Goal: Task Accomplishment & Management: Manage account settings

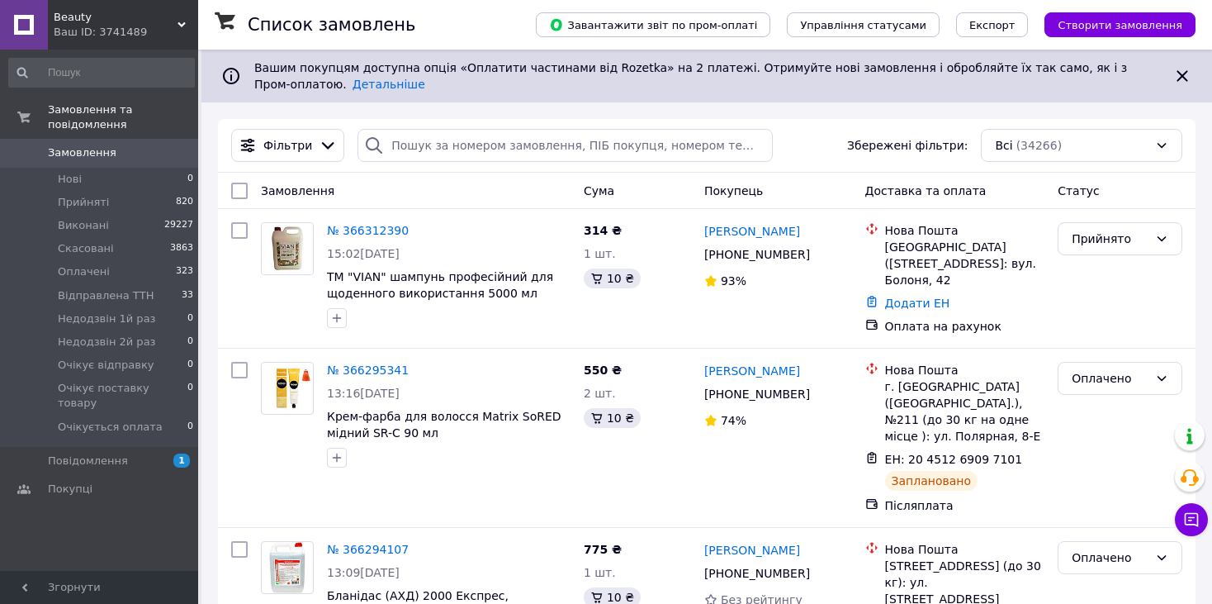
drag, startPoint x: 376, startPoint y: 211, endPoint x: 383, endPoint y: 218, distance: 9.9
click at [376, 224] on link "№ 366312390" at bounding box center [368, 230] width 82 height 13
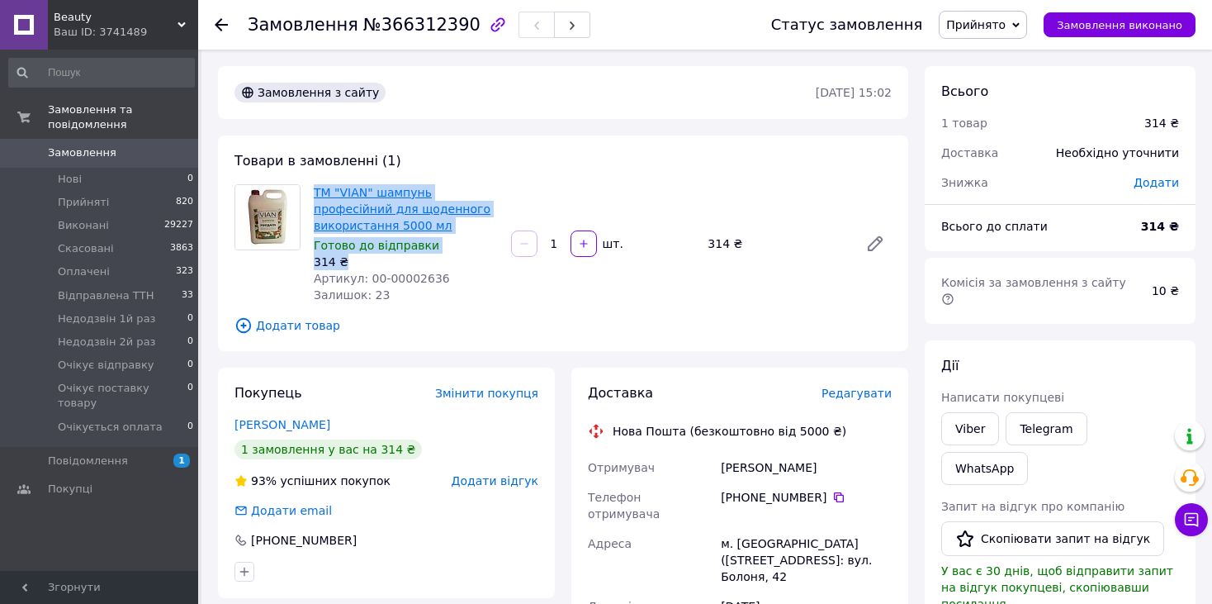
drag, startPoint x: 347, startPoint y: 251, endPoint x: 315, endPoint y: 188, distance: 70.2
click at [315, 188] on div "TM "VIAN" шампунь професійний для щоденного використання 5000 мл Готово до відп…" at bounding box center [405, 243] width 197 height 125
copy div "TM "VIAN" шампунь професійний для щоденного використання 5000 мл Готово до відп…"
click at [987, 412] on link "Viber" at bounding box center [970, 428] width 58 height 33
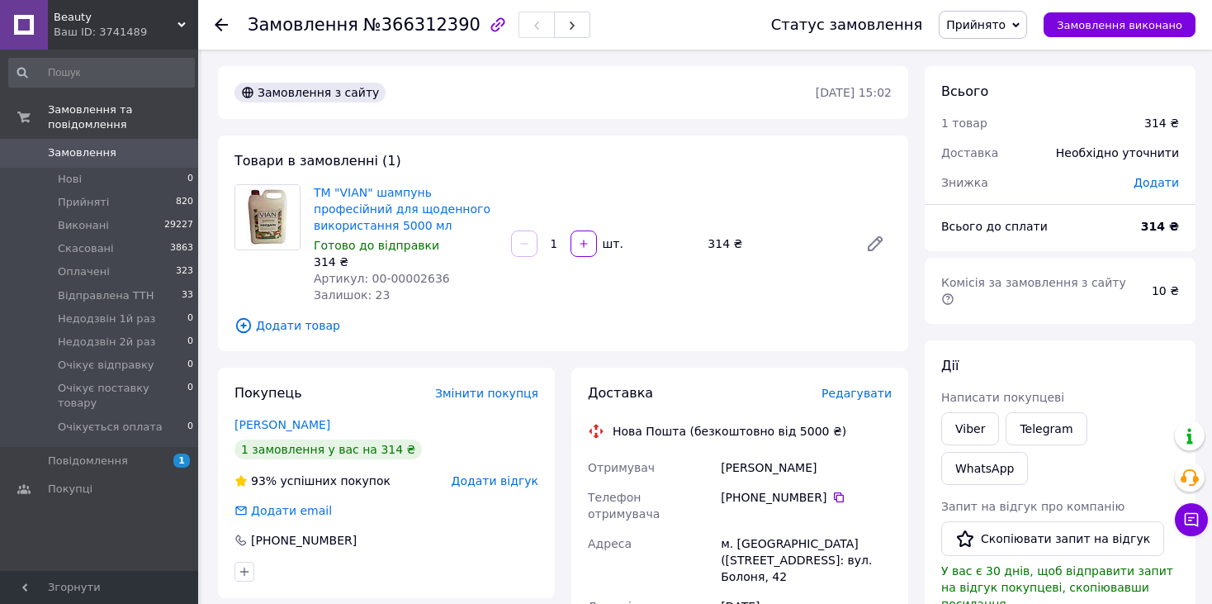
click at [125, 31] on div "Ваш ID: 3741489" at bounding box center [126, 32] width 144 height 15
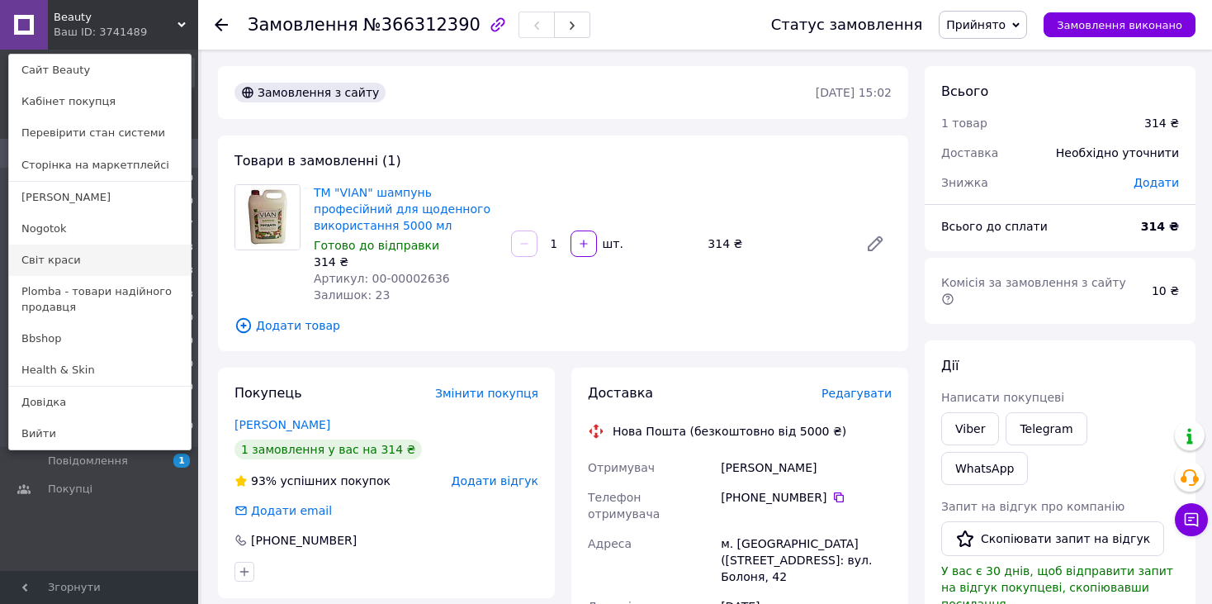
click at [88, 268] on link "Світ краси" at bounding box center [100, 259] width 182 height 31
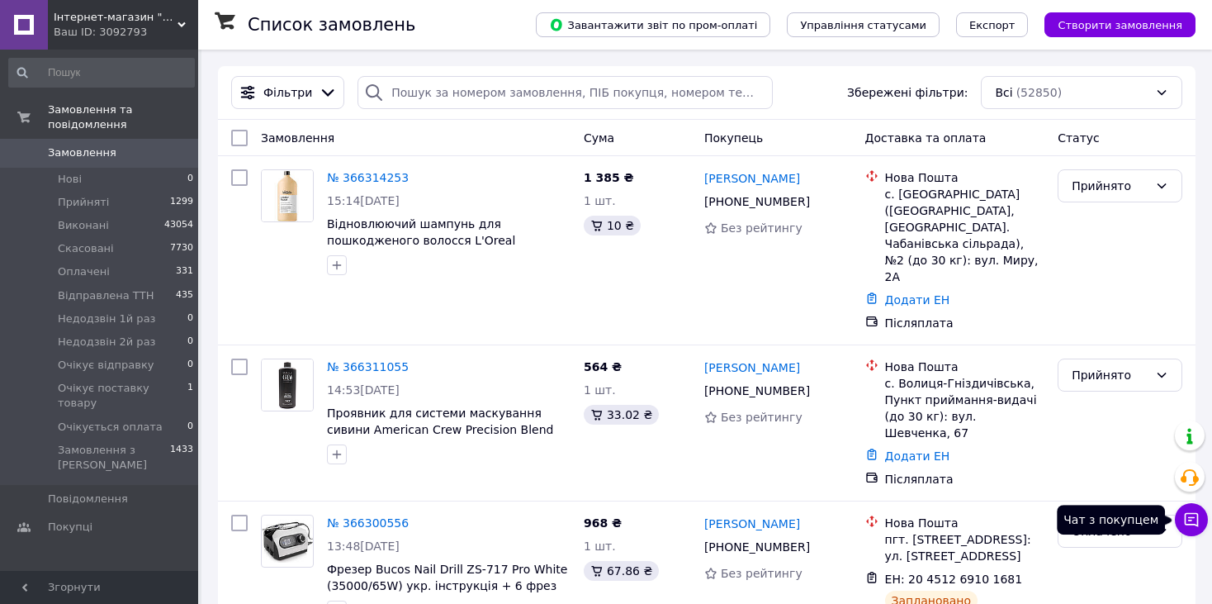
click at [1191, 526] on icon at bounding box center [1191, 519] width 17 height 17
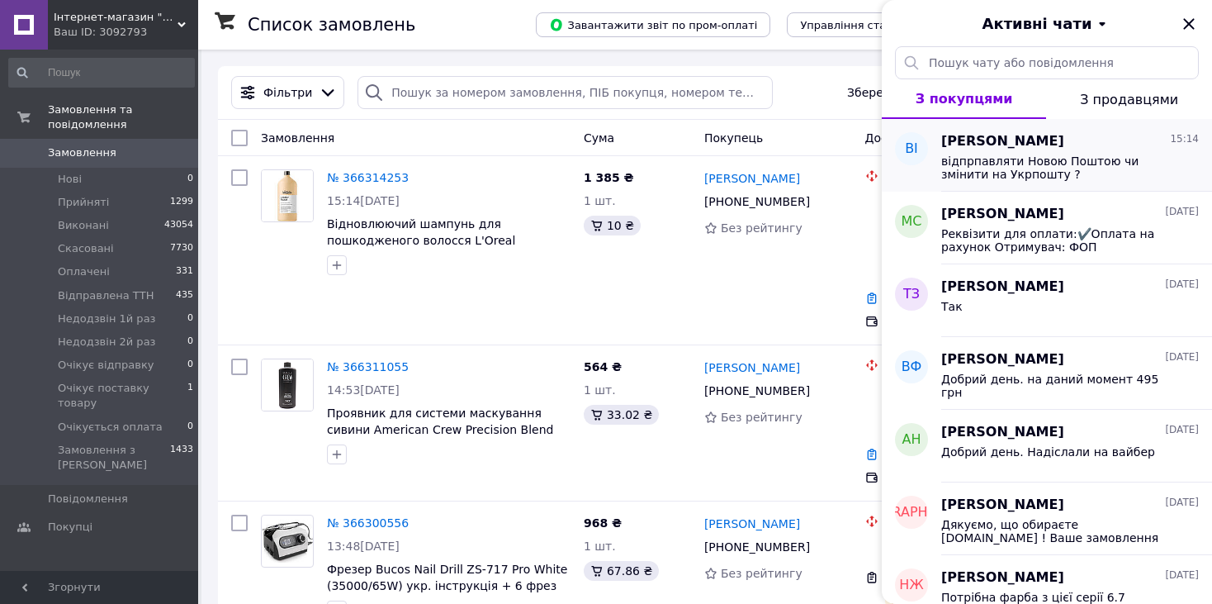
click at [1036, 162] on span "відпрпавляти Новою Поштою чи змінити на Укрпошту ?" at bounding box center [1058, 167] width 234 height 26
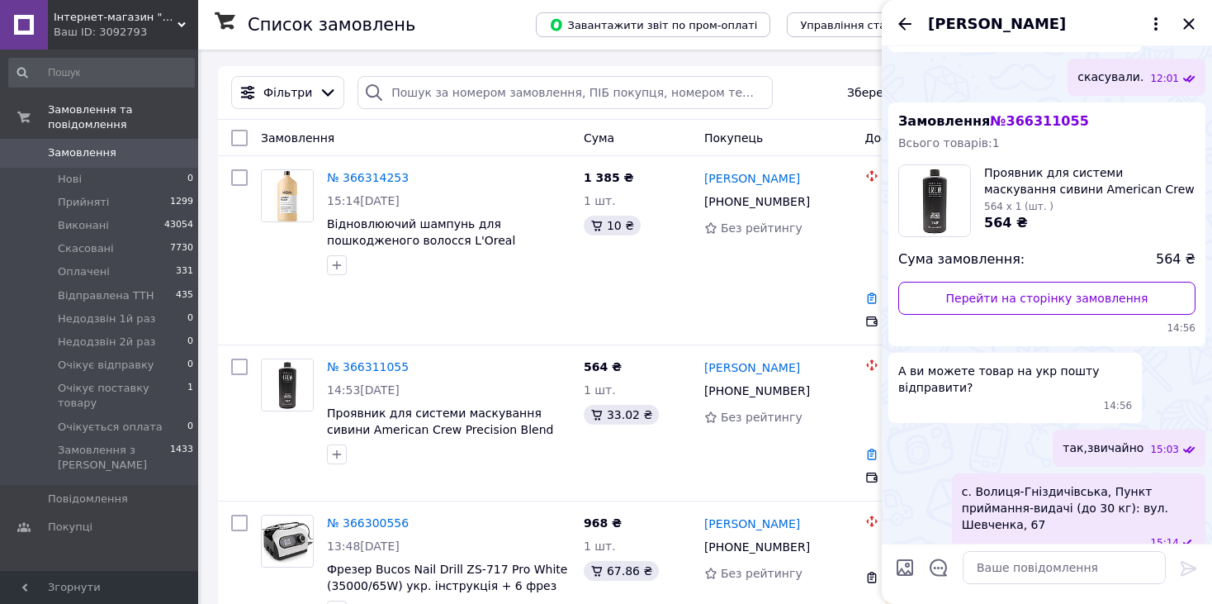
scroll to position [1896, 0]
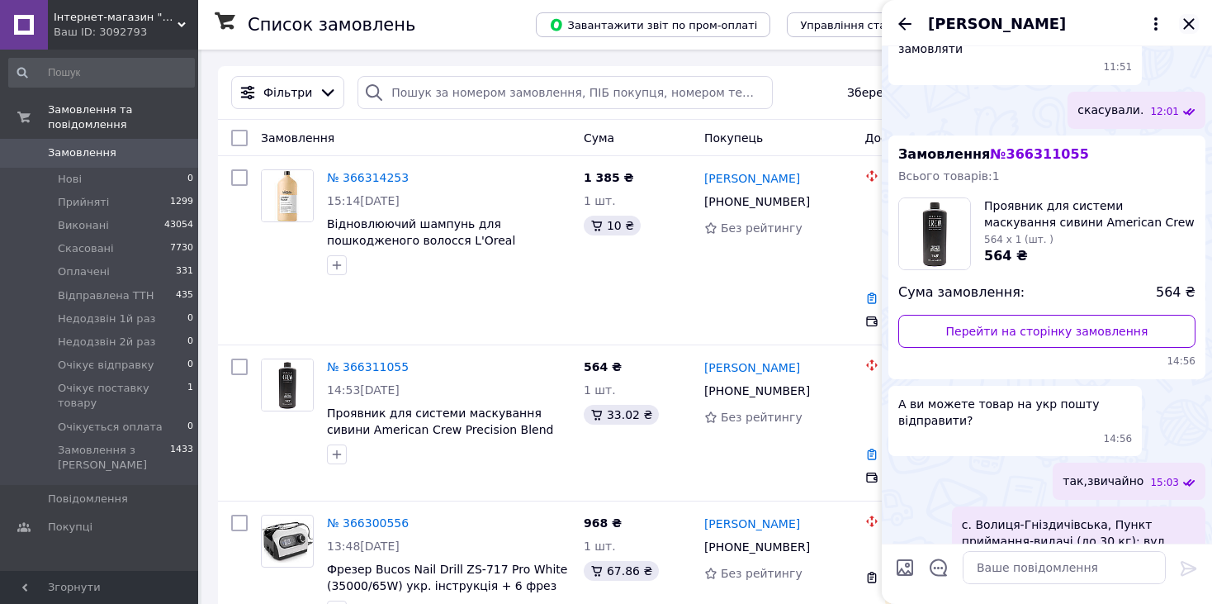
click at [1198, 17] on icon "Закрити" at bounding box center [1189, 24] width 20 height 20
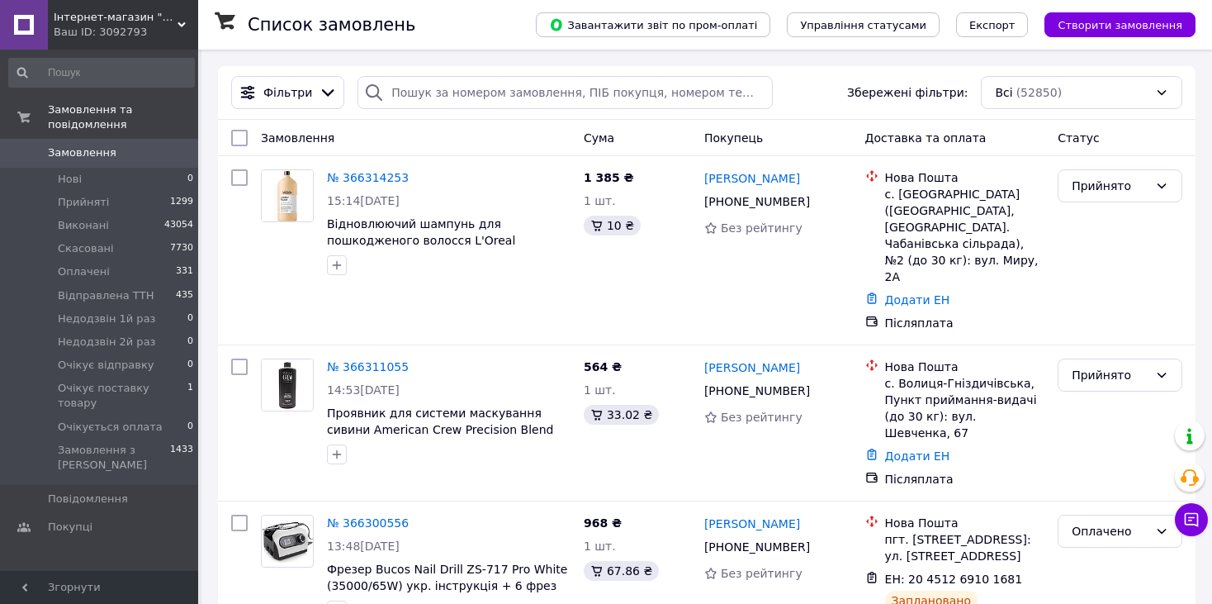
click at [121, 22] on span "Інтернет-магазин "Світ краси"" at bounding box center [116, 17] width 124 height 15
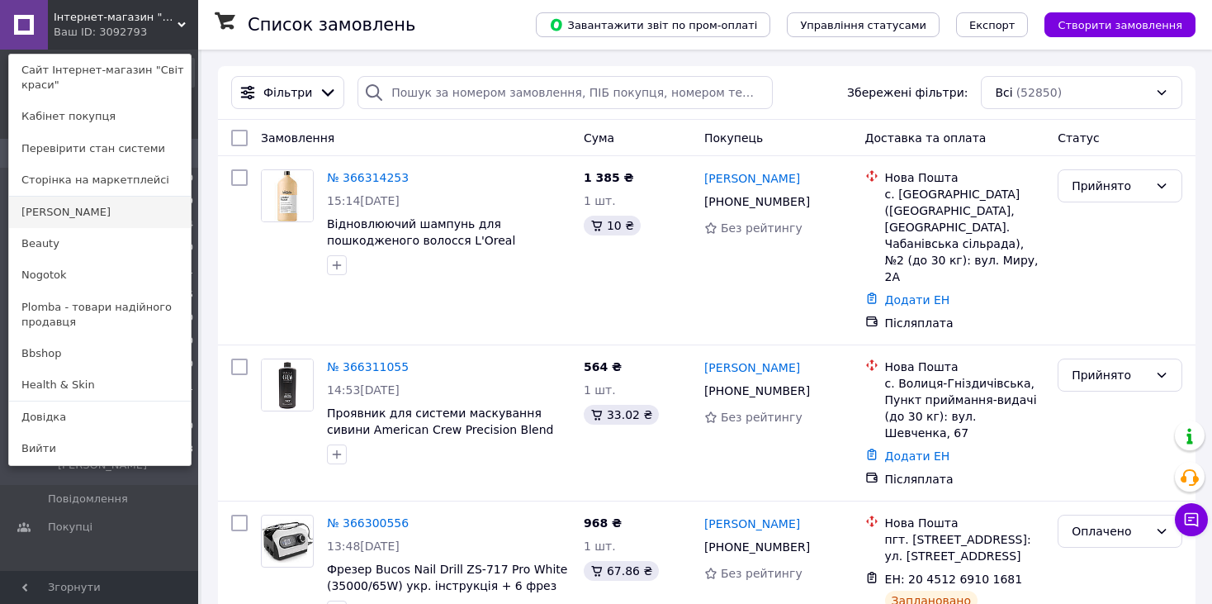
click at [78, 215] on link "[PERSON_NAME]" at bounding box center [100, 211] width 182 height 31
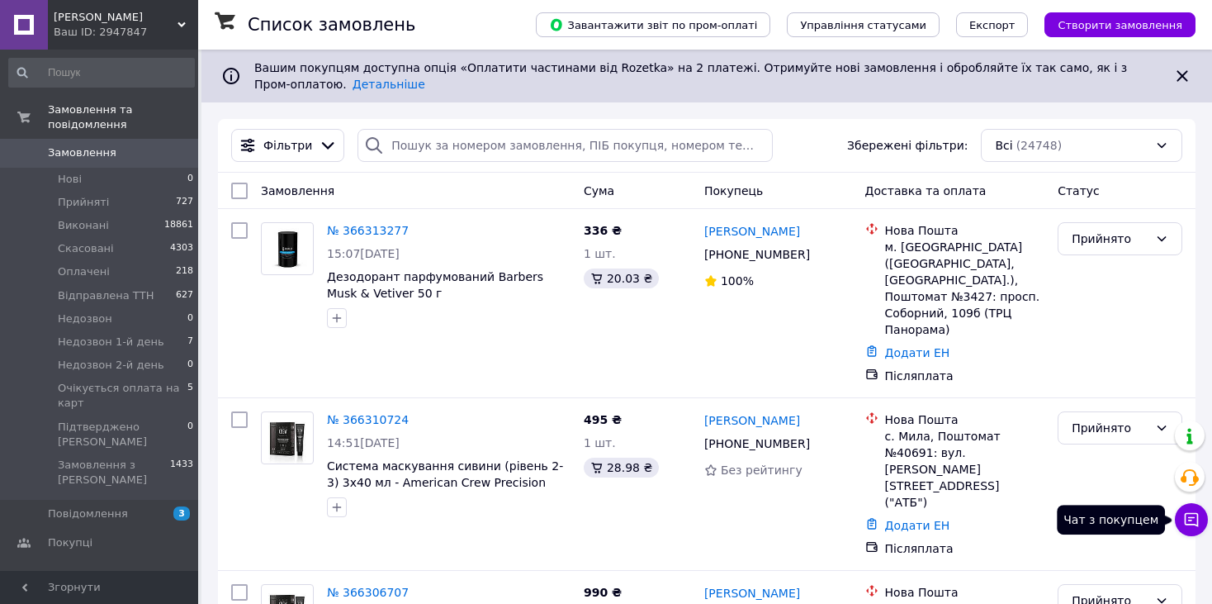
click at [1192, 517] on icon at bounding box center [1192, 520] width 14 height 14
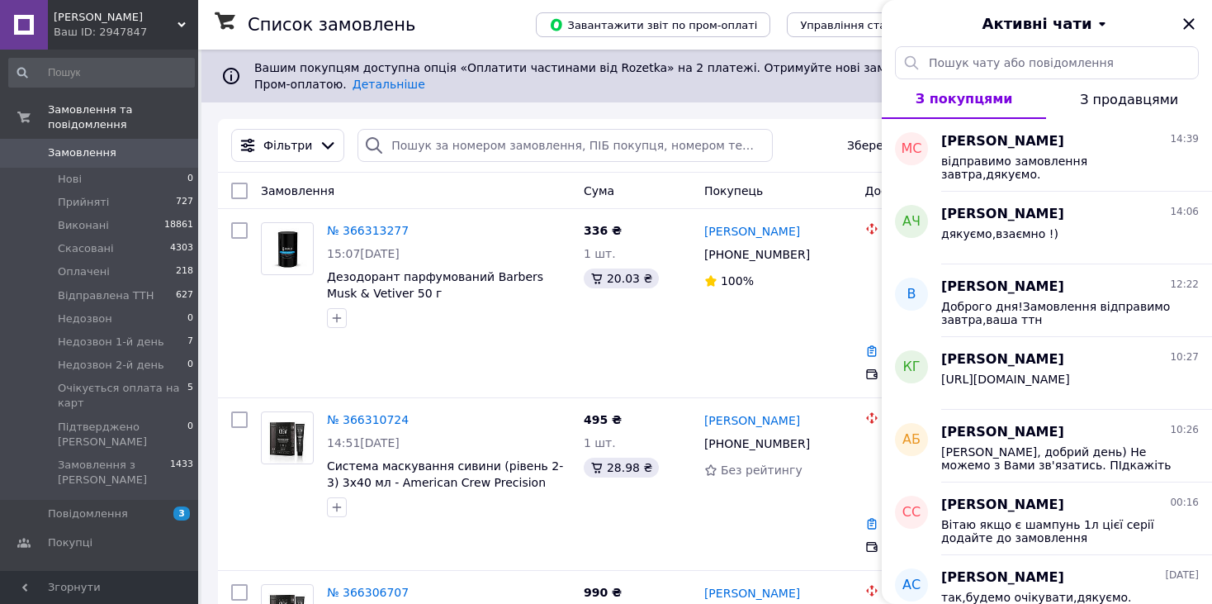
click at [88, 20] on span "[PERSON_NAME]" at bounding box center [116, 17] width 124 height 15
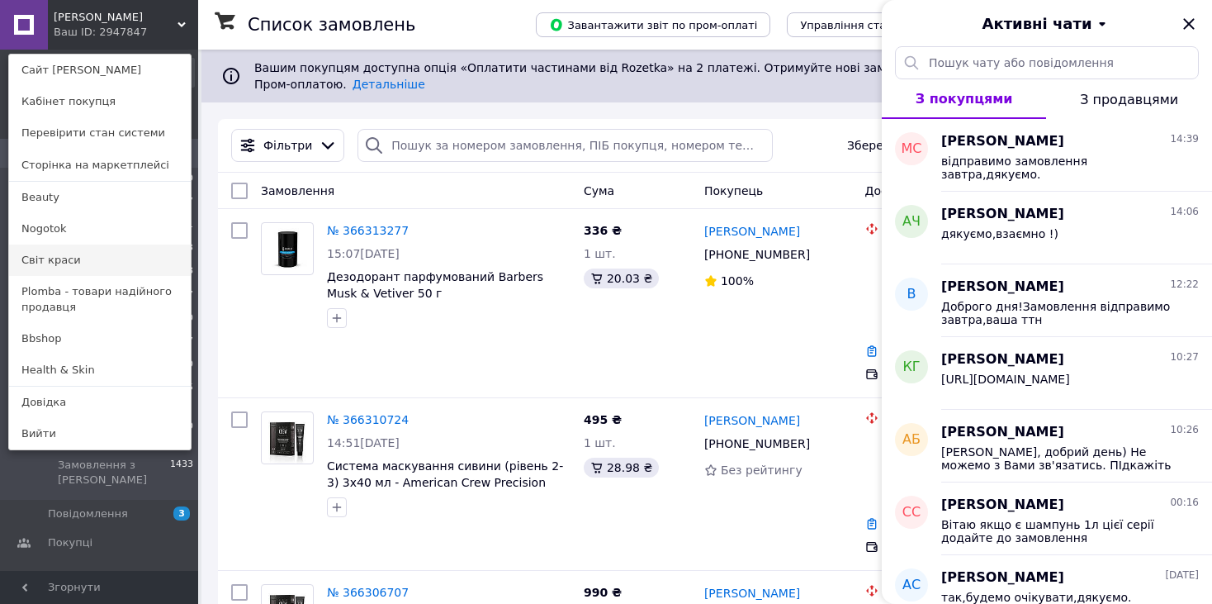
click at [82, 271] on link "Світ краси" at bounding box center [100, 259] width 182 height 31
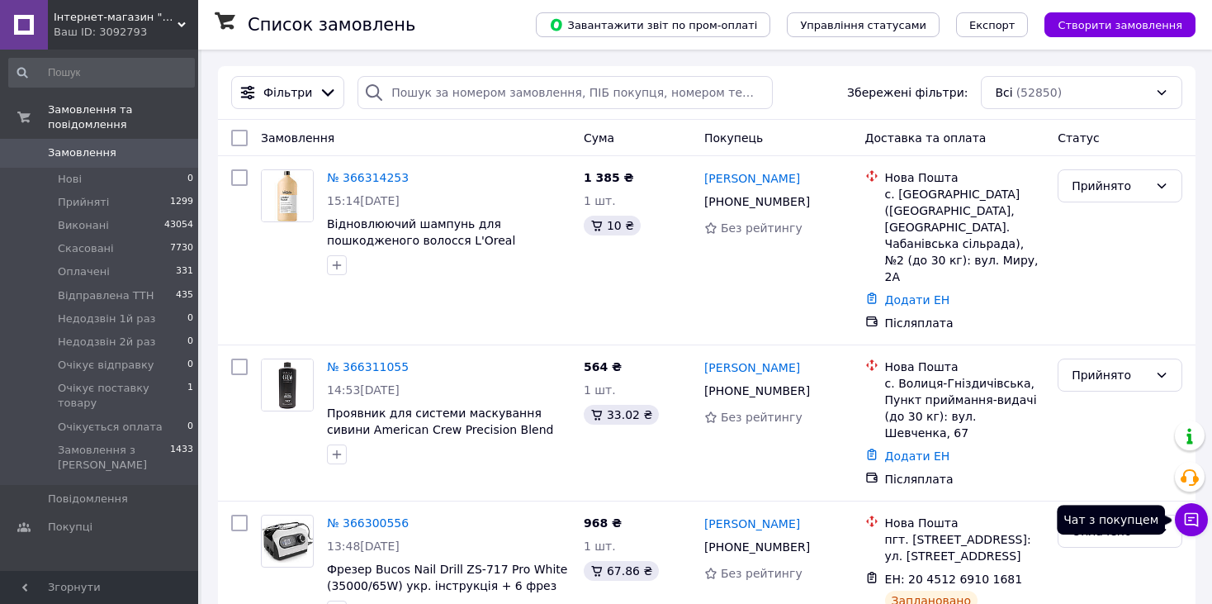
click at [1181, 518] on button "Чат з покупцем" at bounding box center [1191, 519] width 33 height 33
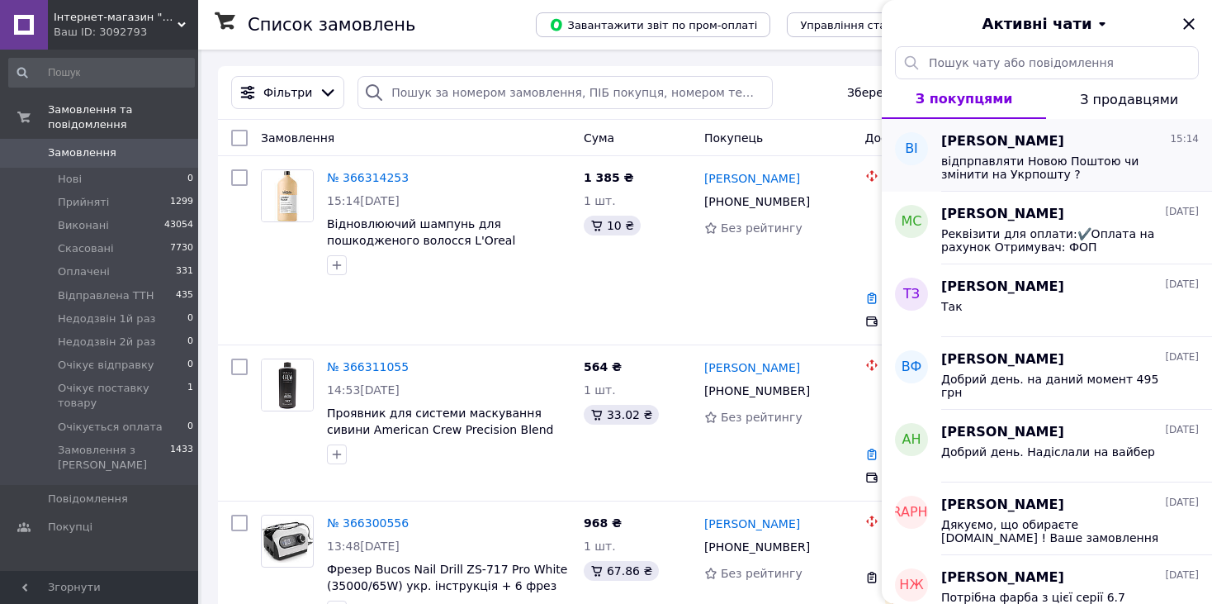
click at [1021, 175] on span "відпрпавляти Новою Поштою чи змінити на Укрпошту ?" at bounding box center [1058, 167] width 234 height 26
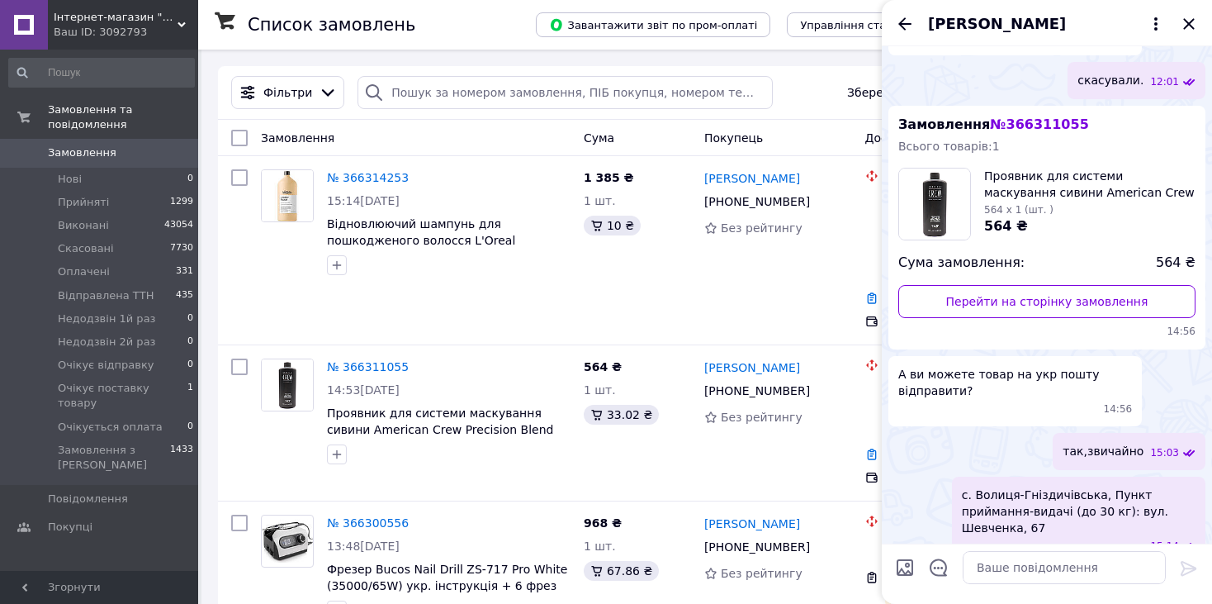
scroll to position [1896, 0]
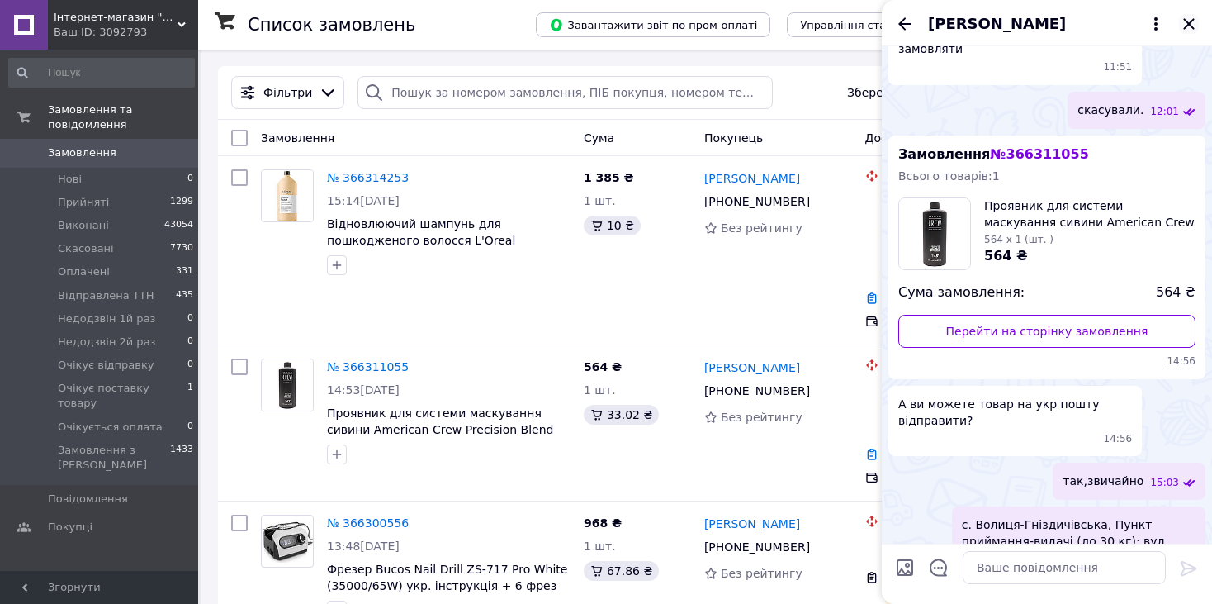
click at [1189, 26] on icon "Закрити" at bounding box center [1189, 24] width 20 height 20
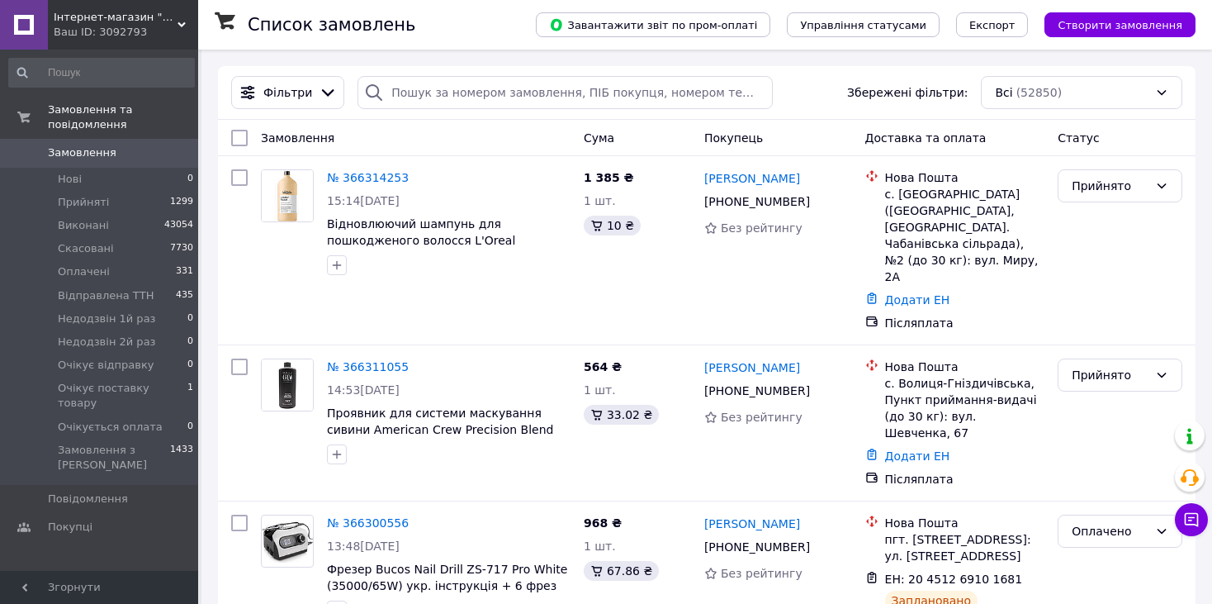
click at [128, 11] on span "Інтернет-магазин "Світ краси"" at bounding box center [116, 17] width 124 height 15
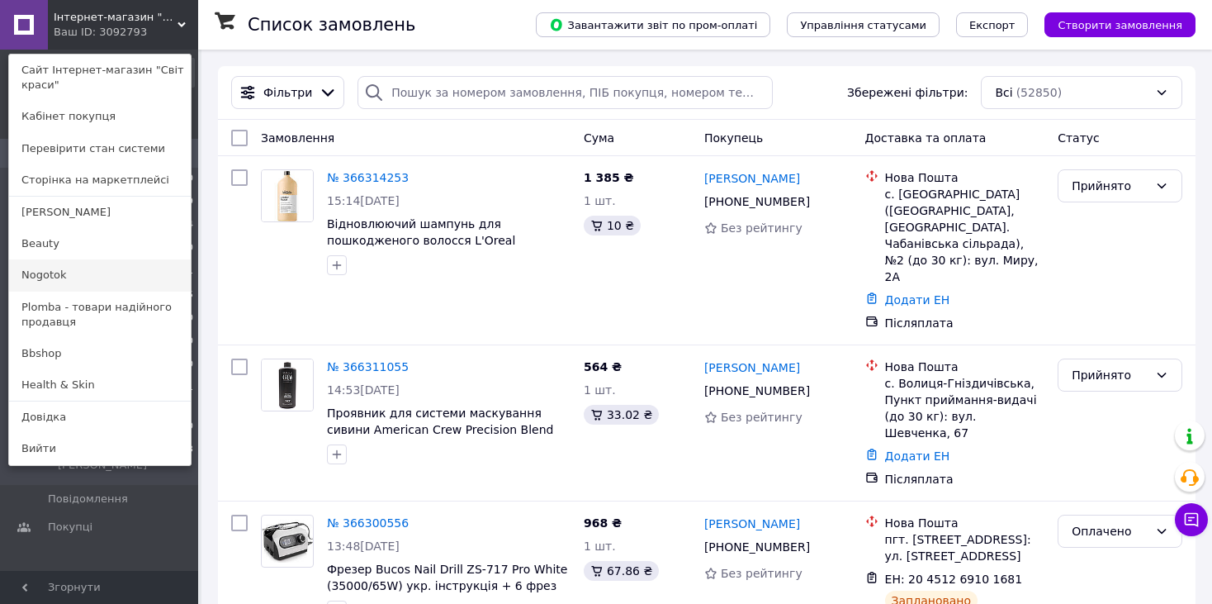
click at [51, 264] on link "Nogotok" at bounding box center [100, 274] width 182 height 31
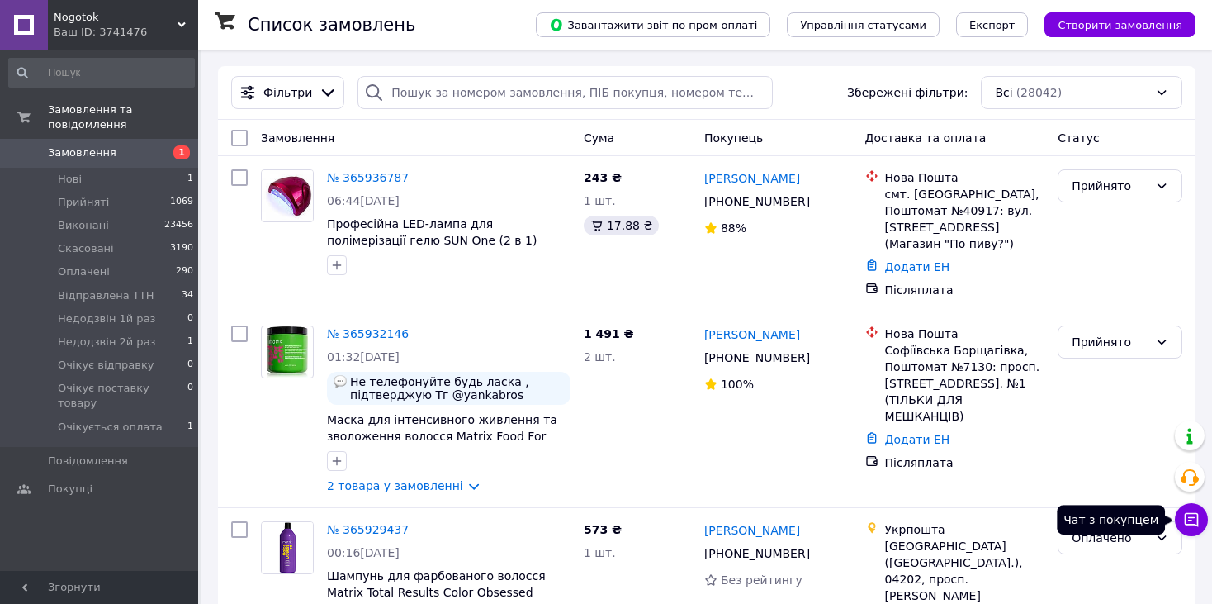
click at [1199, 513] on icon at bounding box center [1191, 519] width 17 height 17
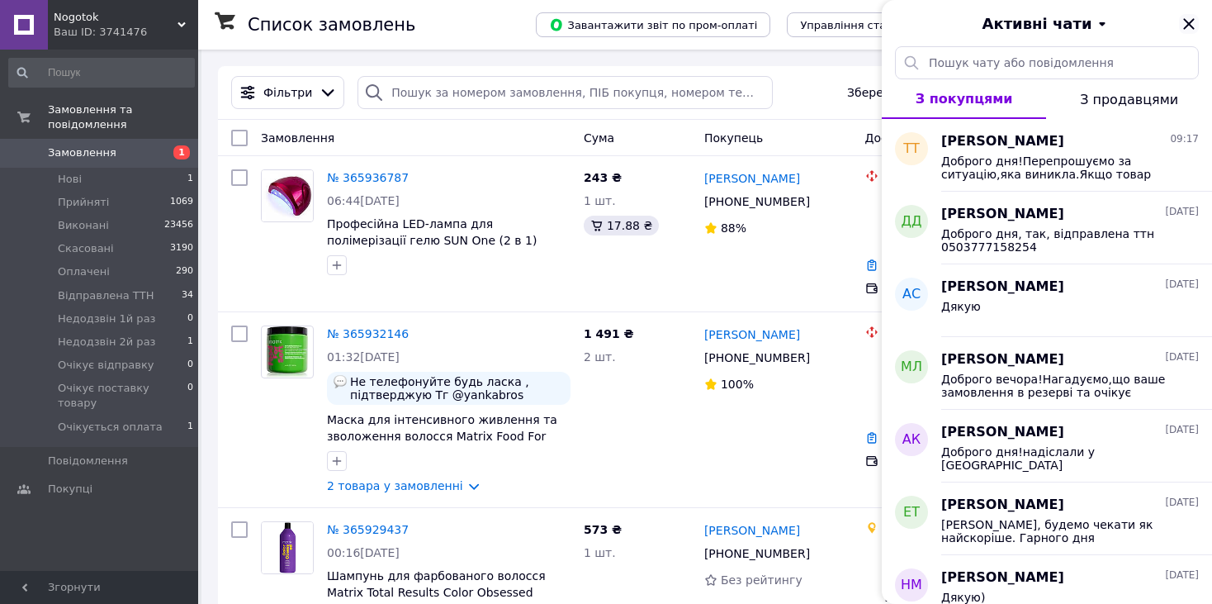
click at [1186, 23] on icon "Закрити" at bounding box center [1189, 24] width 20 height 20
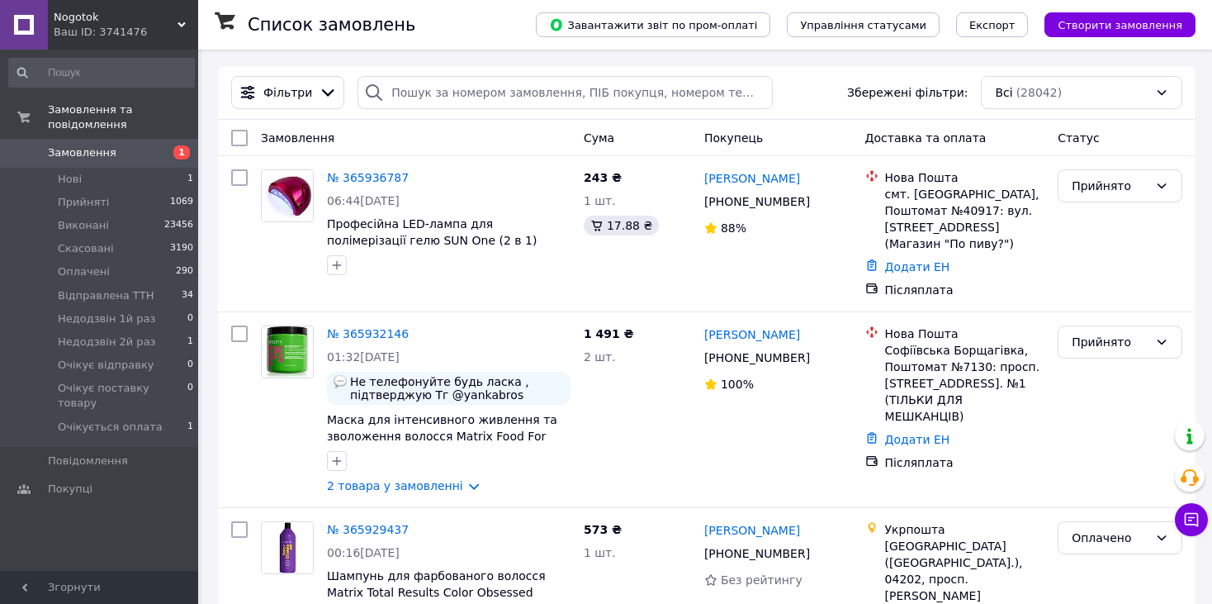
click at [135, 20] on span "Nogotok" at bounding box center [116, 17] width 124 height 15
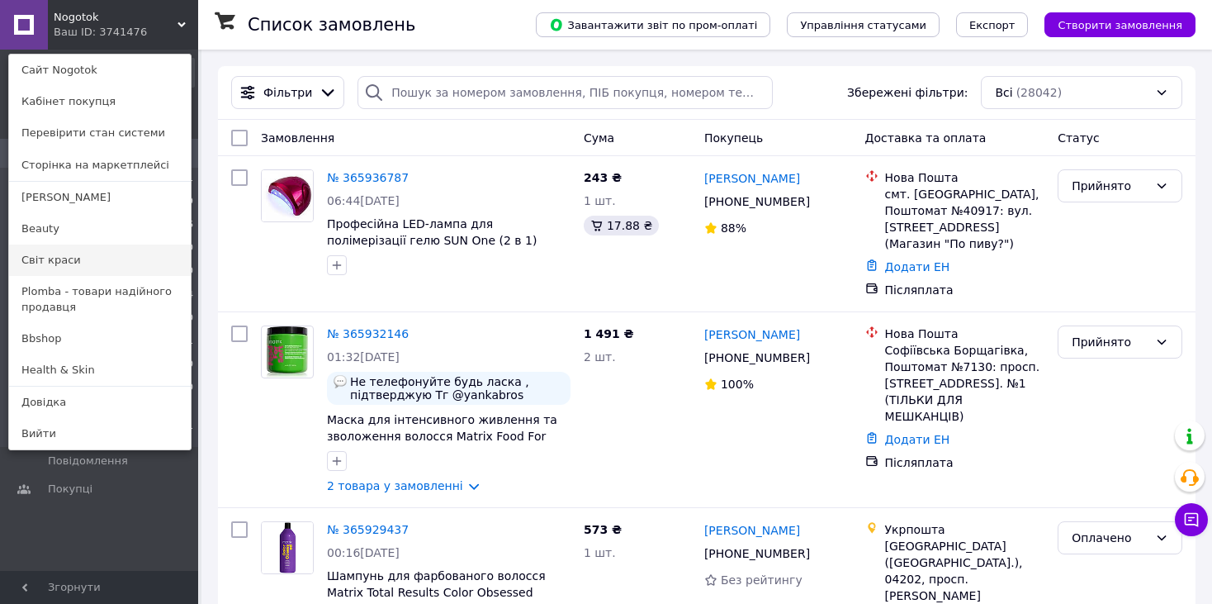
click at [82, 249] on link "Світ краси" at bounding box center [100, 259] width 182 height 31
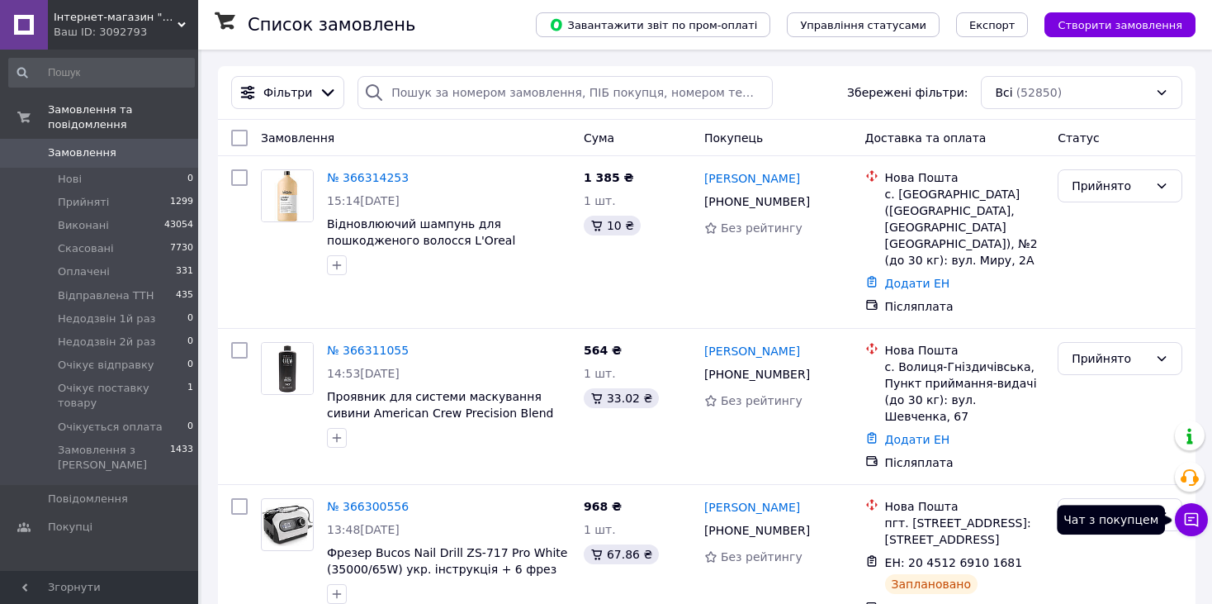
click at [1178, 510] on button "Чат з покупцем" at bounding box center [1191, 519] width 33 height 33
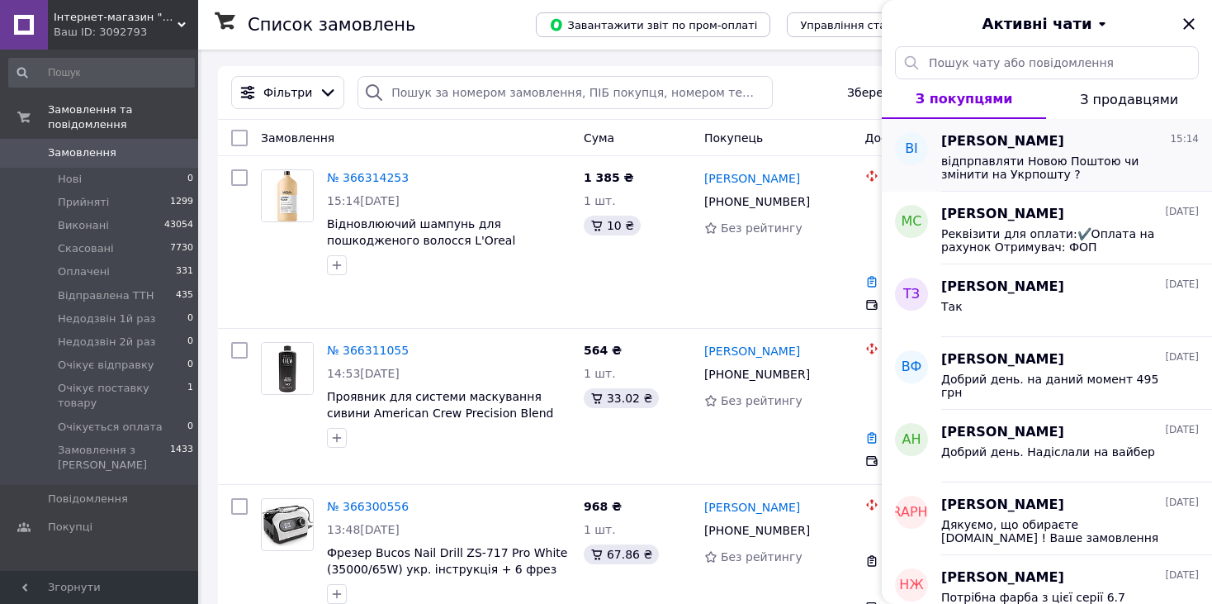
click at [1020, 161] on span "відпрпавляти Новою Поштою чи змінити на Укрпошту ?" at bounding box center [1058, 167] width 234 height 26
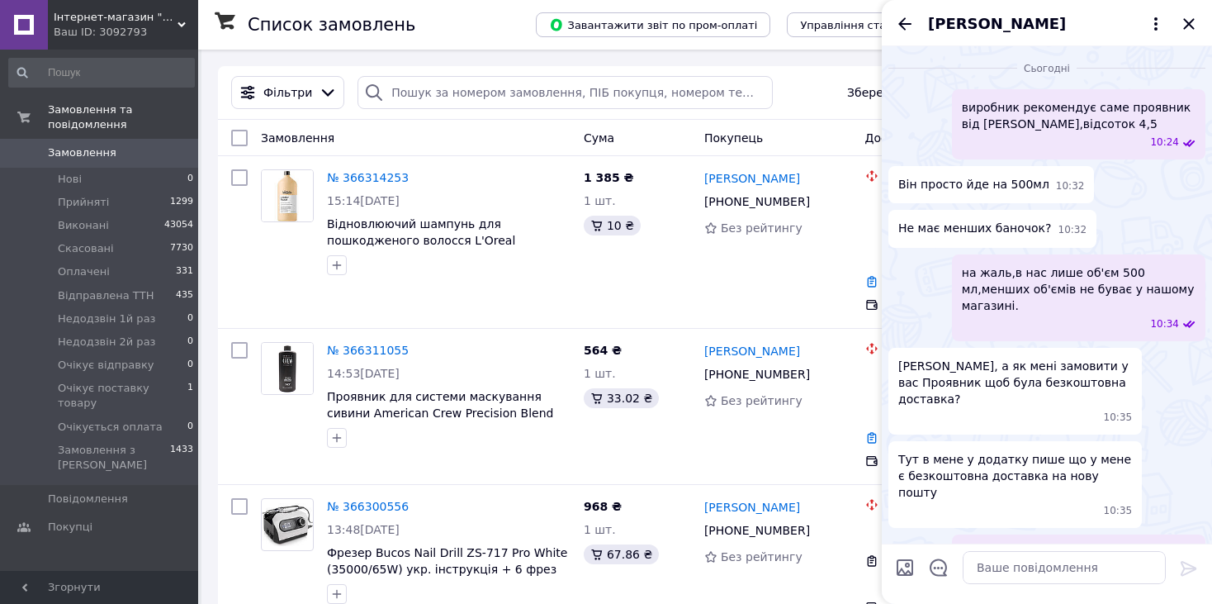
scroll to position [1896, 0]
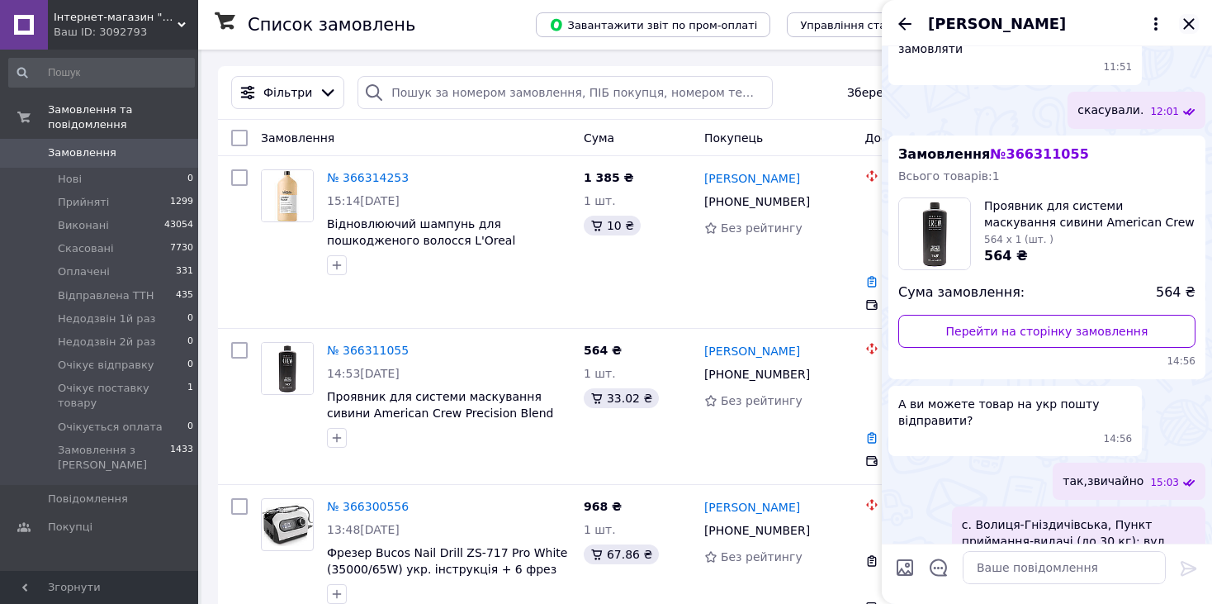
click at [1188, 19] on icon "Закрити" at bounding box center [1189, 24] width 20 height 20
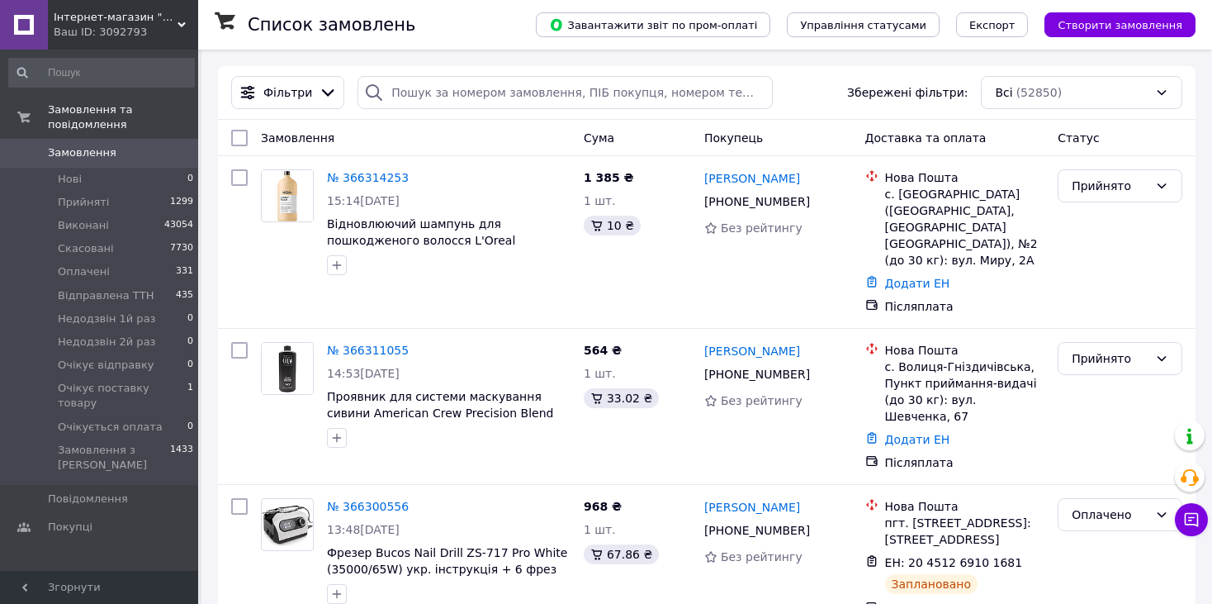
click at [151, 7] on div "Інтернет-магазин "Світ краси" Ваш ID: 3092793" at bounding box center [123, 25] width 150 height 50
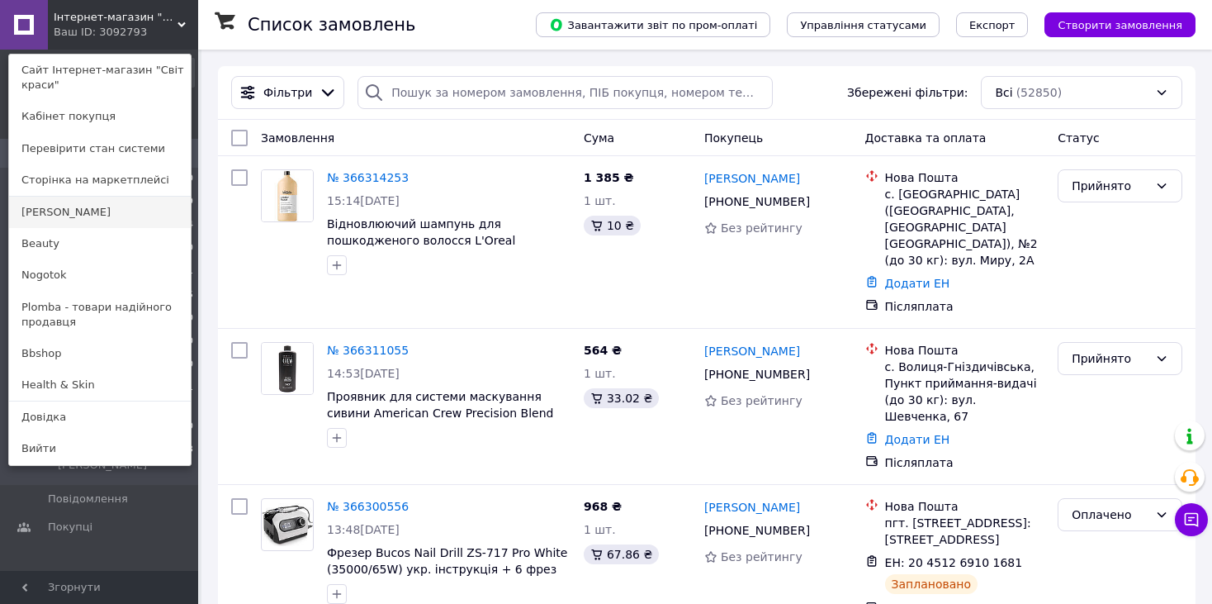
click at [78, 215] on link "[PERSON_NAME]" at bounding box center [100, 211] width 182 height 31
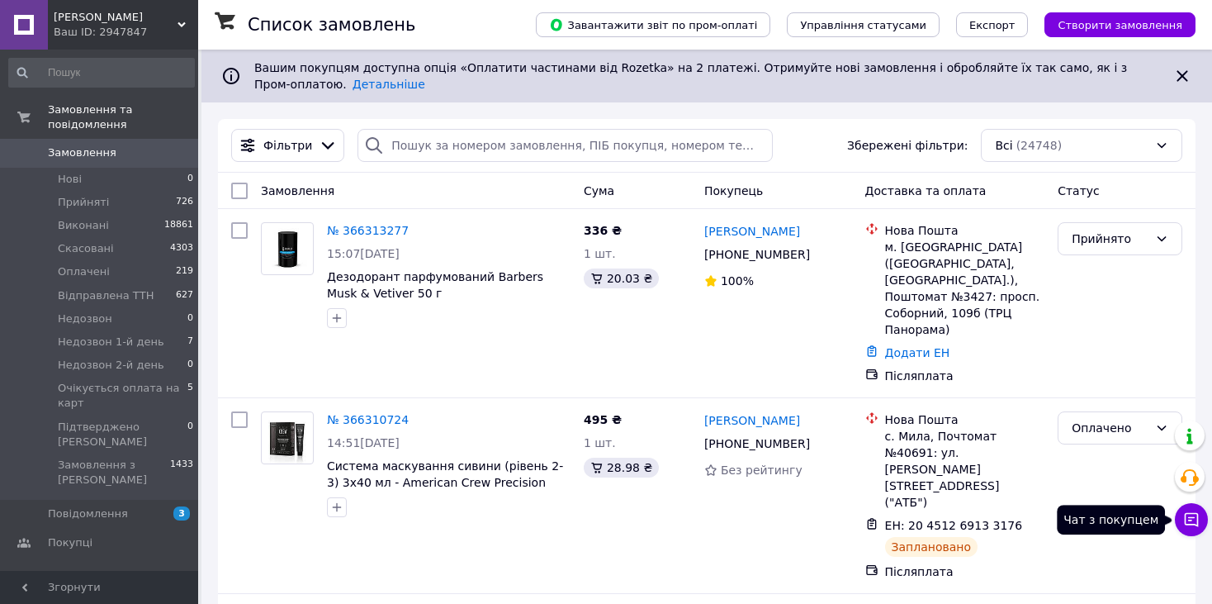
click at [1200, 520] on button "Чат з покупцем" at bounding box center [1191, 519] width 33 height 33
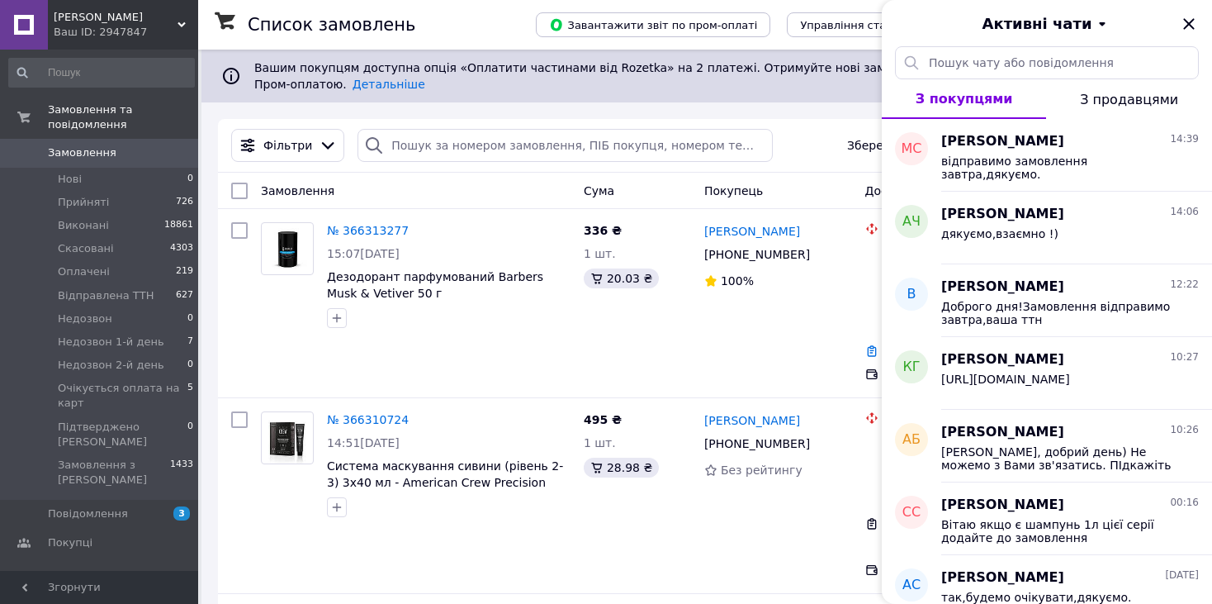
click at [78, 30] on div "Ваш ID: 2947847" at bounding box center [126, 32] width 144 height 15
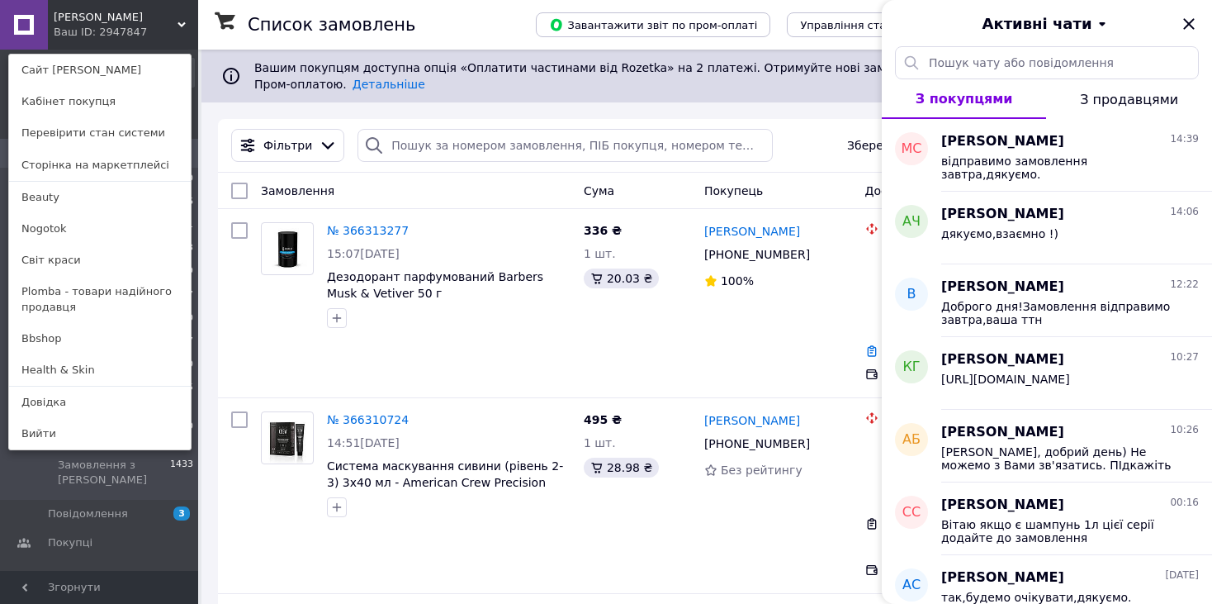
click at [86, 258] on link "Світ краси" at bounding box center [100, 259] width 182 height 31
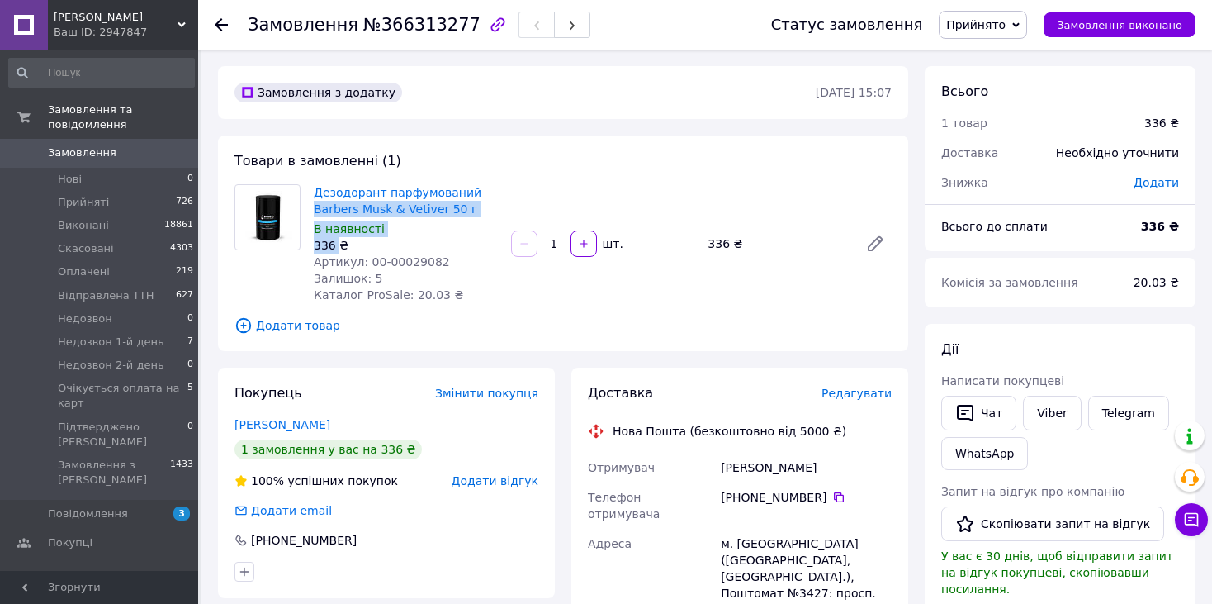
drag, startPoint x: 338, startPoint y: 248, endPoint x: 310, endPoint y: 201, distance: 54.1
click at [310, 201] on div "Дезодорант парфумований Barbers Musk & Vetiver 50 г В наявності 336 ₴ Артикул: …" at bounding box center [405, 243] width 197 height 125
drag, startPoint x: 342, startPoint y: 237, endPoint x: 318, endPoint y: 192, distance: 50.6
click at [318, 192] on div "Дезодорант парфумований Barbers Musk & Vetiver 50 г В наявності 336 ₴ Артикул: …" at bounding box center [405, 243] width 197 height 125
copy div "Дезодорант парфумований Barbers Musk & Vetiver 50 г В наявності 336 ₴"
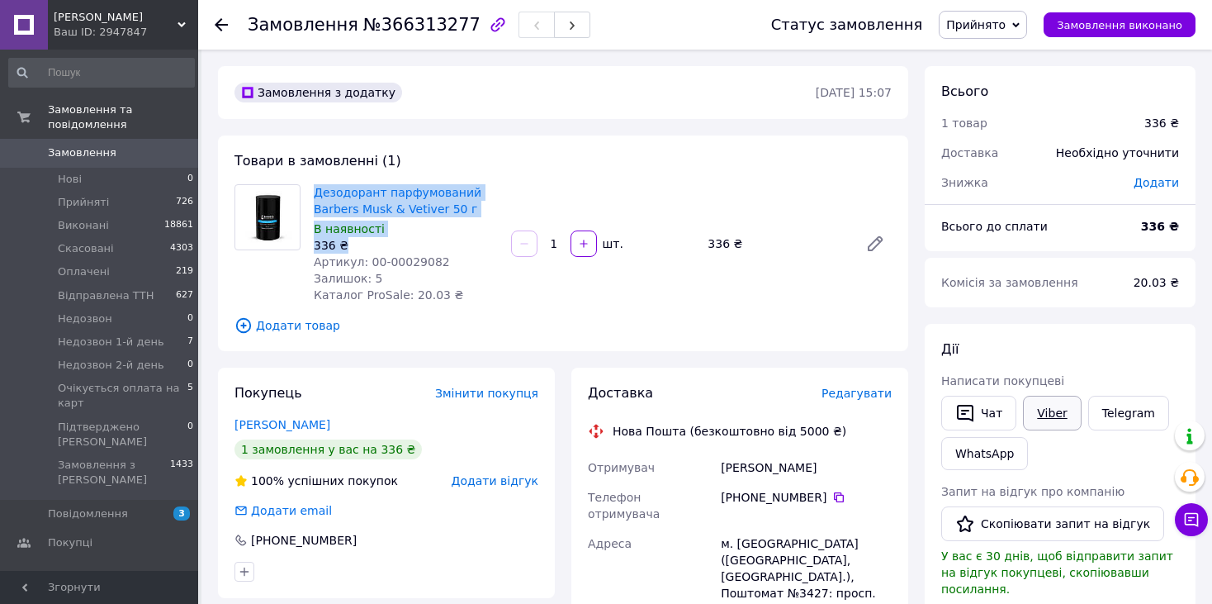
click at [1039, 408] on link "Viber" at bounding box center [1052, 412] width 58 height 35
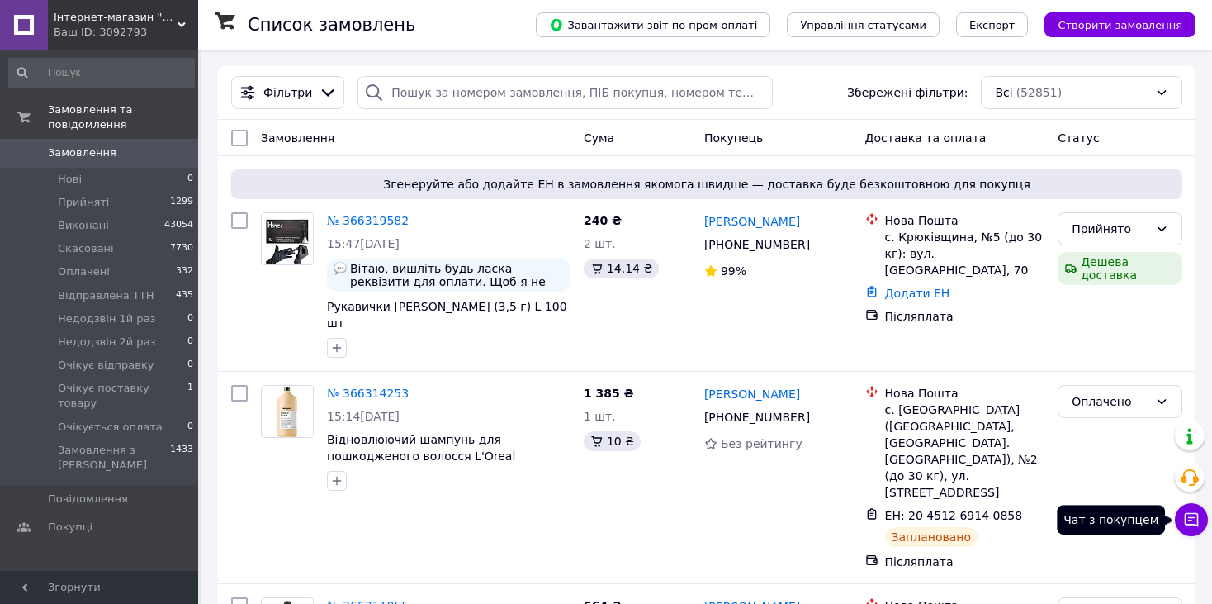
click at [1194, 513] on icon at bounding box center [1192, 520] width 14 height 14
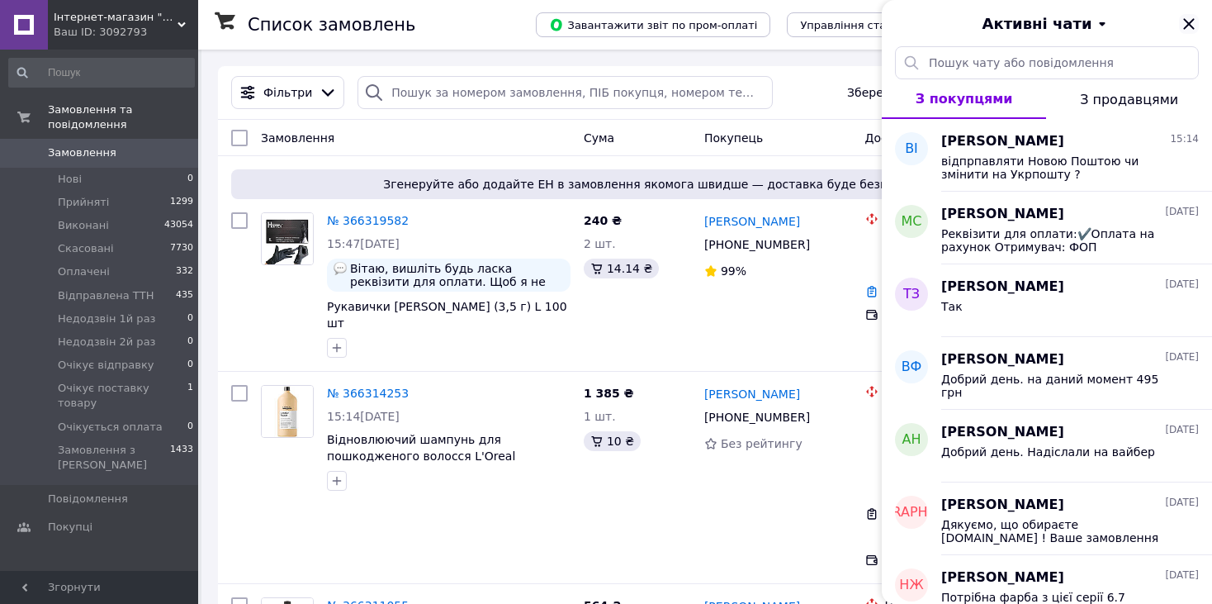
click at [1189, 23] on icon "Закрити" at bounding box center [1188, 23] width 11 height 11
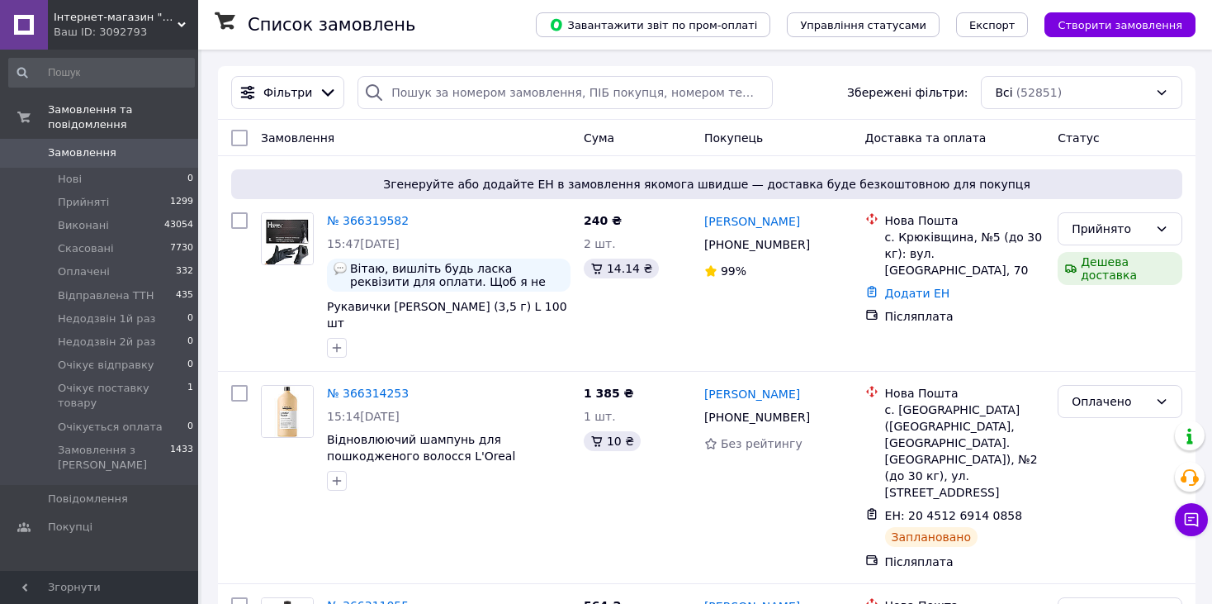
click at [151, 26] on div "Ваш ID: 3092793" at bounding box center [126, 32] width 144 height 15
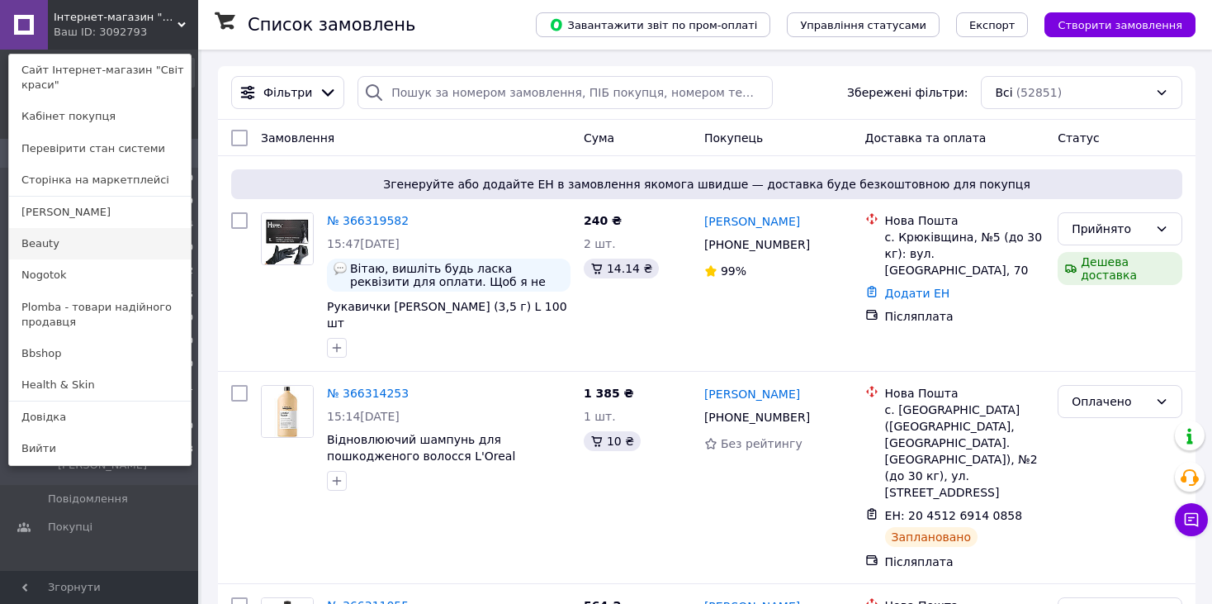
click at [86, 244] on link "Beauty" at bounding box center [100, 243] width 182 height 31
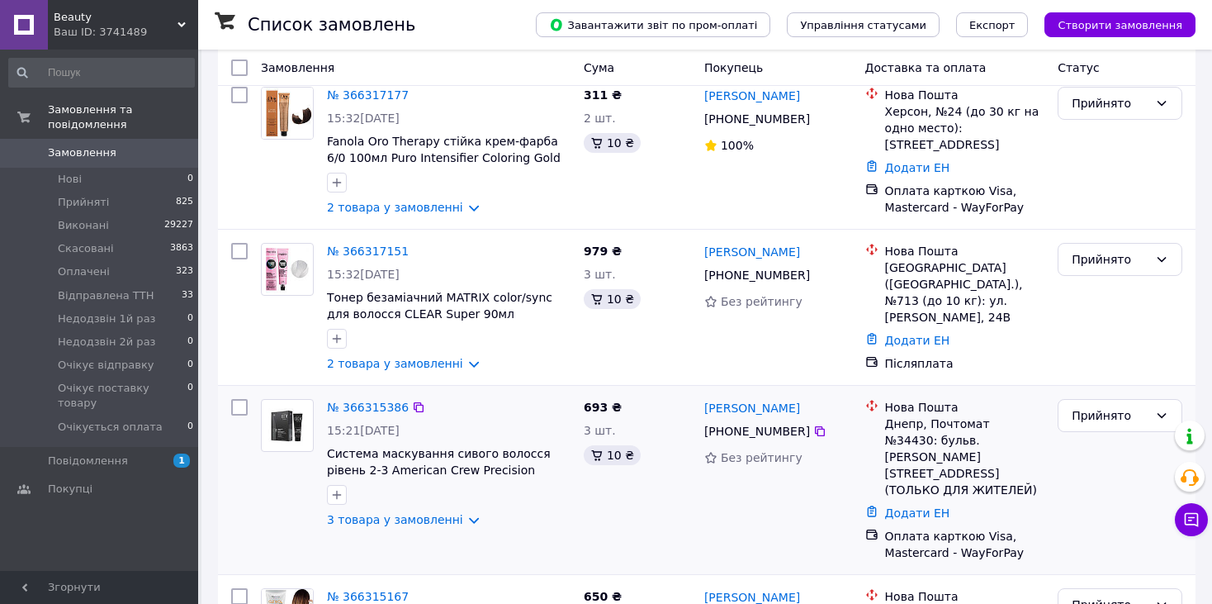
scroll to position [165, 0]
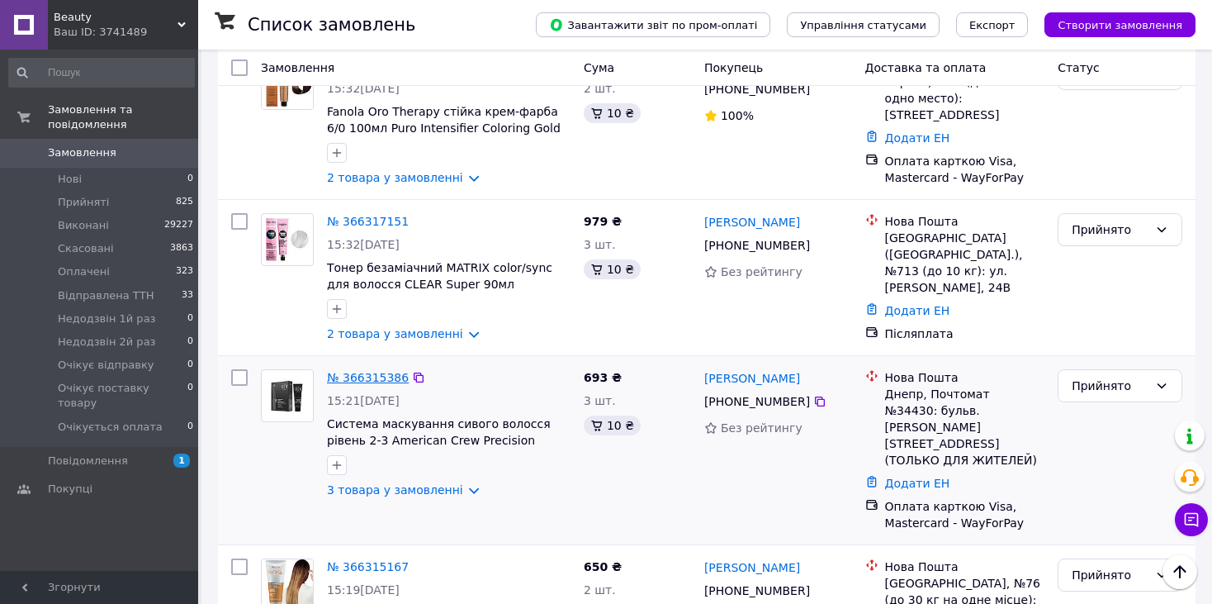
click at [384, 371] on link "№ 366315386" at bounding box center [368, 377] width 82 height 13
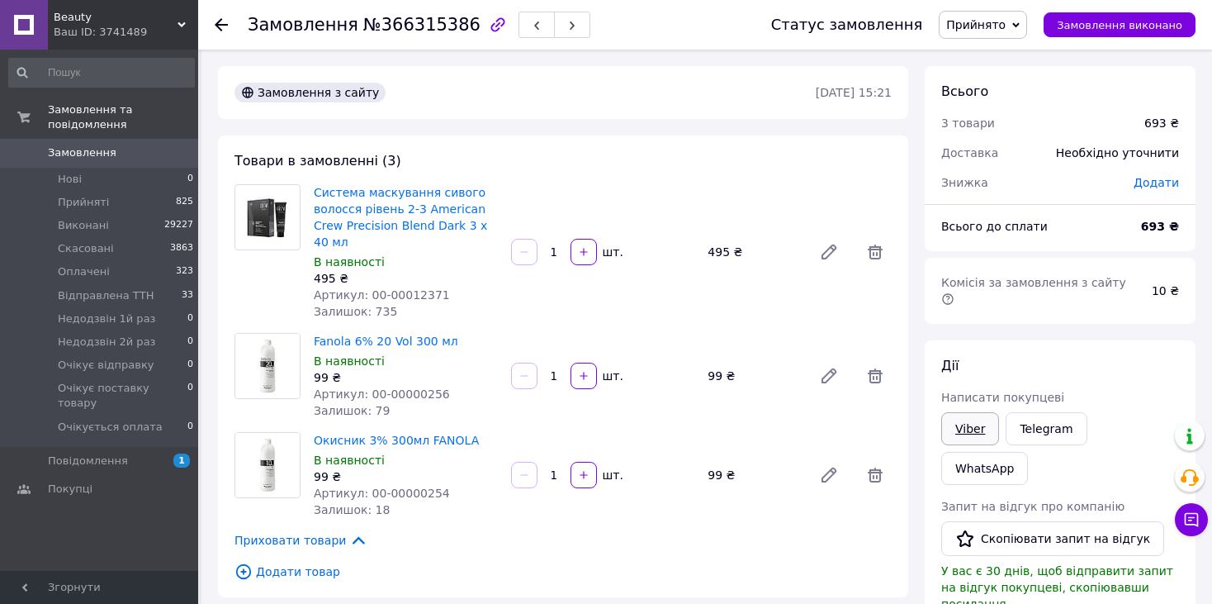
click at [977, 412] on link "Viber" at bounding box center [970, 428] width 58 height 33
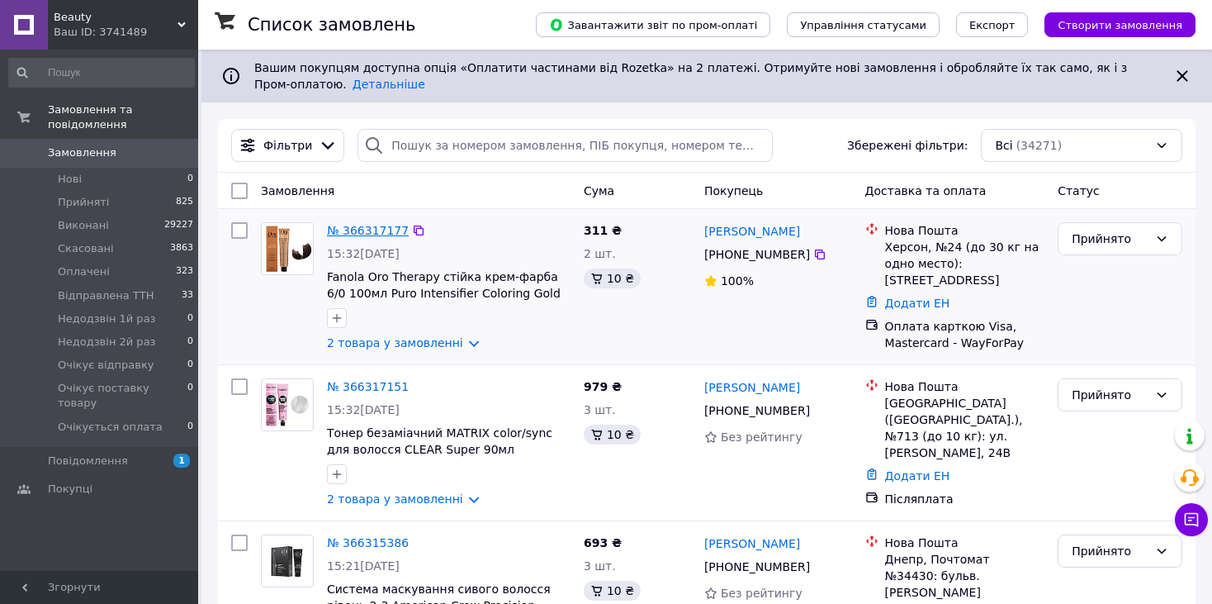
click at [384, 224] on link "№ 366317177" at bounding box center [368, 230] width 82 height 13
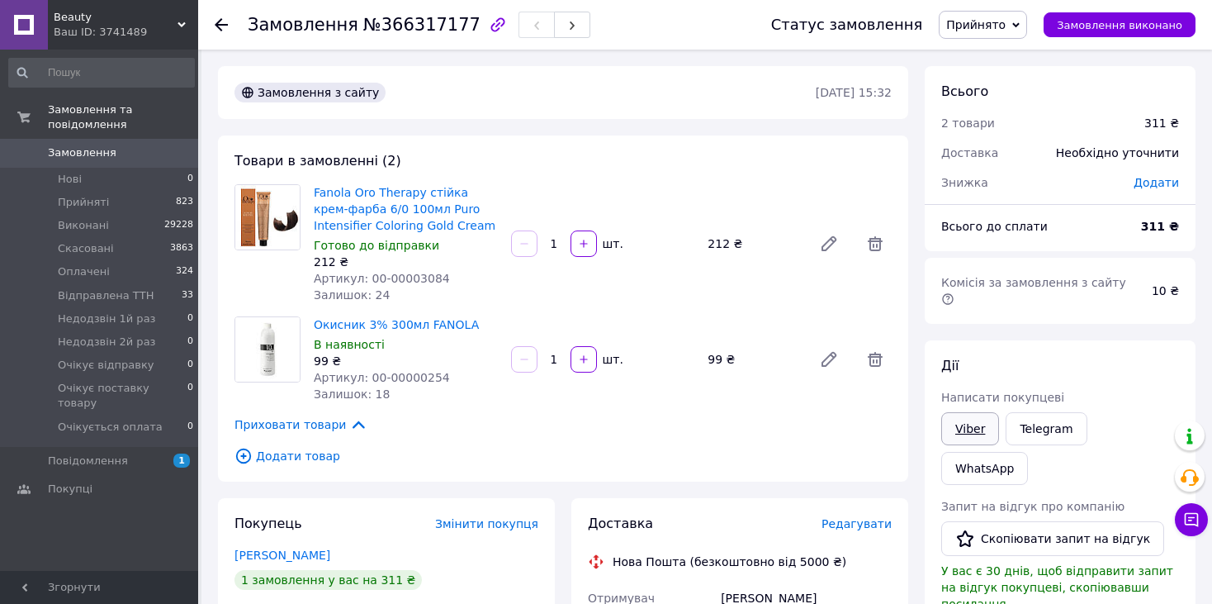
click at [977, 417] on link "Viber" at bounding box center [970, 428] width 58 height 33
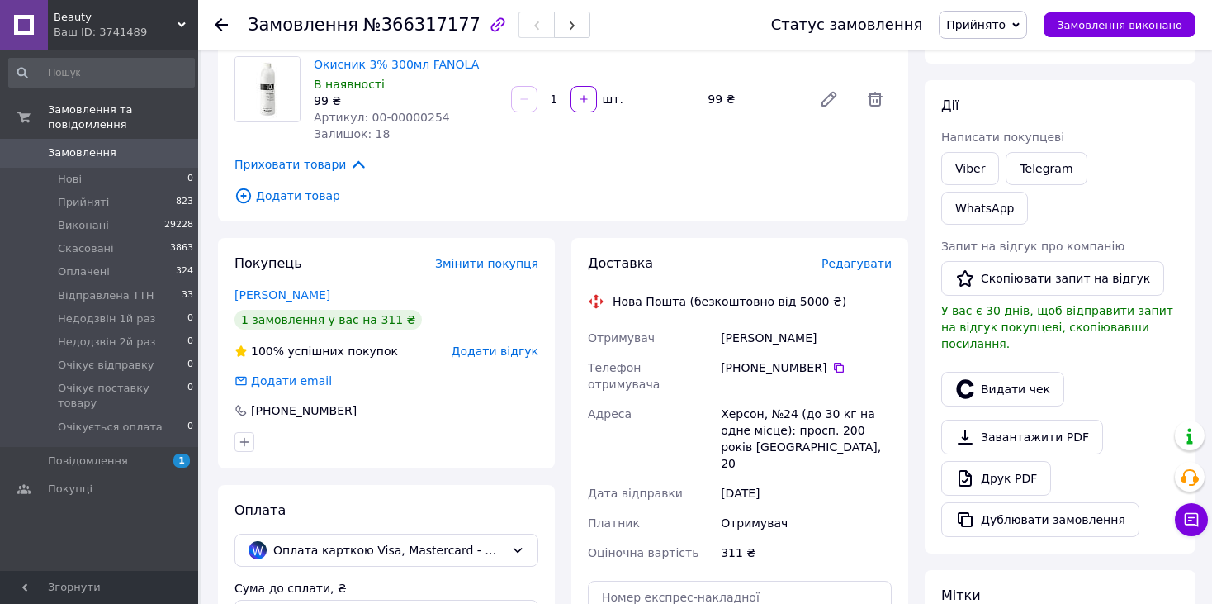
scroll to position [330, 0]
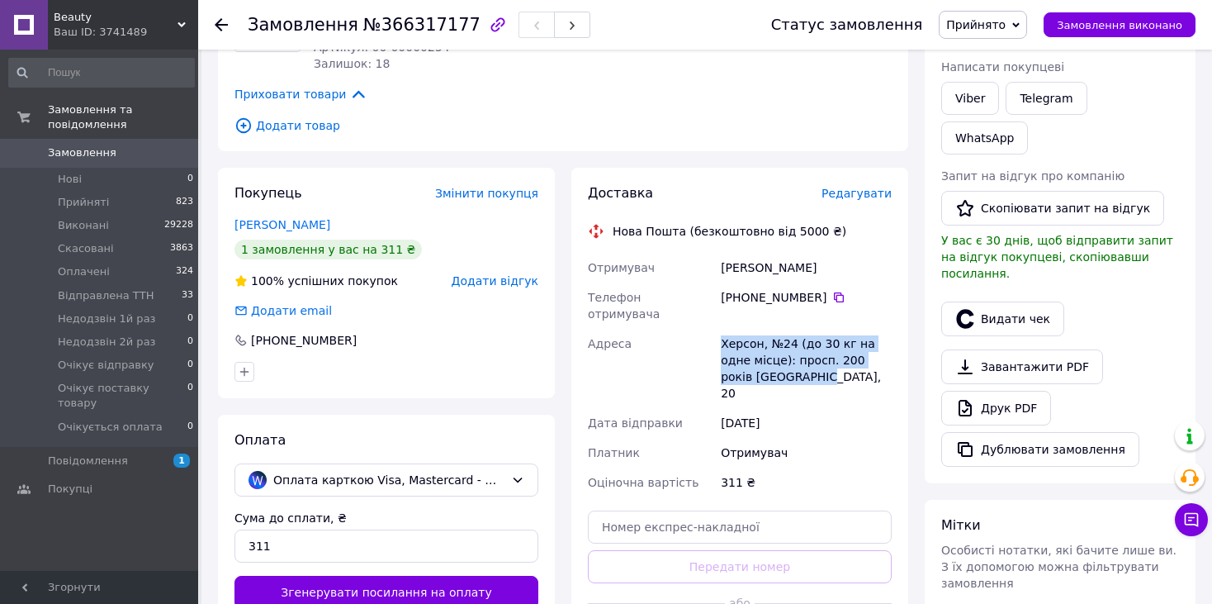
drag, startPoint x: 755, startPoint y: 349, endPoint x: 708, endPoint y: 329, distance: 52.1
click at [708, 329] on div "Отримувач Вишникина Валентина Телефон отримувача +380 50 239 99 07   Адреса Хер…" at bounding box center [740, 375] width 310 height 244
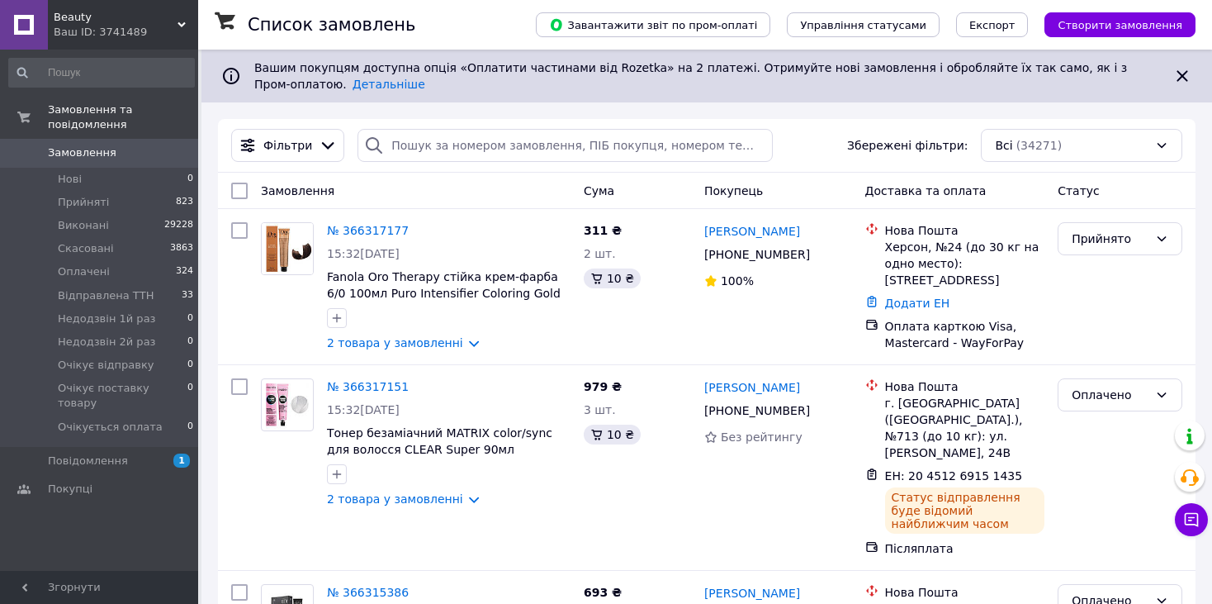
click at [122, 25] on div "Ваш ID: 3741489" at bounding box center [126, 32] width 144 height 15
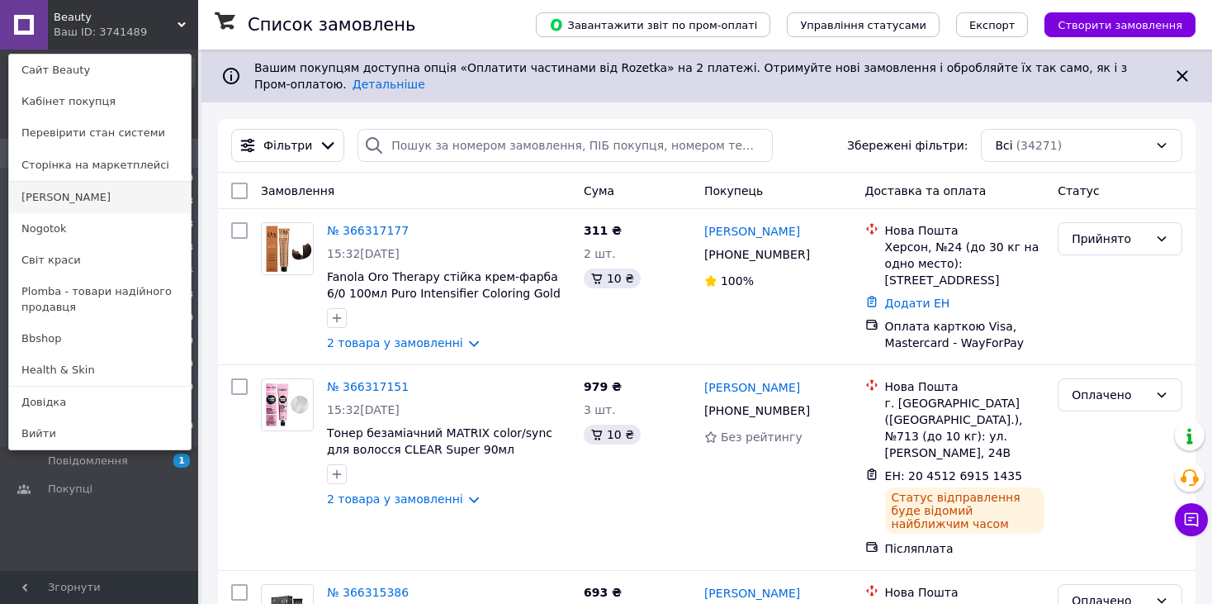
click at [76, 190] on link "[PERSON_NAME]" at bounding box center [100, 197] width 182 height 31
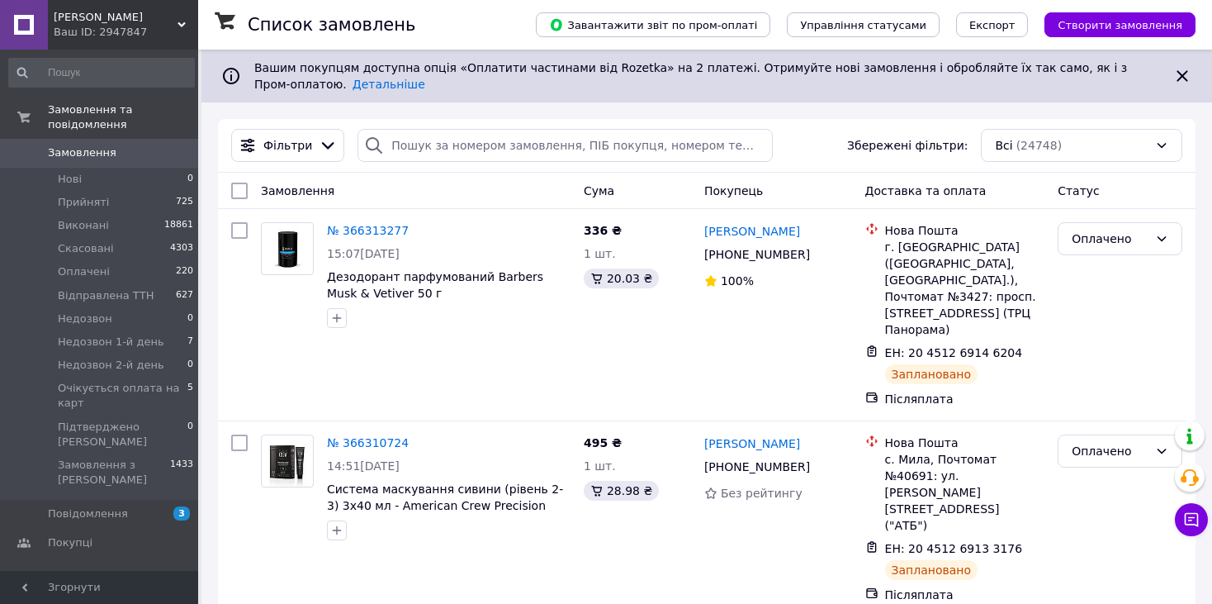
click at [101, 19] on span "[PERSON_NAME]" at bounding box center [116, 17] width 124 height 15
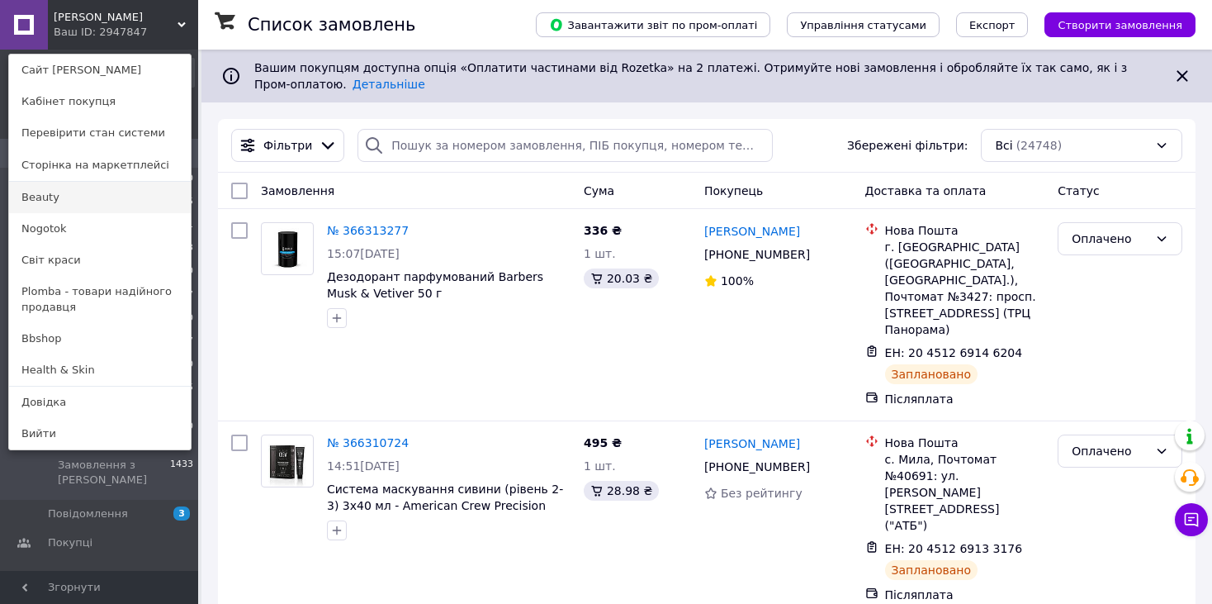
click at [94, 200] on link "Beauty" at bounding box center [100, 197] width 182 height 31
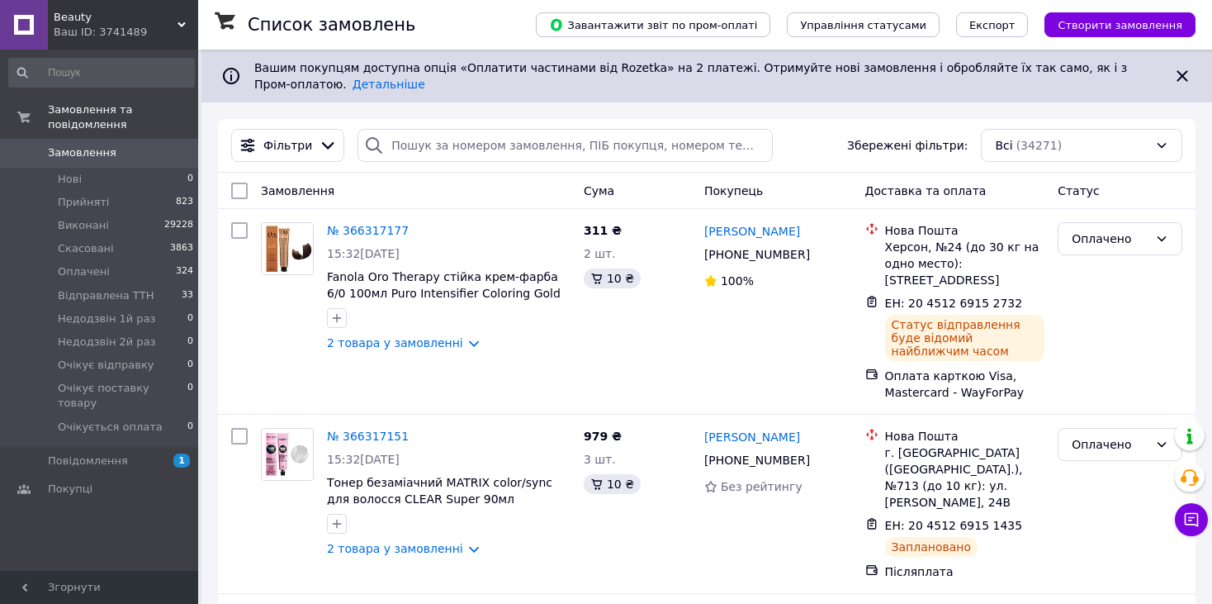
click at [95, 30] on div "Ваш ID: 3741489" at bounding box center [126, 32] width 144 height 15
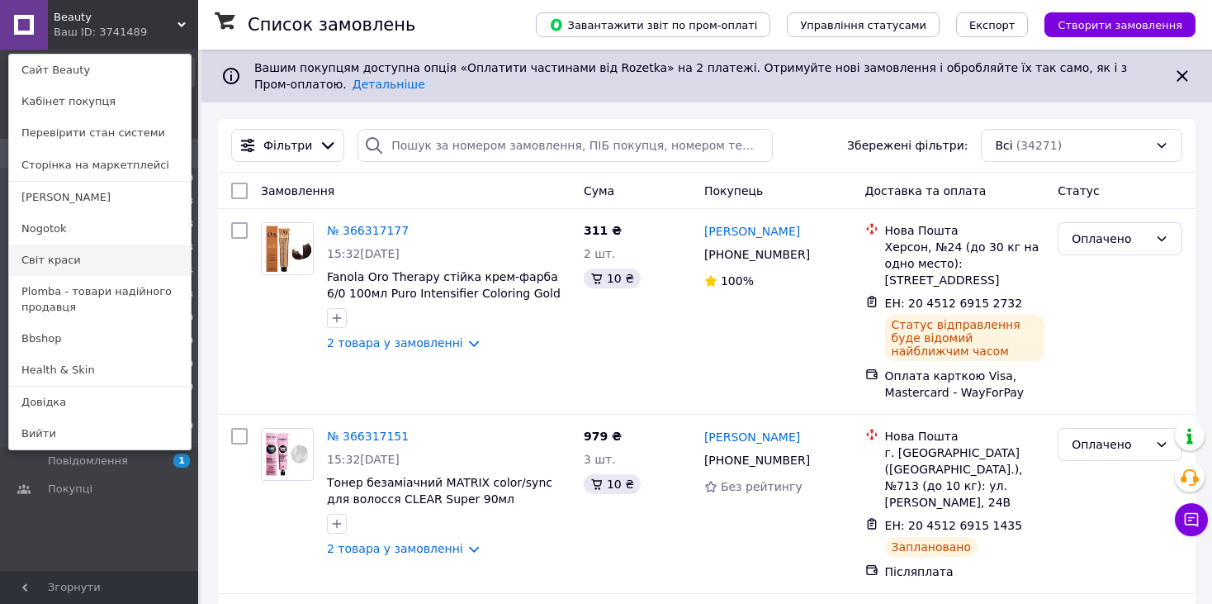
click at [54, 258] on link "Світ краси" at bounding box center [100, 259] width 182 height 31
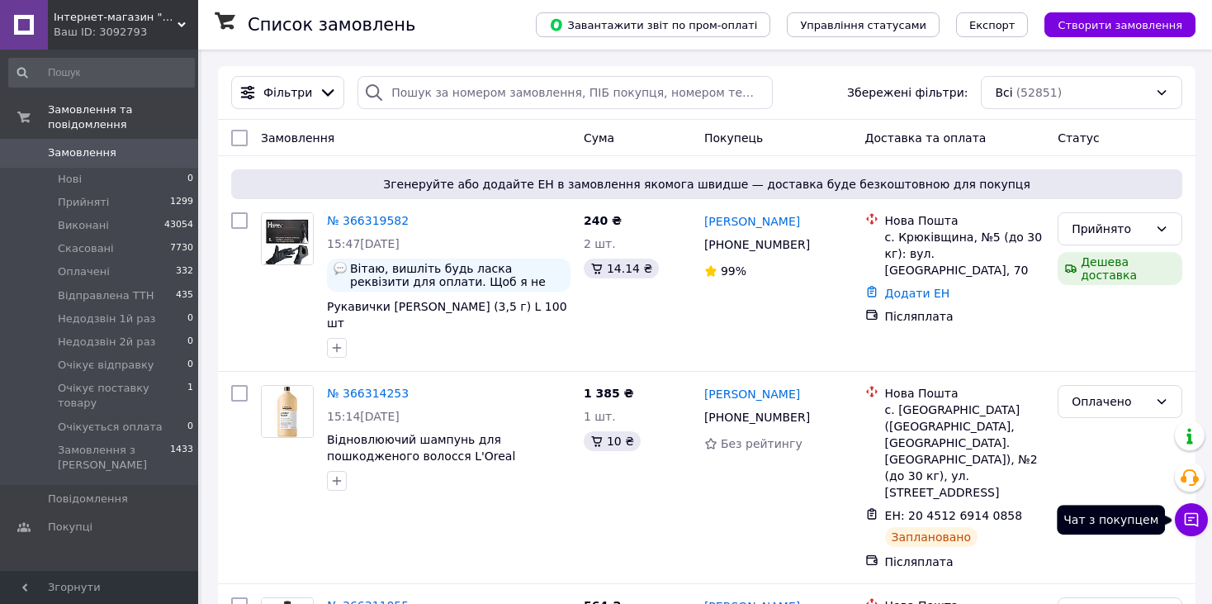
click at [1201, 525] on button "Чат з покупцем" at bounding box center [1191, 519] width 33 height 33
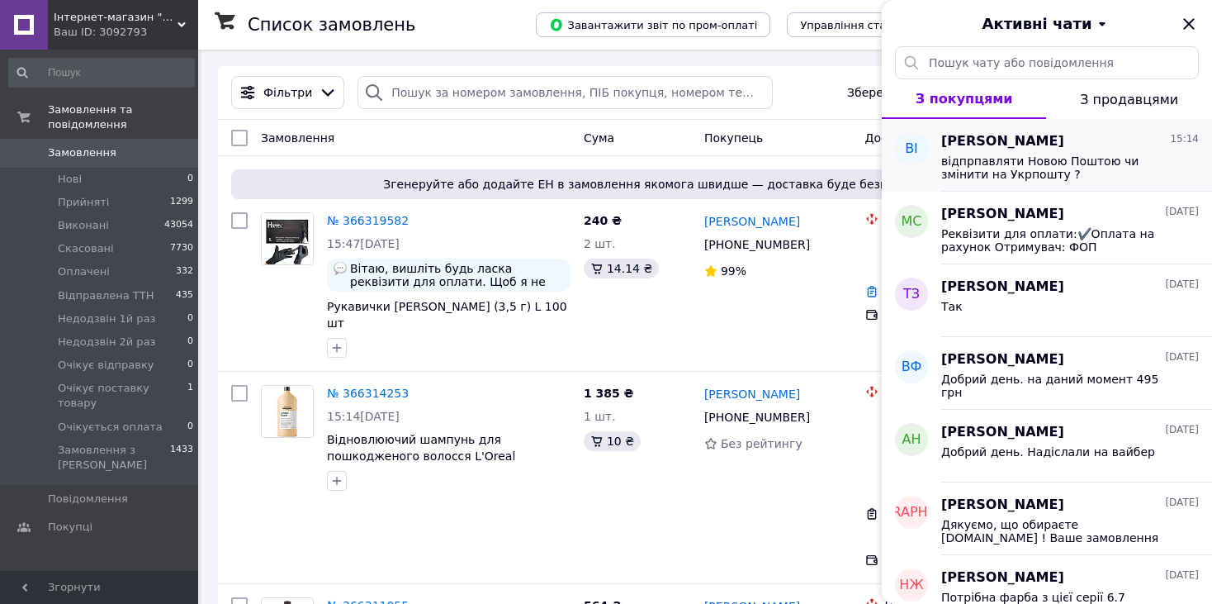
click at [1150, 178] on span "відпрпавляти Новою Поштою чи змінити на Укрпошту ?" at bounding box center [1058, 167] width 234 height 26
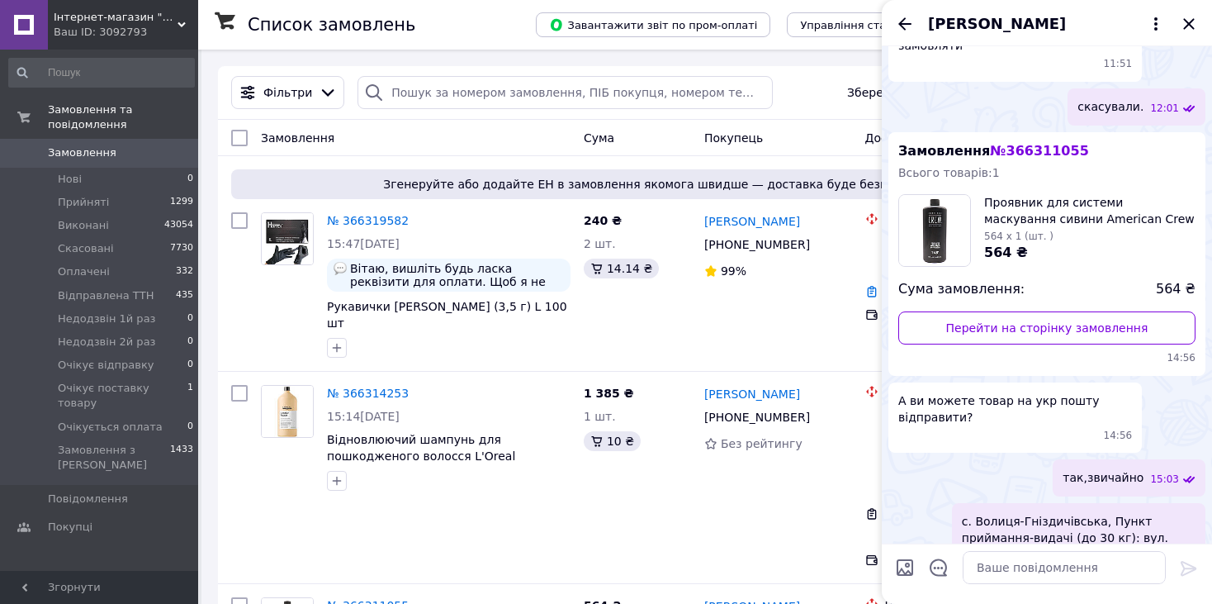
scroll to position [1896, 0]
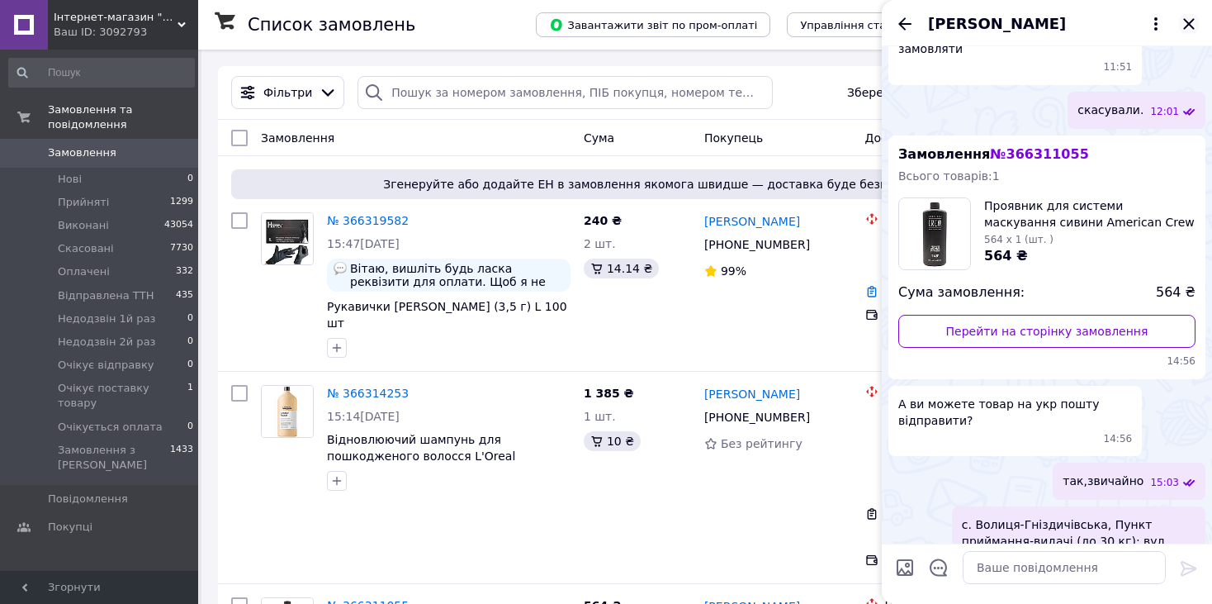
click at [1188, 27] on icon "Закрити" at bounding box center [1189, 24] width 20 height 20
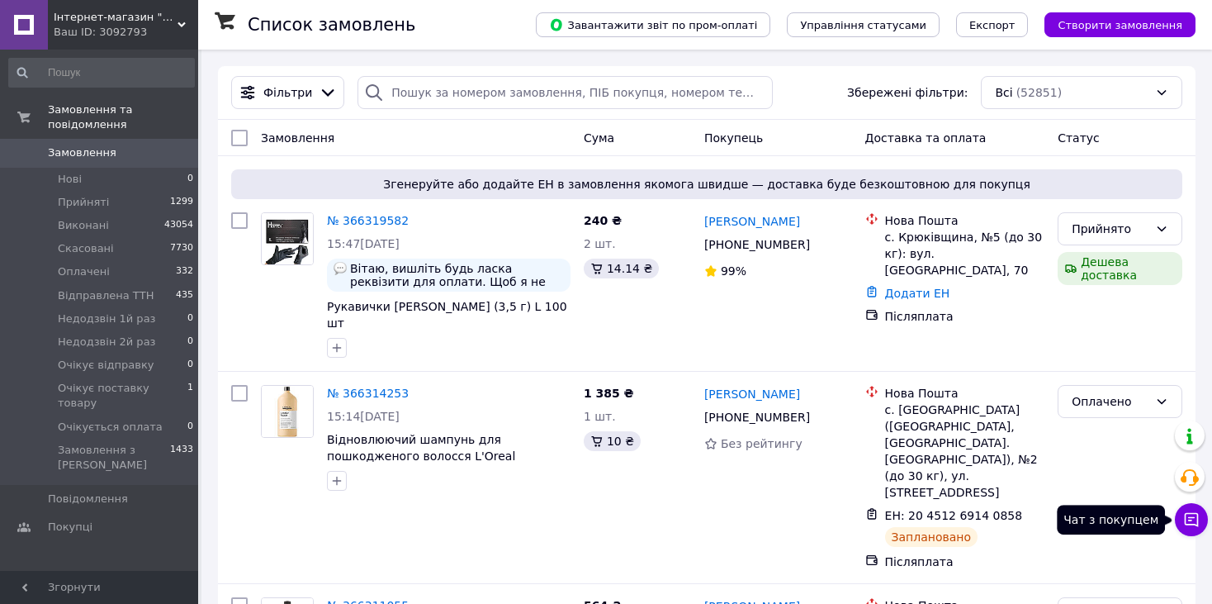
click at [1201, 517] on button "Чат з покупцем" at bounding box center [1191, 519] width 33 height 33
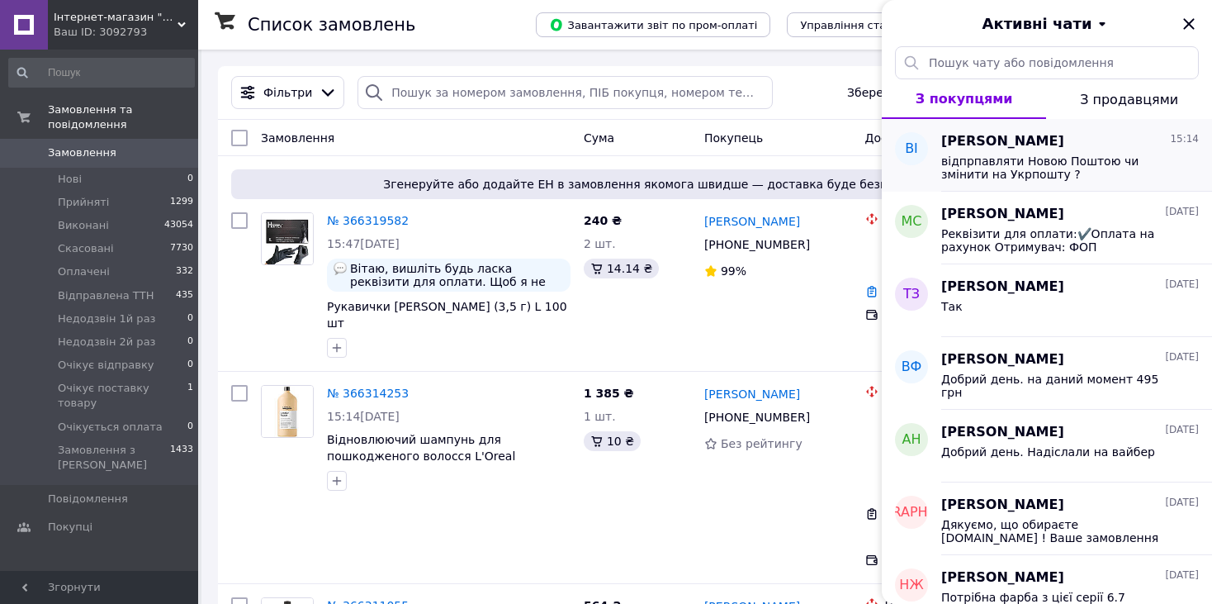
click at [1013, 165] on span "відпрпавляти Новою Поштою чи змінити на Укрпошту ?" at bounding box center [1058, 167] width 234 height 26
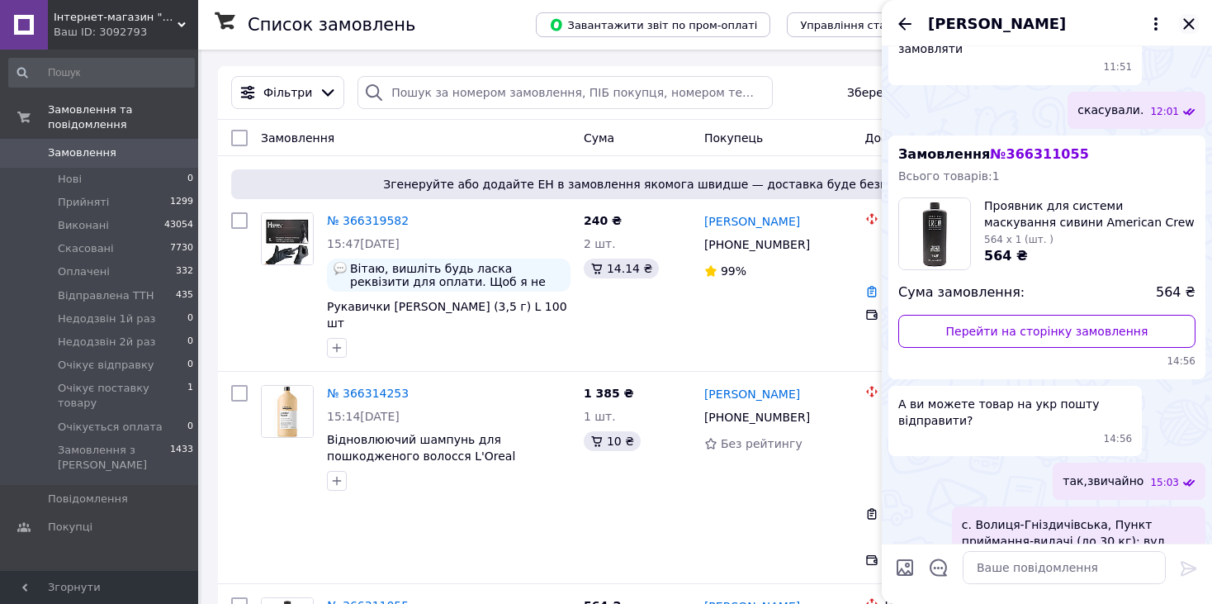
click at [1186, 23] on icon "Закрити" at bounding box center [1189, 24] width 20 height 20
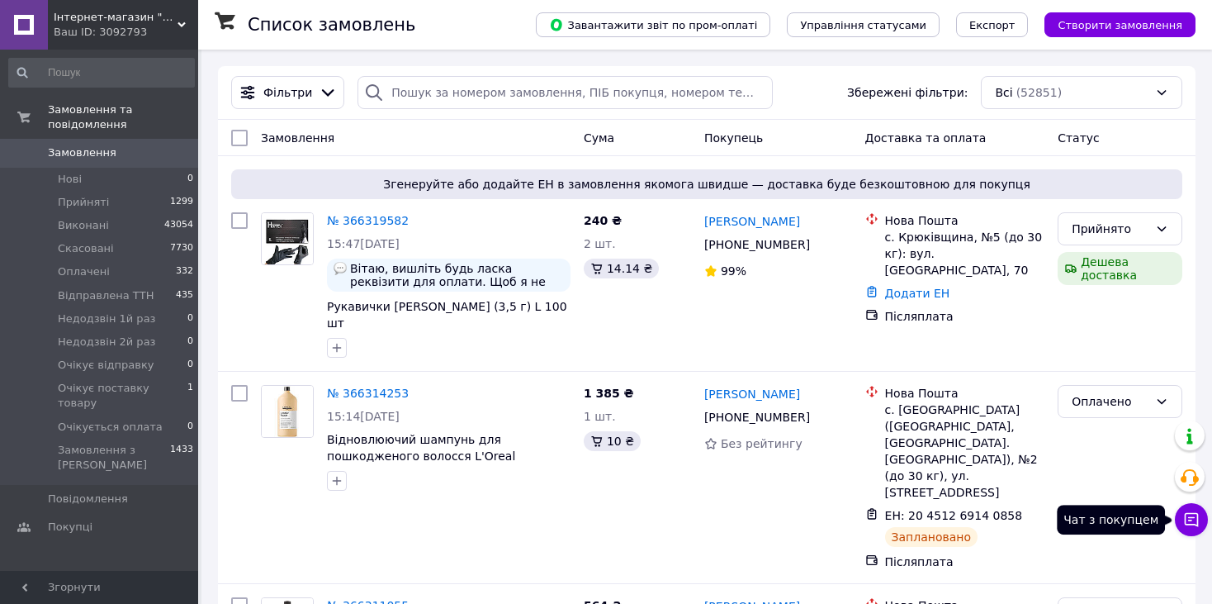
click at [1197, 527] on icon at bounding box center [1191, 519] width 17 height 17
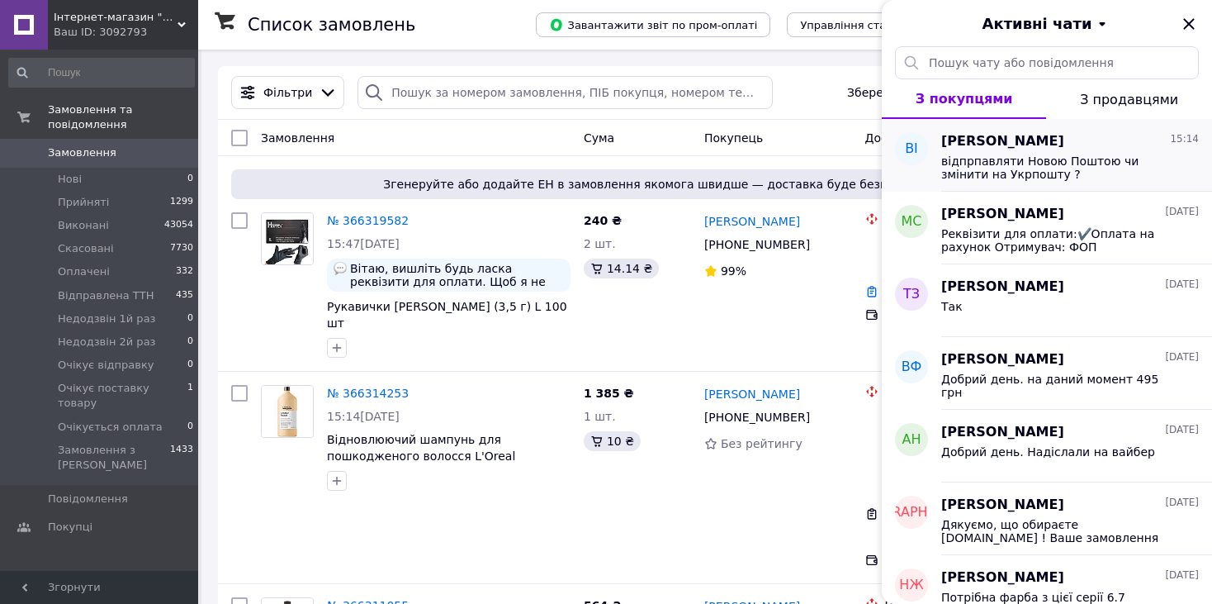
click at [974, 176] on span "відпрпавляти Новою Поштою чи змінити на Укрпошту ?" at bounding box center [1058, 167] width 234 height 26
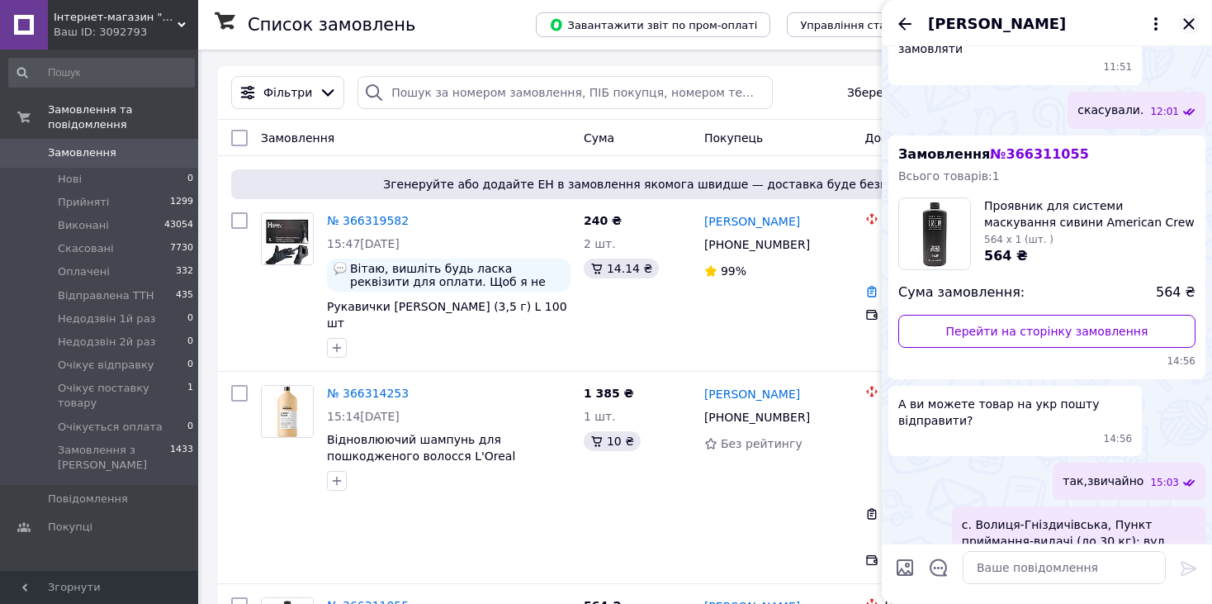
click at [1189, 22] on icon "Закрити" at bounding box center [1188, 23] width 11 height 11
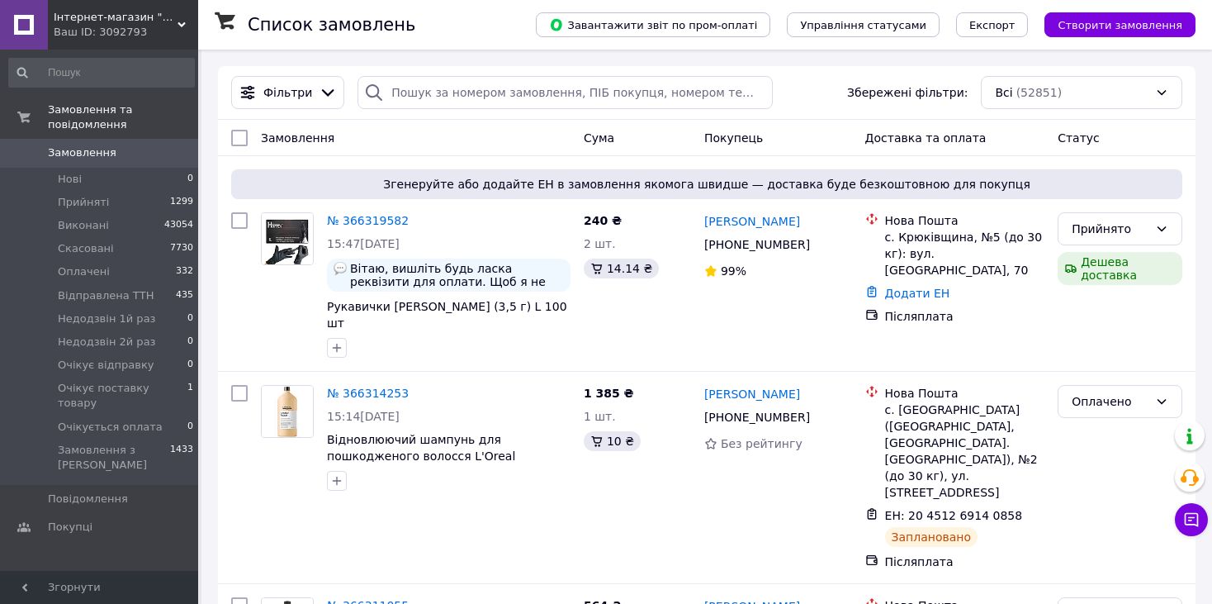
click at [158, 12] on span "Інтернет-магазин "Світ краси"" at bounding box center [116, 17] width 124 height 15
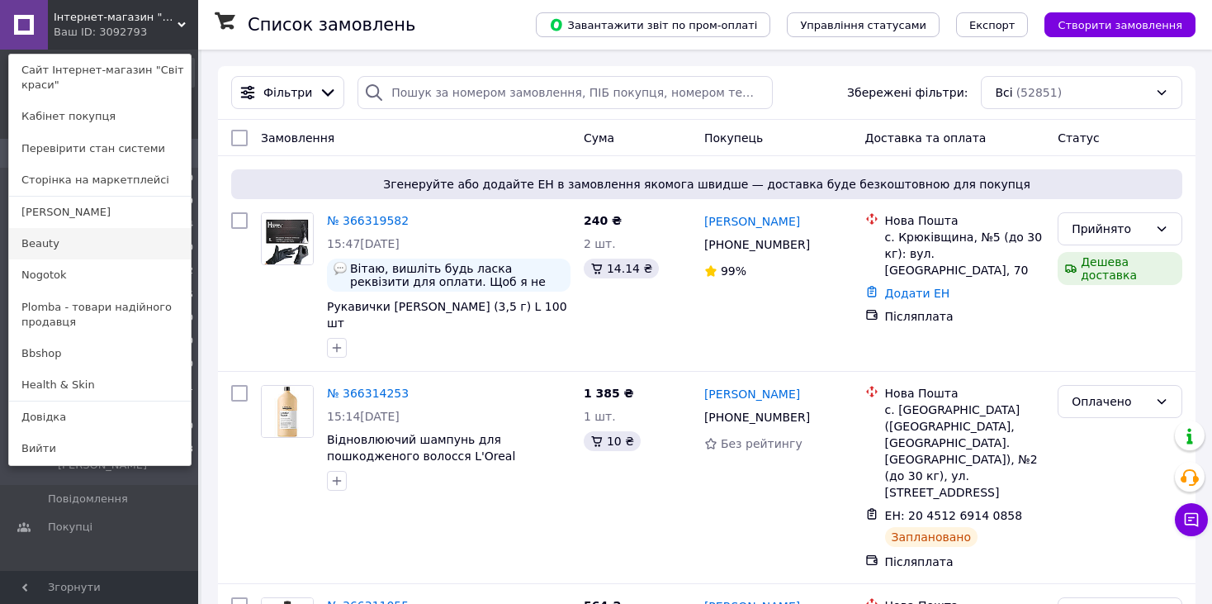
click at [59, 239] on link "Beauty" at bounding box center [100, 243] width 182 height 31
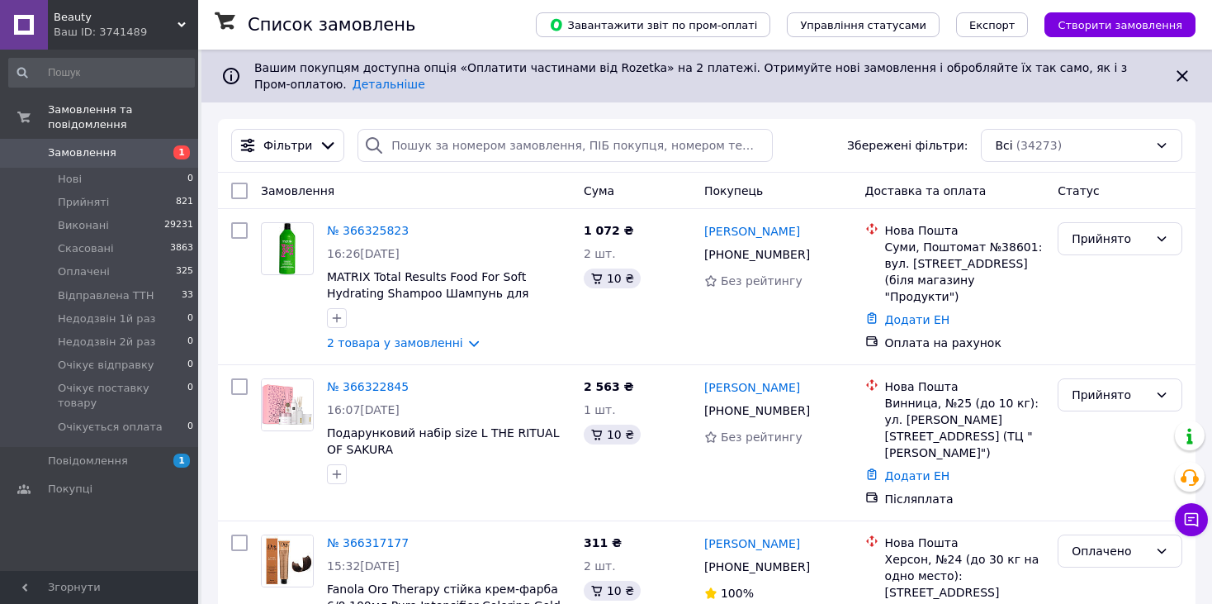
click at [120, 25] on div "Ваш ID: 3741489" at bounding box center [126, 32] width 144 height 15
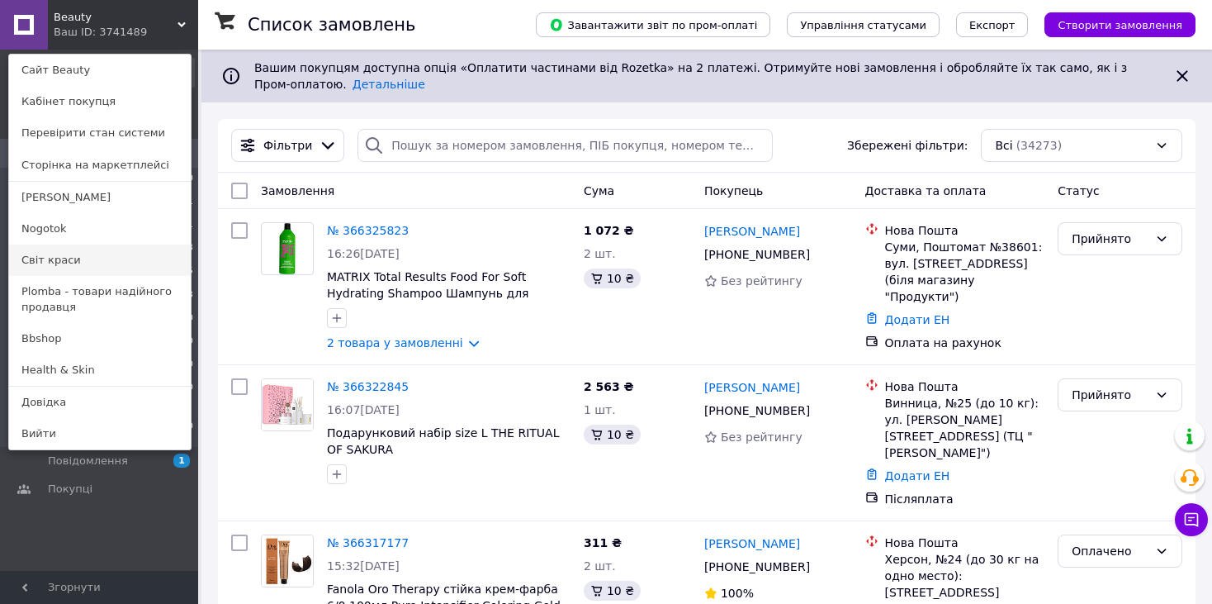
click at [69, 258] on link "Світ краси" at bounding box center [100, 259] width 182 height 31
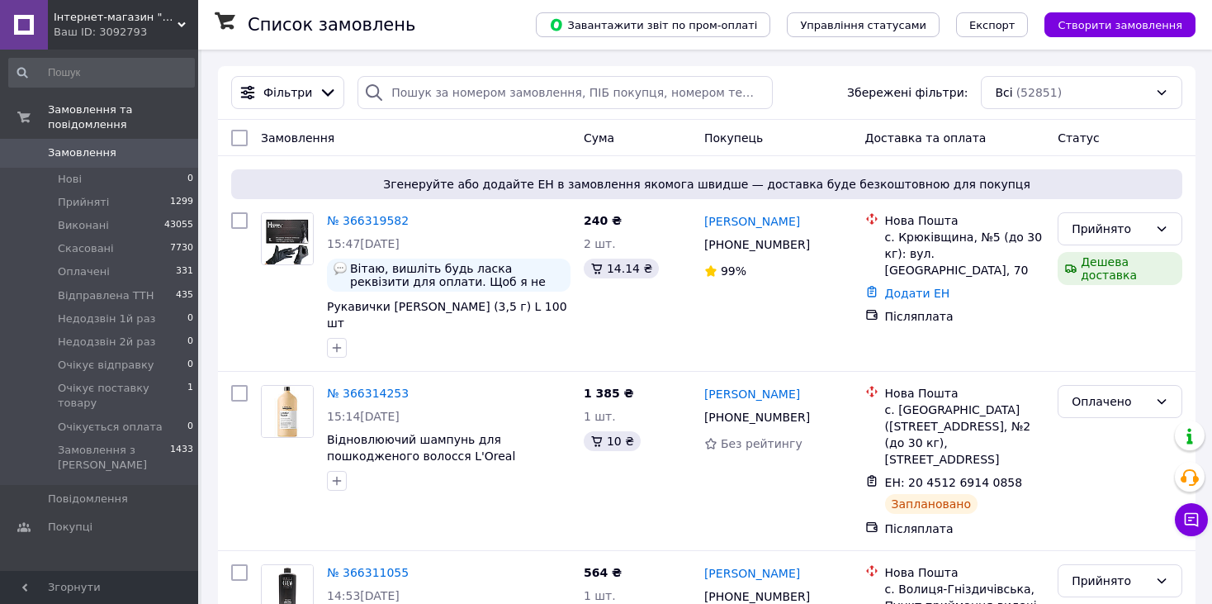
click at [114, 16] on span "Інтернет-магазин "Світ краси"" at bounding box center [116, 17] width 124 height 15
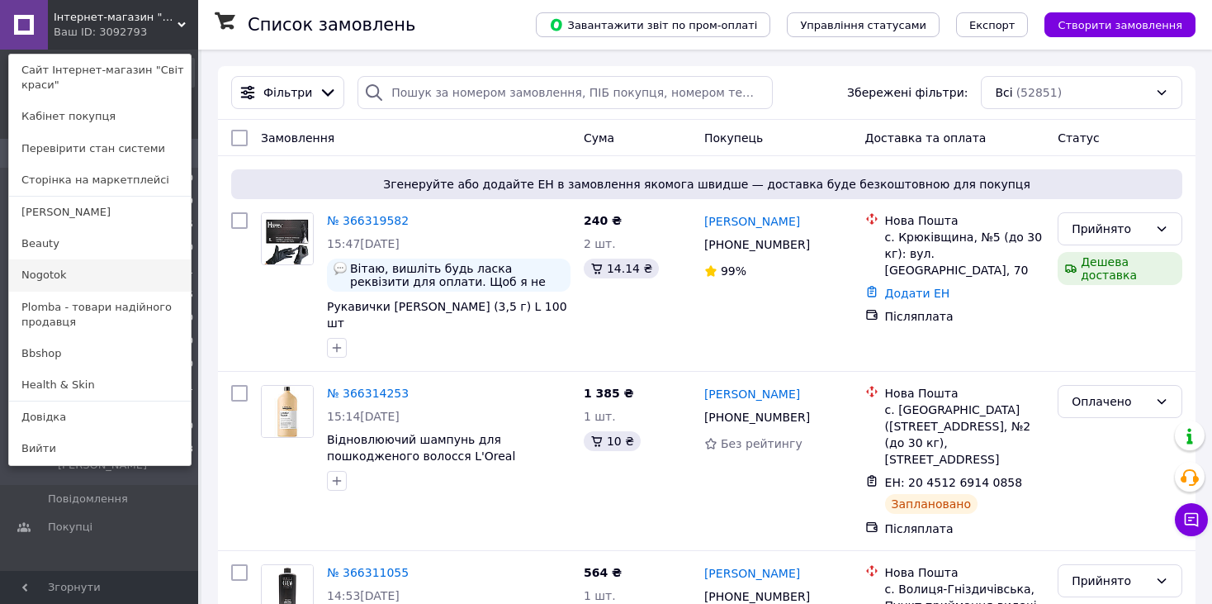
click at [68, 267] on link "Nogotok" at bounding box center [100, 274] width 182 height 31
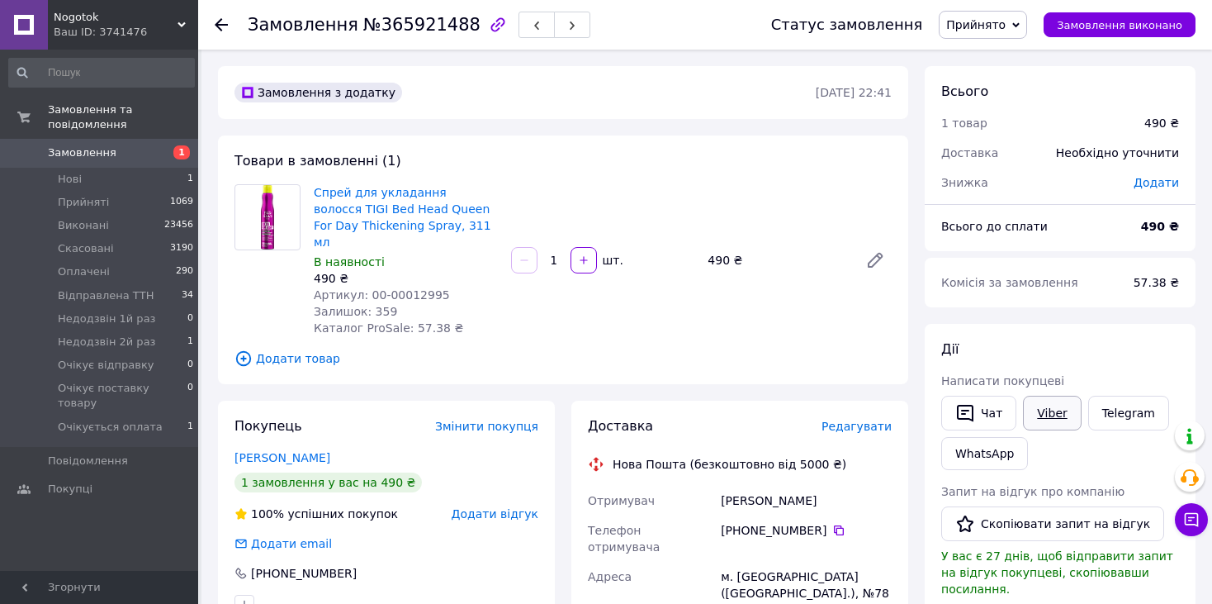
click at [1034, 408] on link "Viber" at bounding box center [1052, 412] width 58 height 35
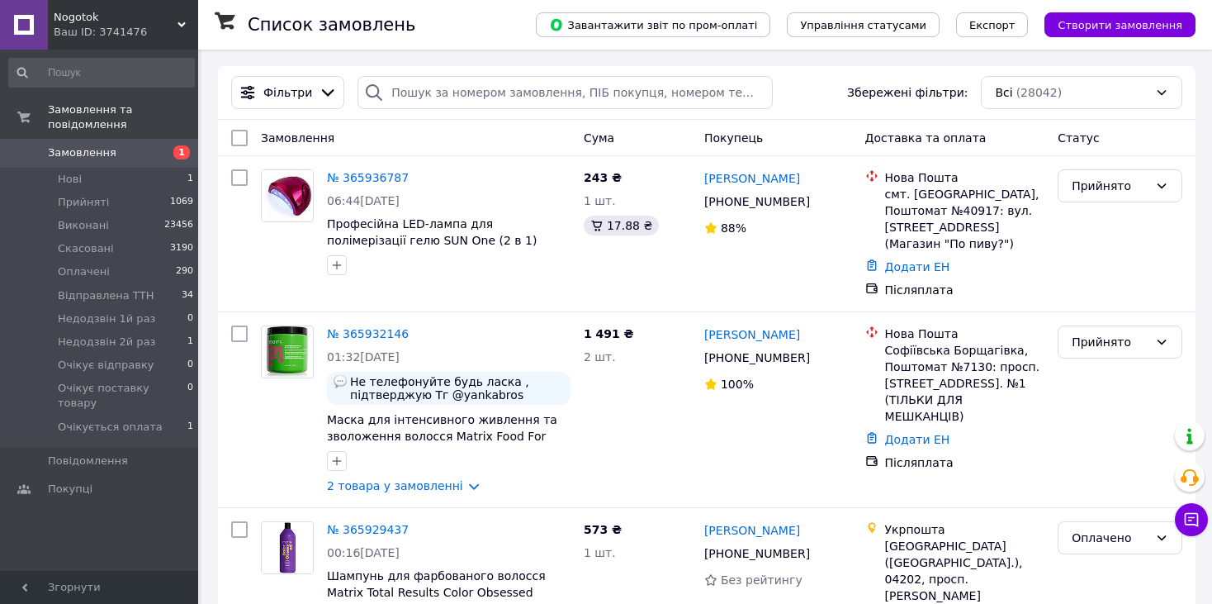
drag, startPoint x: 131, startPoint y: 13, endPoint x: 129, endPoint y: 69, distance: 55.4
click at [131, 14] on span "Nogotok" at bounding box center [116, 17] width 124 height 15
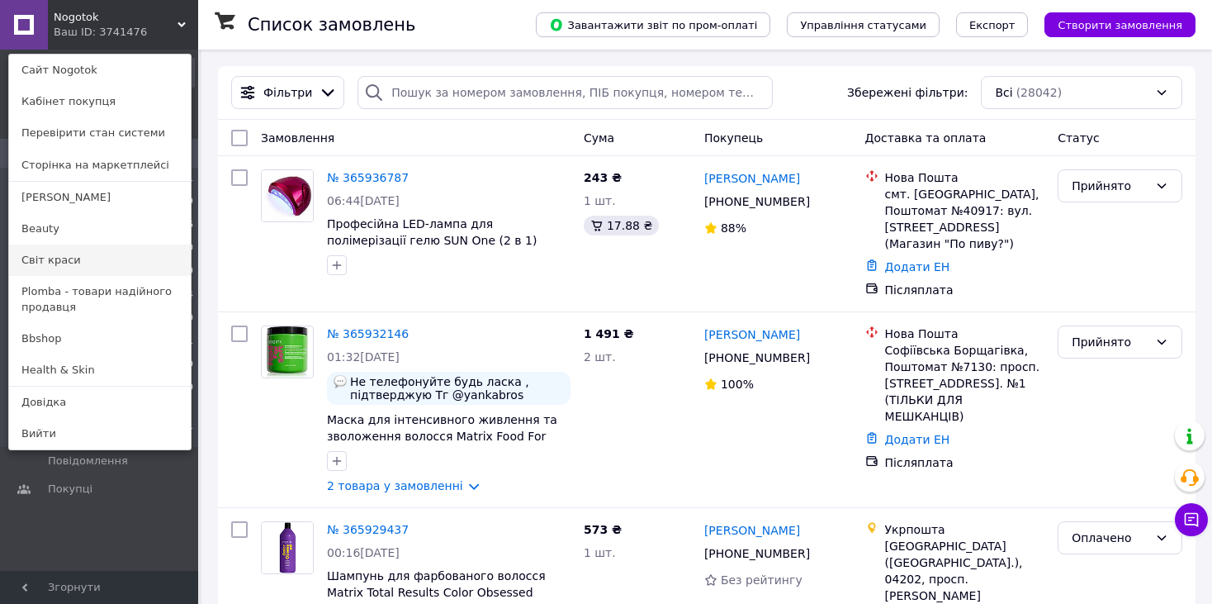
click at [75, 264] on link "Світ краси" at bounding box center [100, 259] width 182 height 31
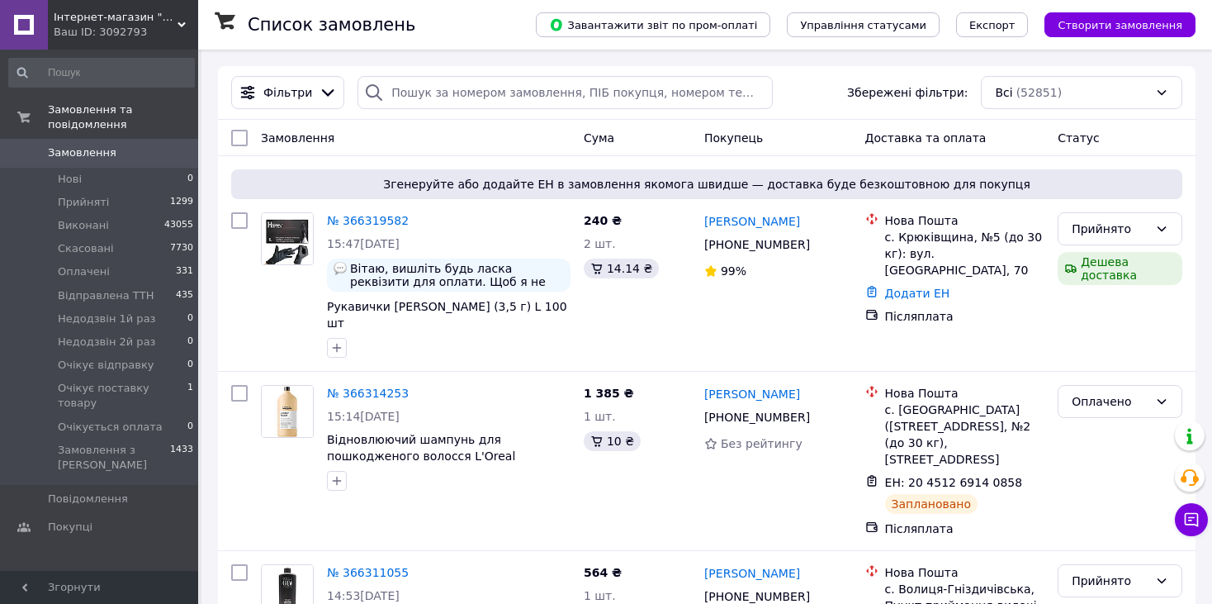
click at [151, 18] on span "Інтернет-магазин "Світ краси"" at bounding box center [116, 17] width 124 height 15
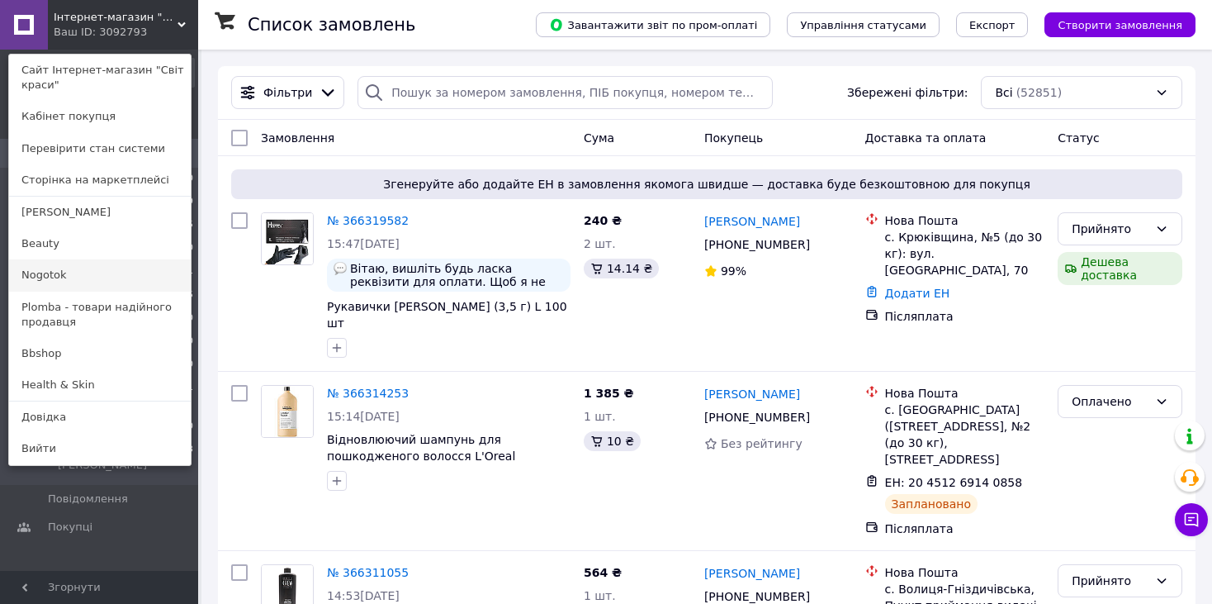
click at [111, 277] on link "Nogotok" at bounding box center [100, 274] width 182 height 31
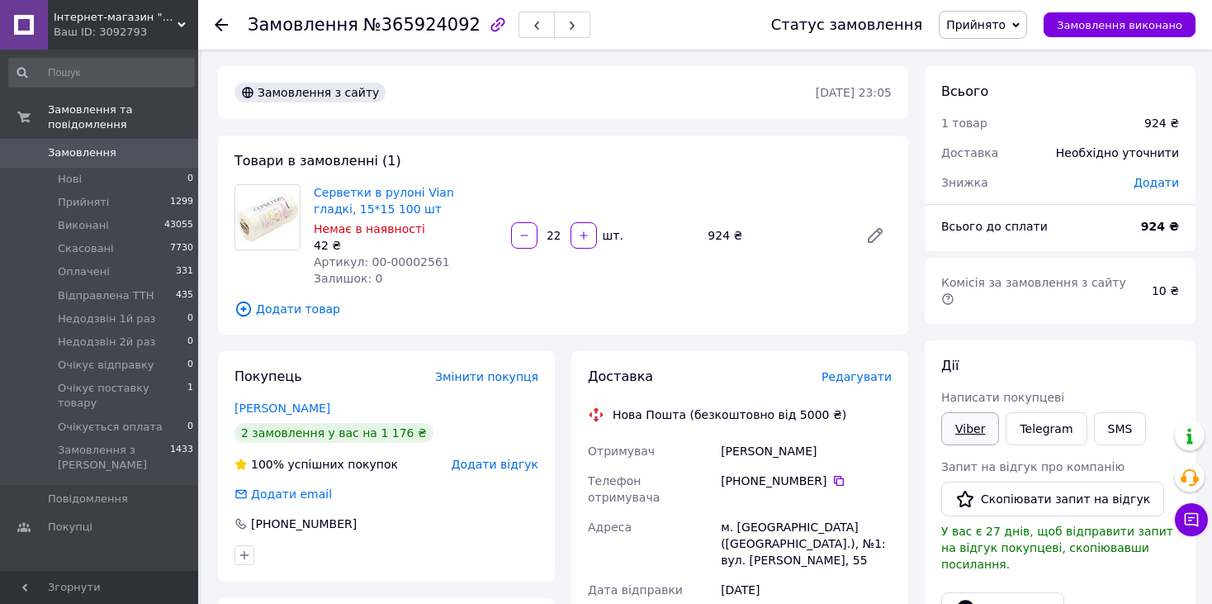
click at [980, 412] on link "Viber" at bounding box center [970, 428] width 58 height 33
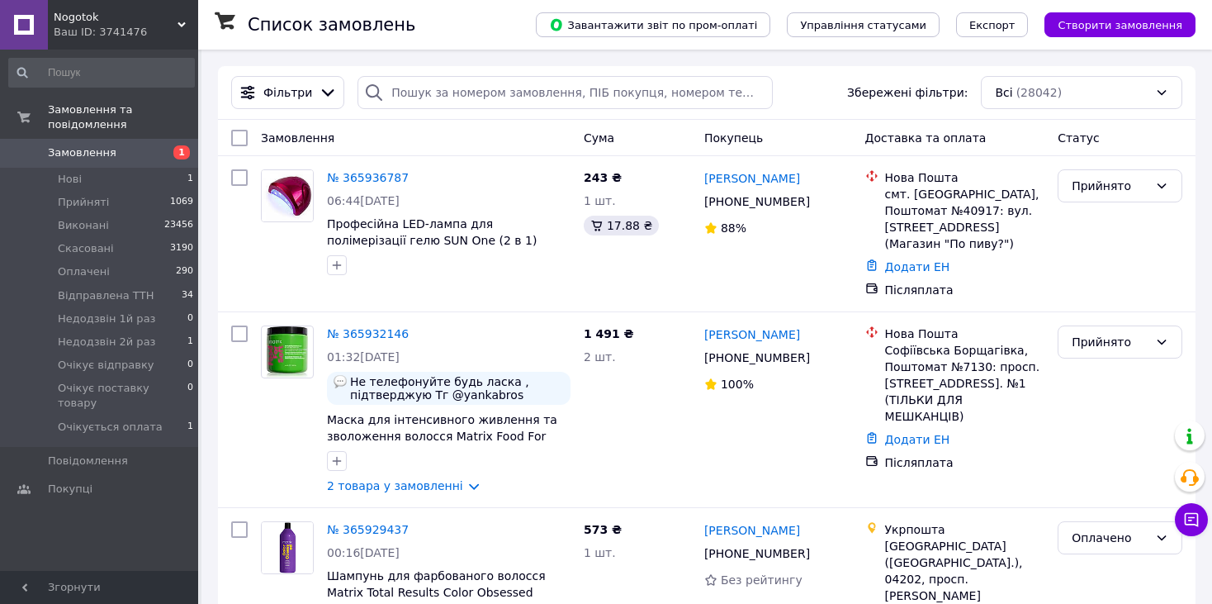
click at [108, 19] on span "Nogotok" at bounding box center [116, 17] width 124 height 15
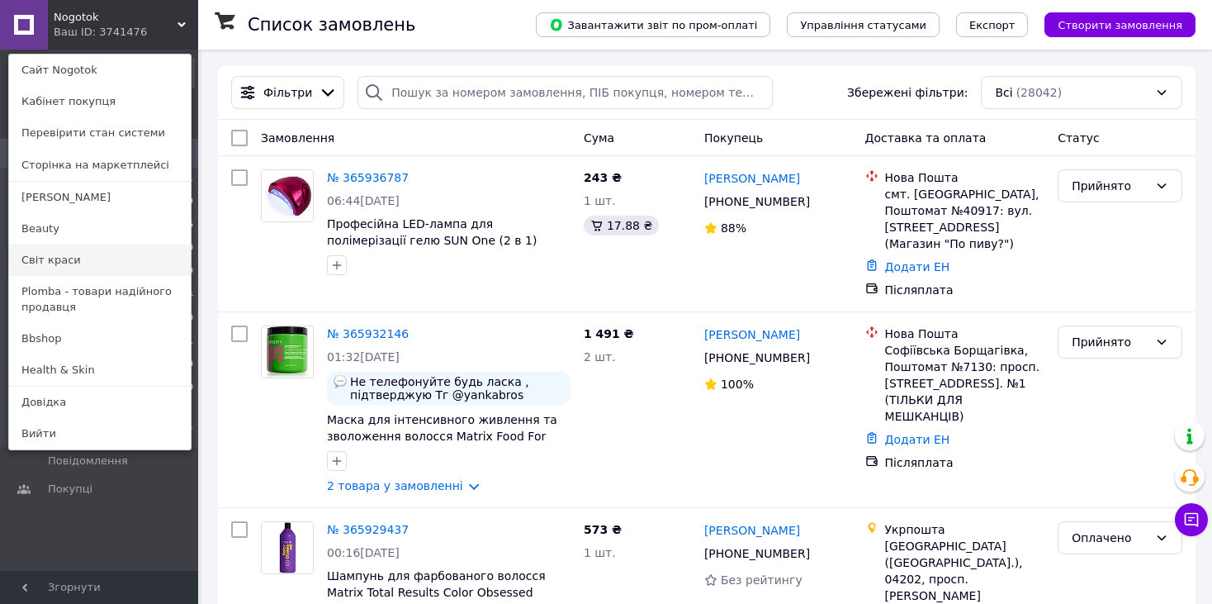
click at [43, 251] on link "Світ краси" at bounding box center [100, 259] width 182 height 31
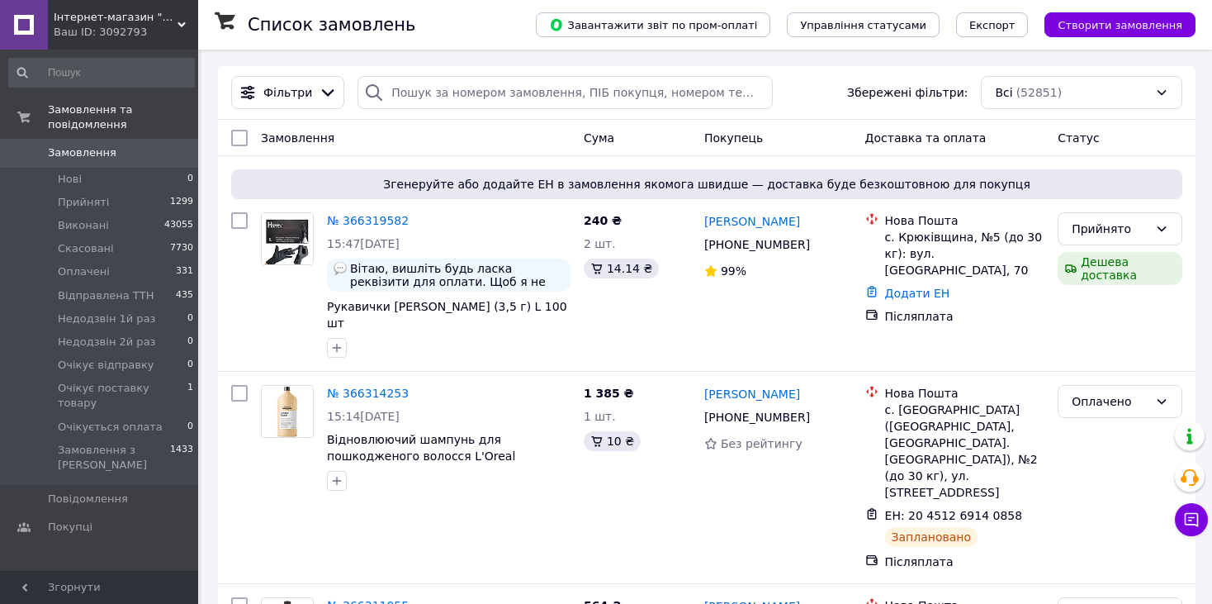
click at [88, 17] on span "Інтернет-магазин "Світ краси"" at bounding box center [116, 17] width 124 height 15
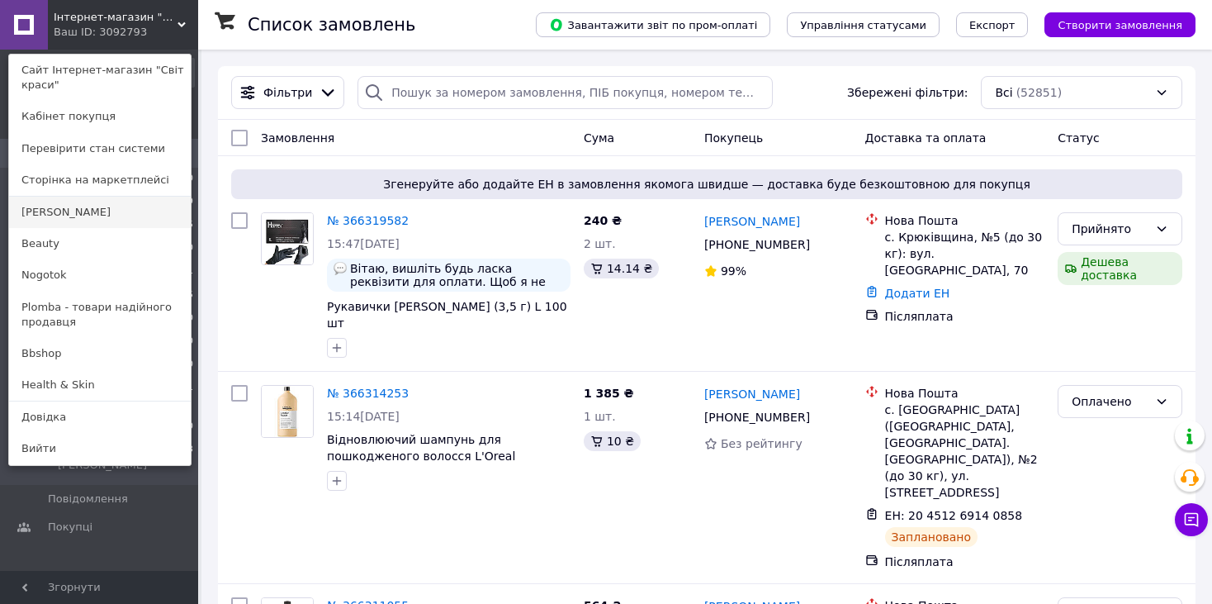
click at [59, 221] on link "[PERSON_NAME]" at bounding box center [100, 211] width 182 height 31
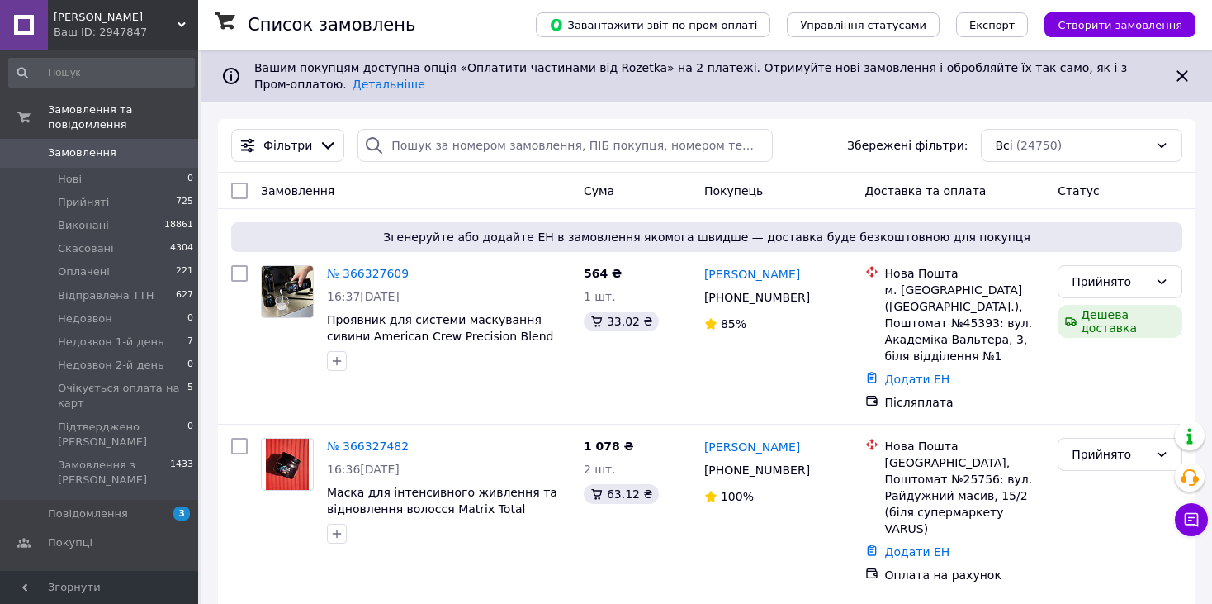
click at [130, 17] on span "[PERSON_NAME]" at bounding box center [116, 17] width 124 height 15
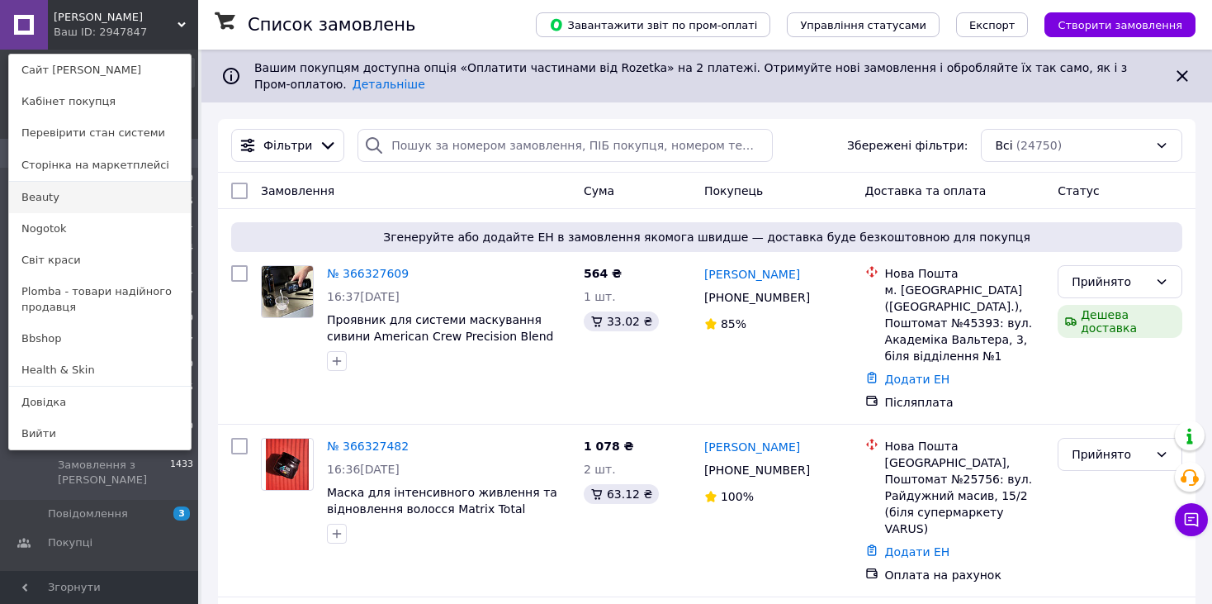
click at [55, 198] on link "Beauty" at bounding box center [100, 197] width 182 height 31
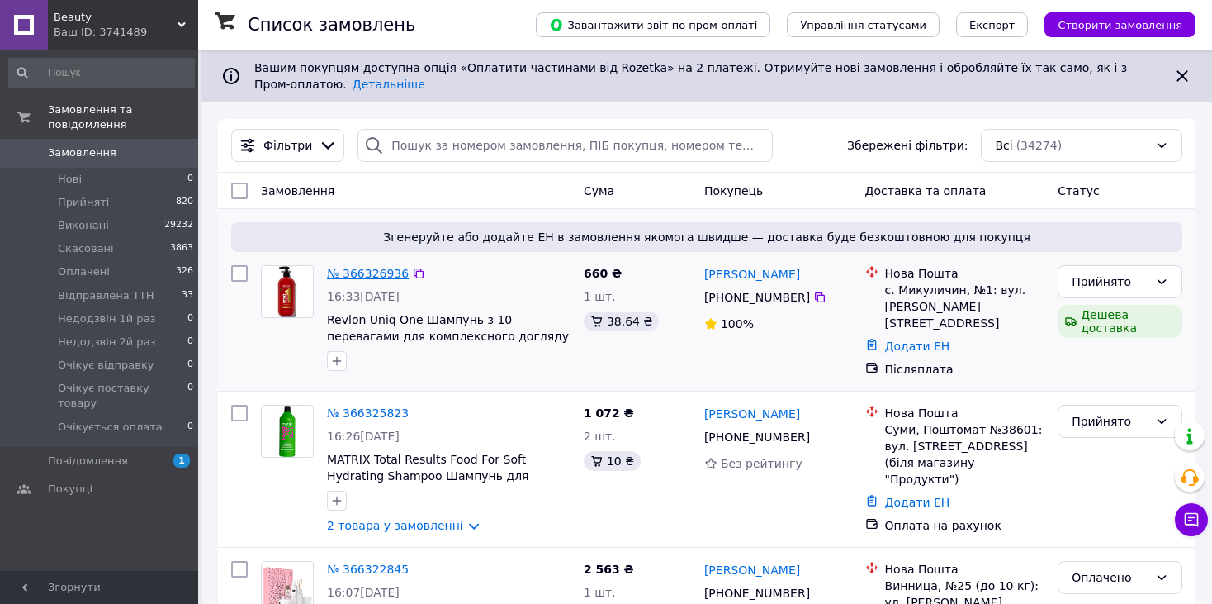
click at [382, 267] on link "№ 366326936" at bounding box center [368, 273] width 82 height 13
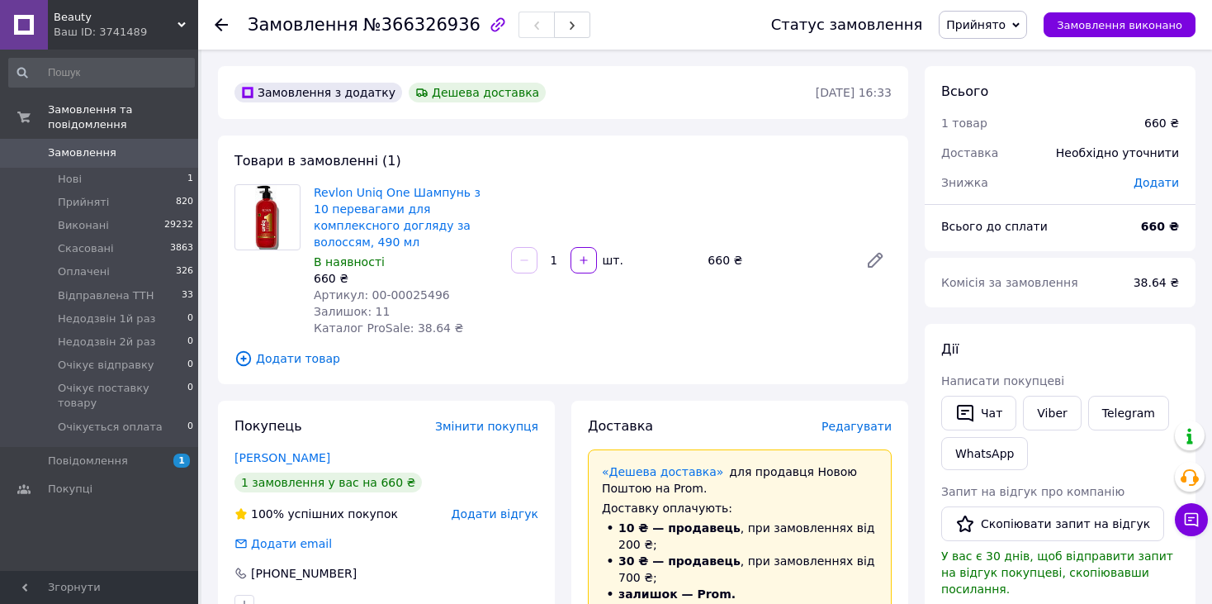
click at [90, 16] on span "Beauty" at bounding box center [116, 17] width 124 height 15
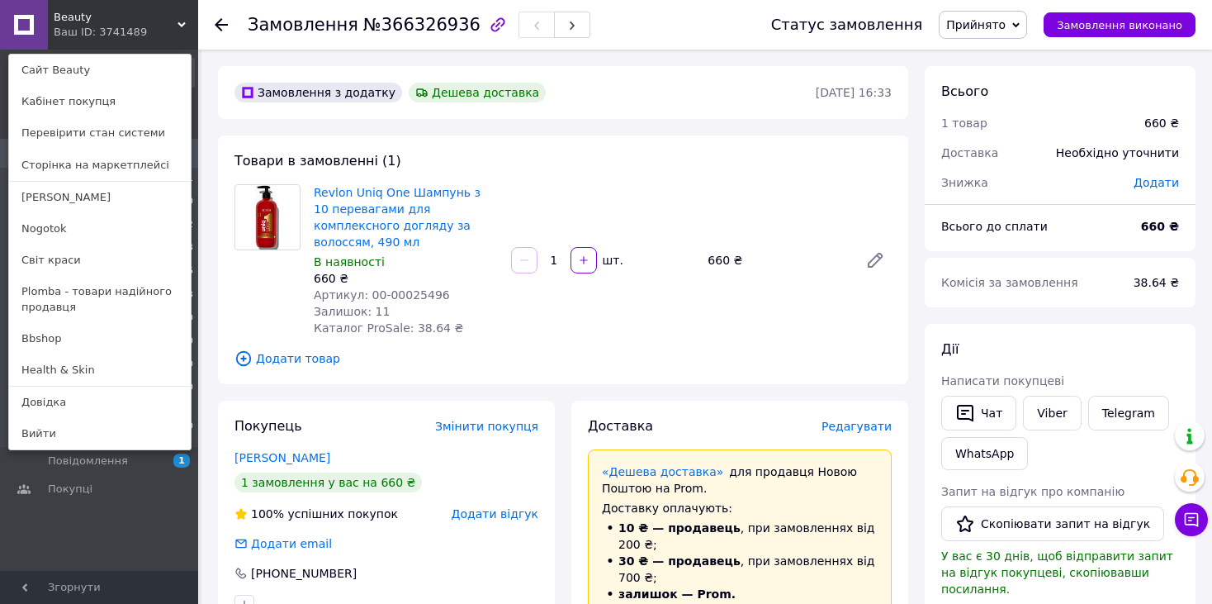
click at [218, 25] on use at bounding box center [221, 24] width 13 height 13
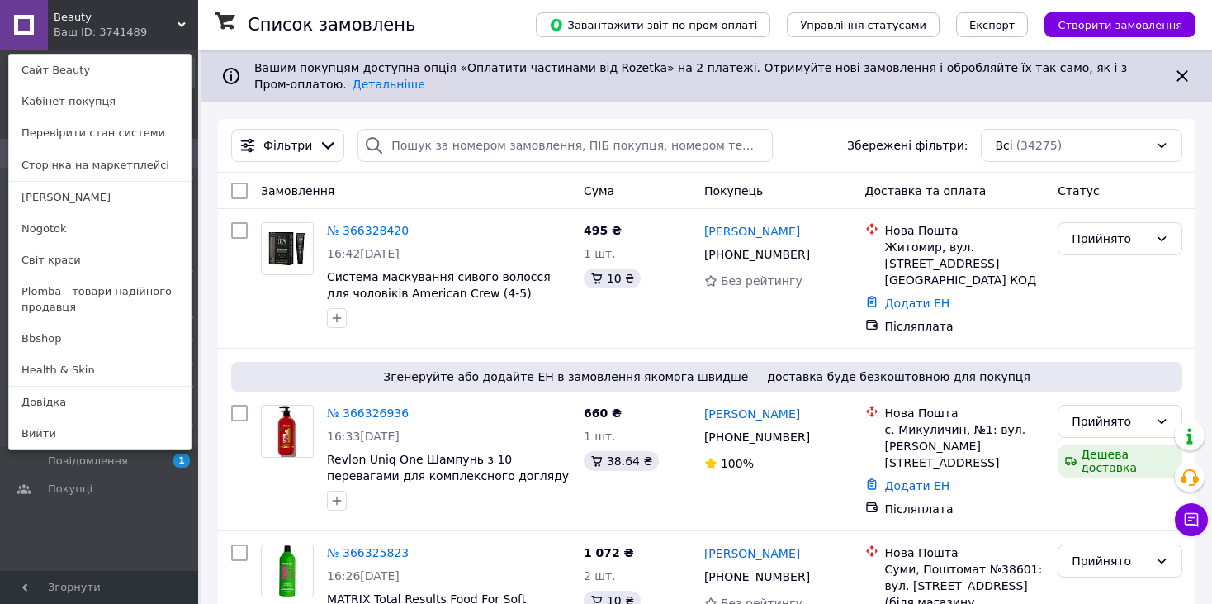
click at [134, 26] on div "Beauty Ваш ID: 3741489 Сайт Beauty Кабінет покупця Перевірити стан системи Стор…" at bounding box center [99, 25] width 198 height 50
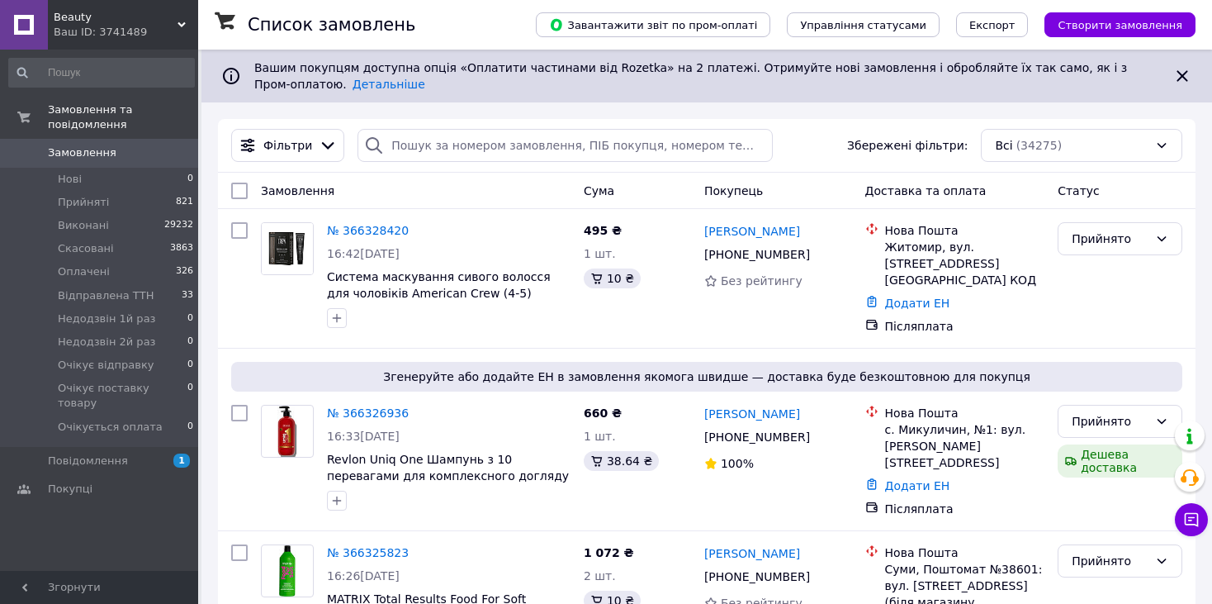
click at [92, 16] on span "Beauty" at bounding box center [116, 17] width 124 height 15
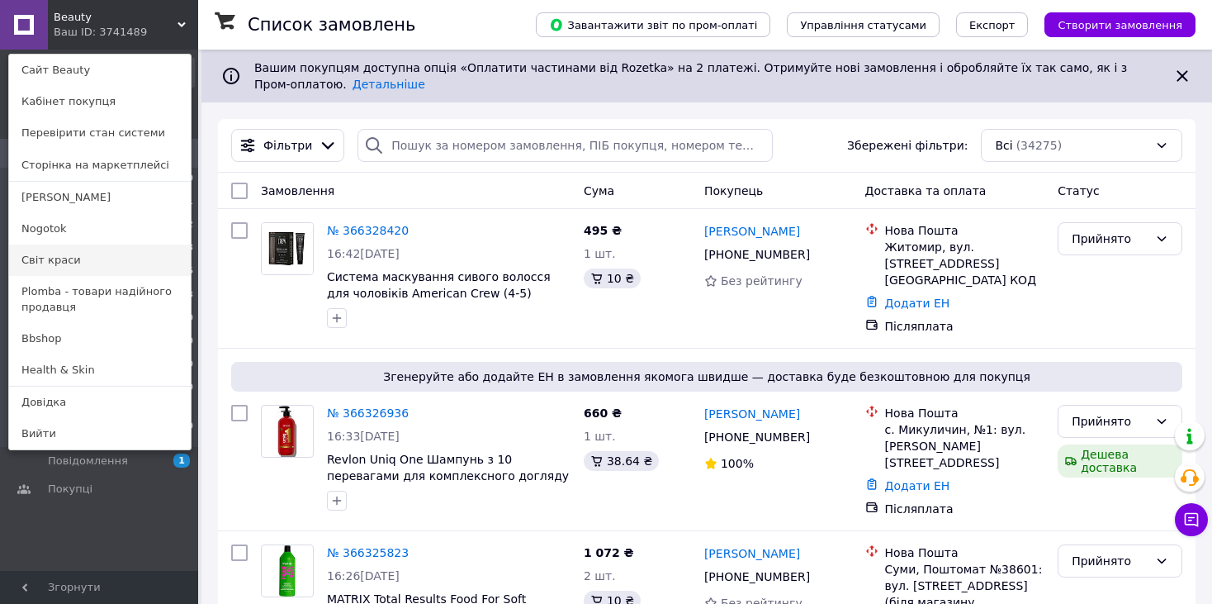
click at [57, 264] on link "Світ краси" at bounding box center [100, 259] width 182 height 31
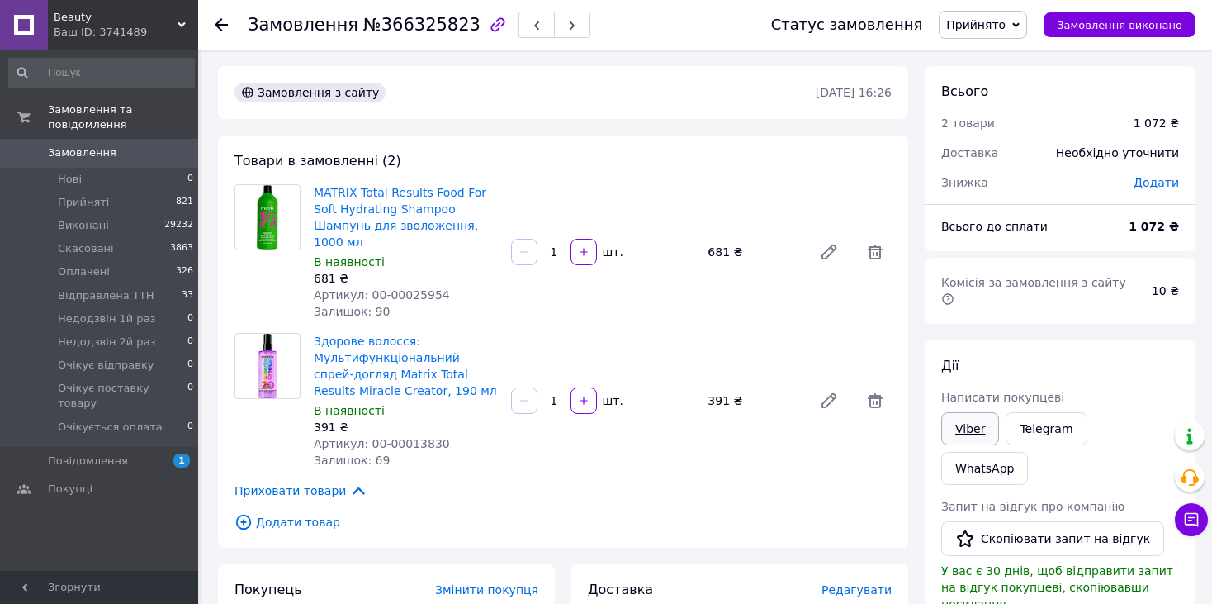
click at [987, 412] on link "Viber" at bounding box center [970, 428] width 58 height 33
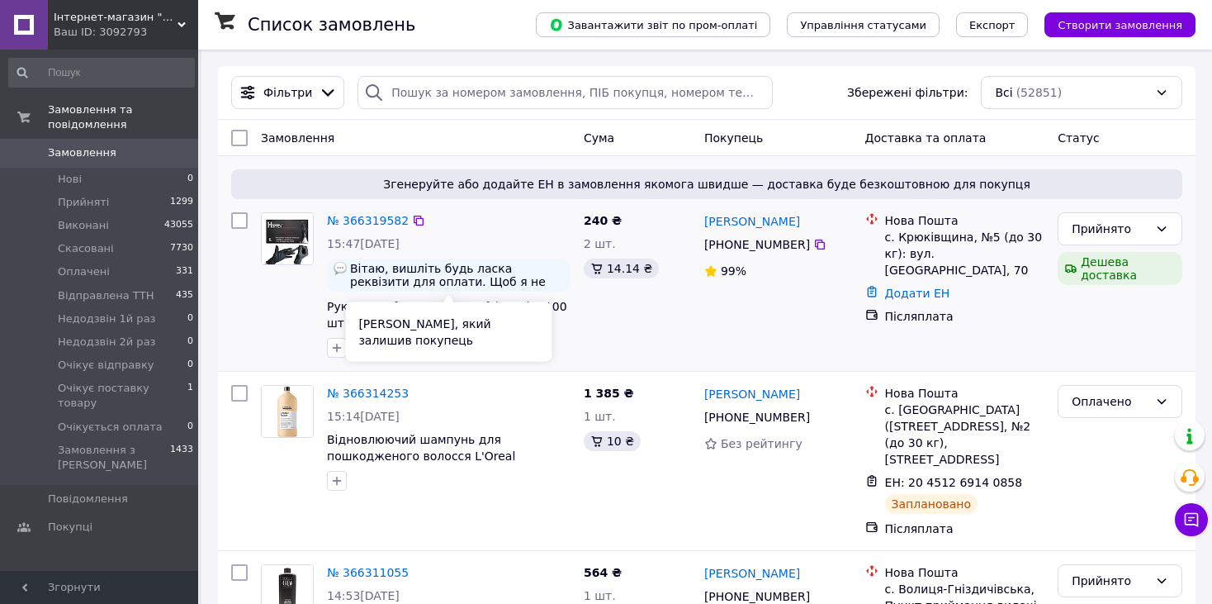
scroll to position [248, 0]
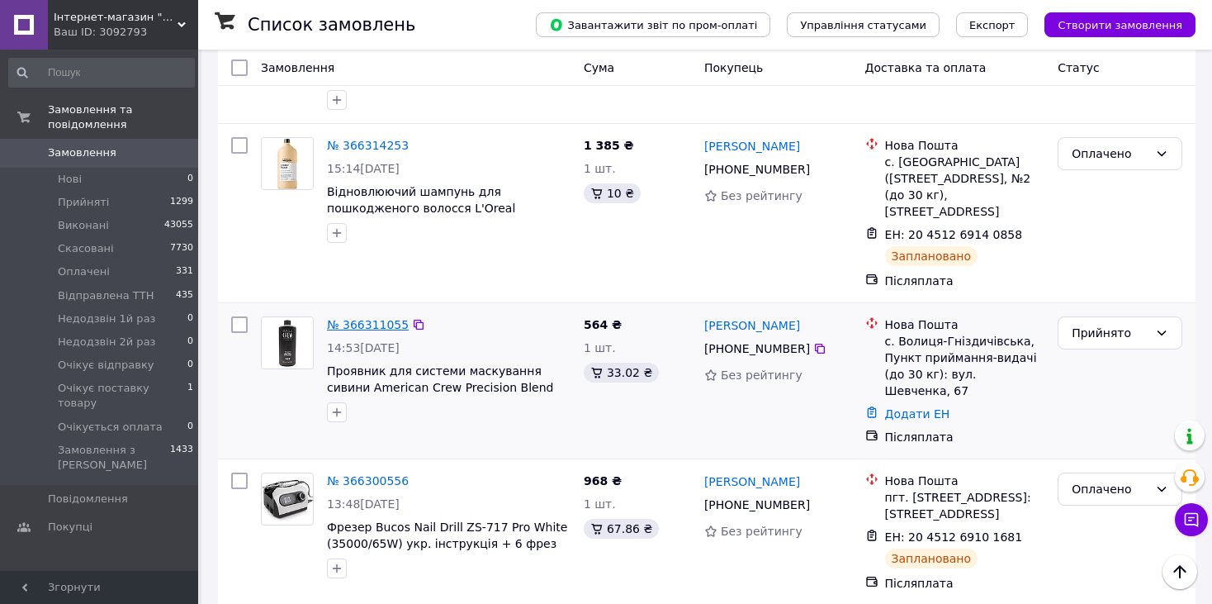
click at [374, 327] on link "№ 366311055" at bounding box center [368, 324] width 82 height 13
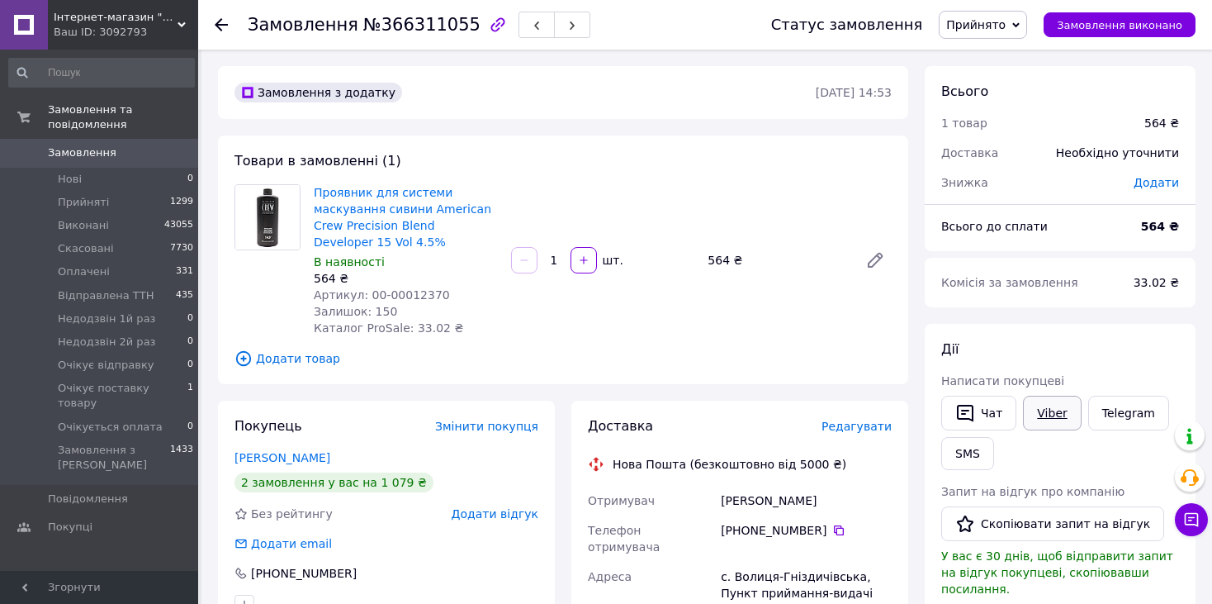
click at [1055, 409] on link "Viber" at bounding box center [1052, 412] width 58 height 35
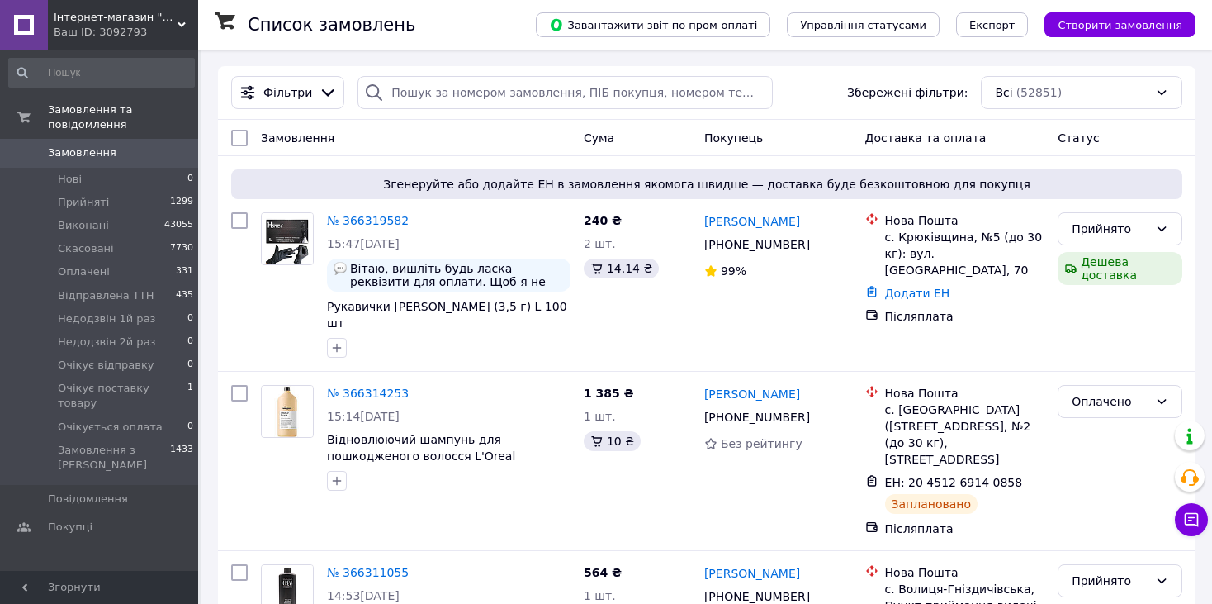
click at [74, 13] on span "Інтернет-магазин "Світ краси"" at bounding box center [116, 17] width 124 height 15
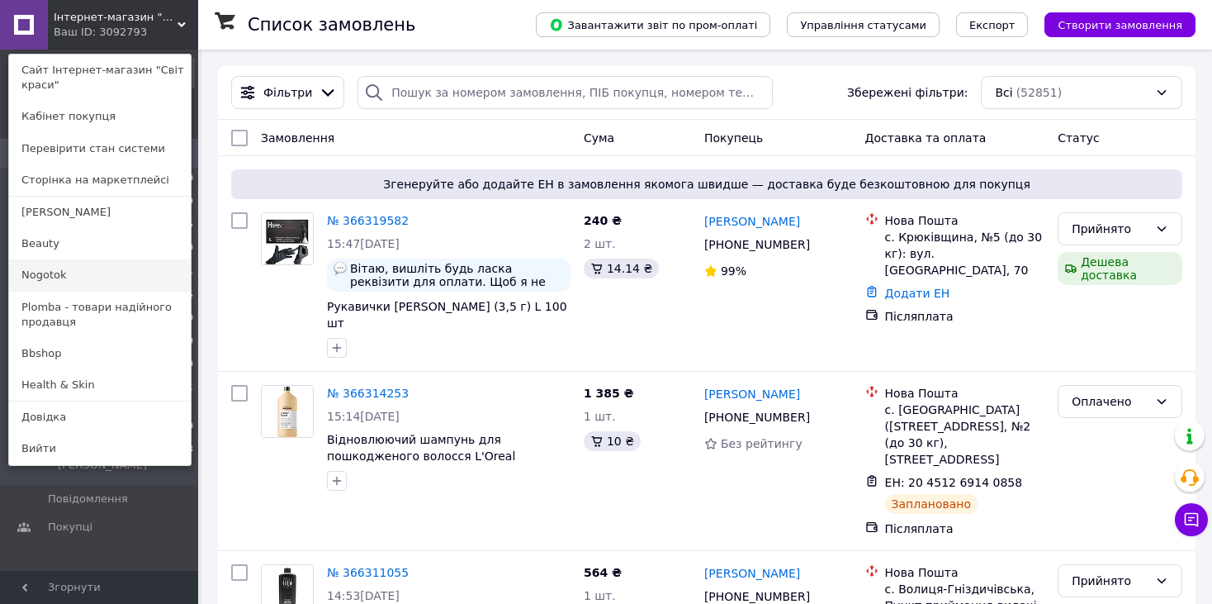
click at [40, 281] on link "Nogotok" at bounding box center [100, 274] width 182 height 31
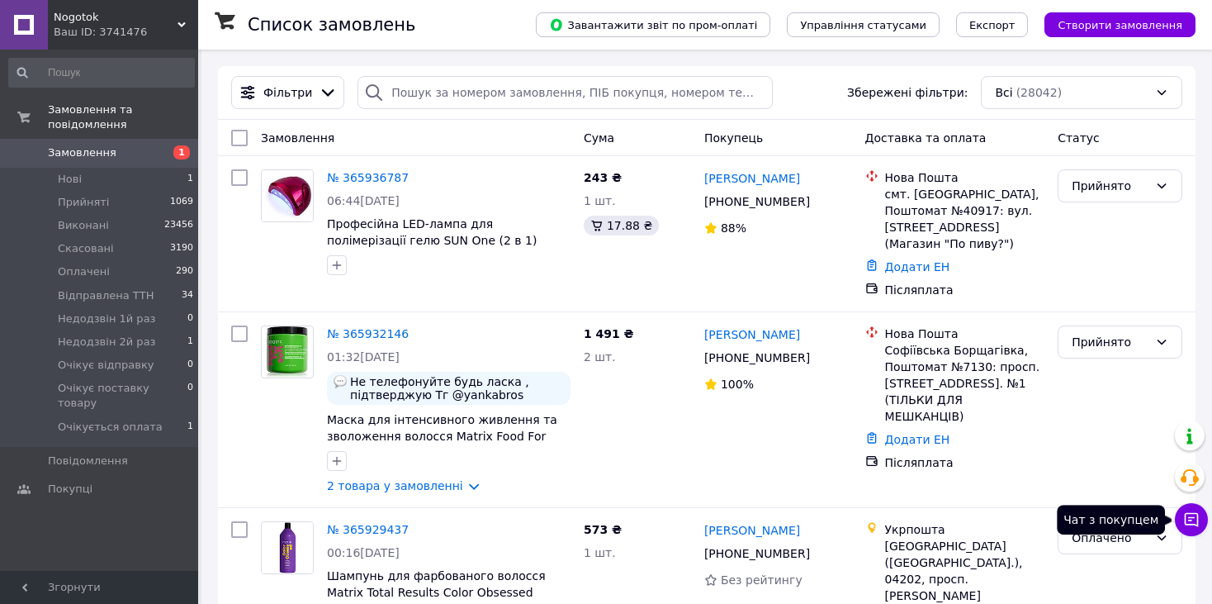
click at [1191, 525] on icon at bounding box center [1191, 519] width 17 height 17
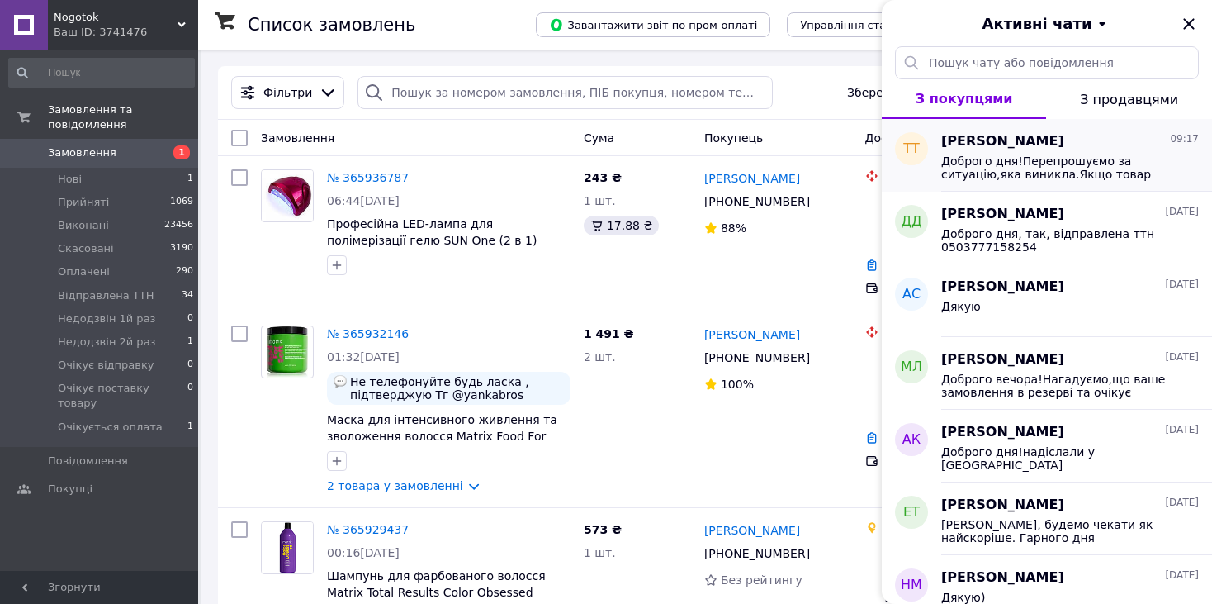
click at [992, 159] on span "Доброго дня!Перепрошуємо за ситуацію,яка виникла.Якщо товар має збережений това…" at bounding box center [1058, 167] width 234 height 26
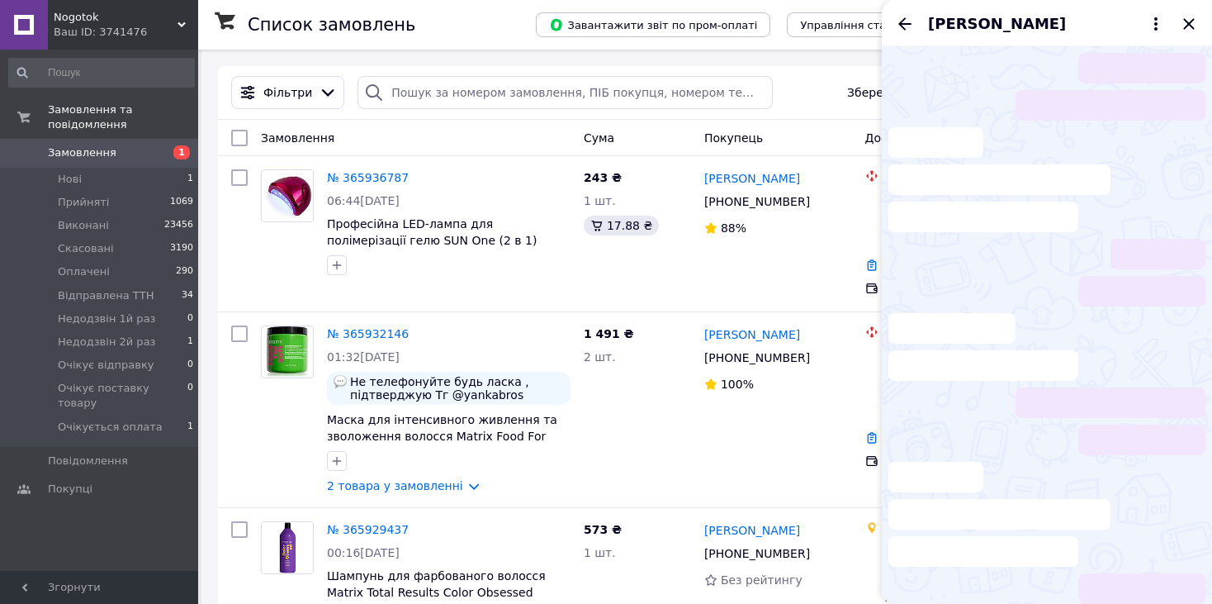
scroll to position [400, 0]
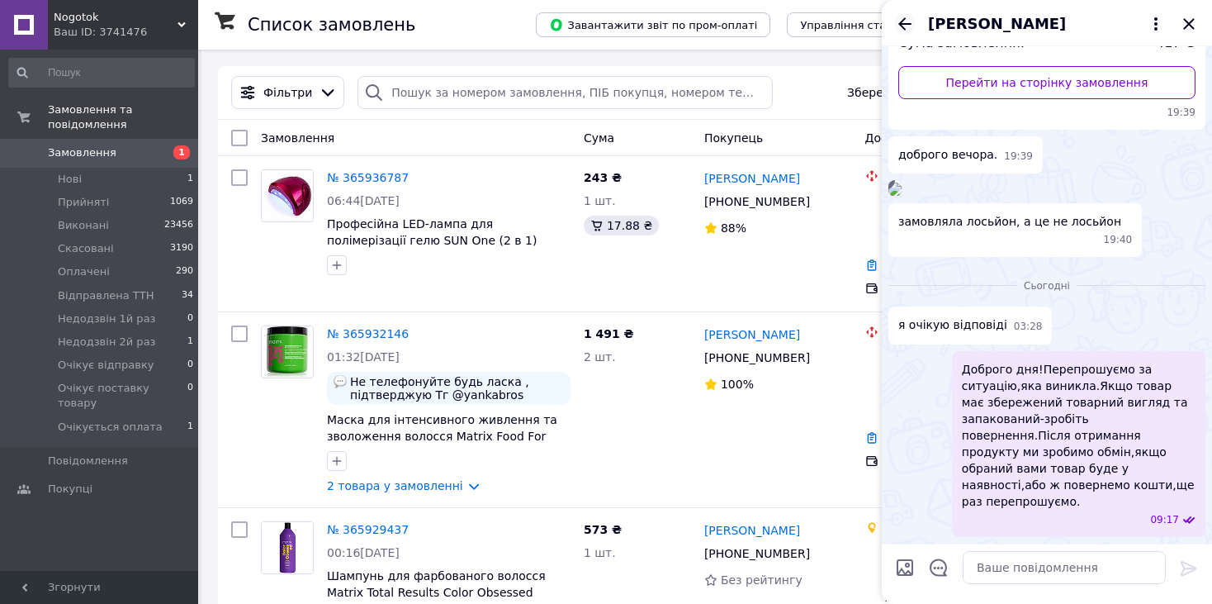
click at [913, 17] on icon "Назад" at bounding box center [905, 24] width 20 height 20
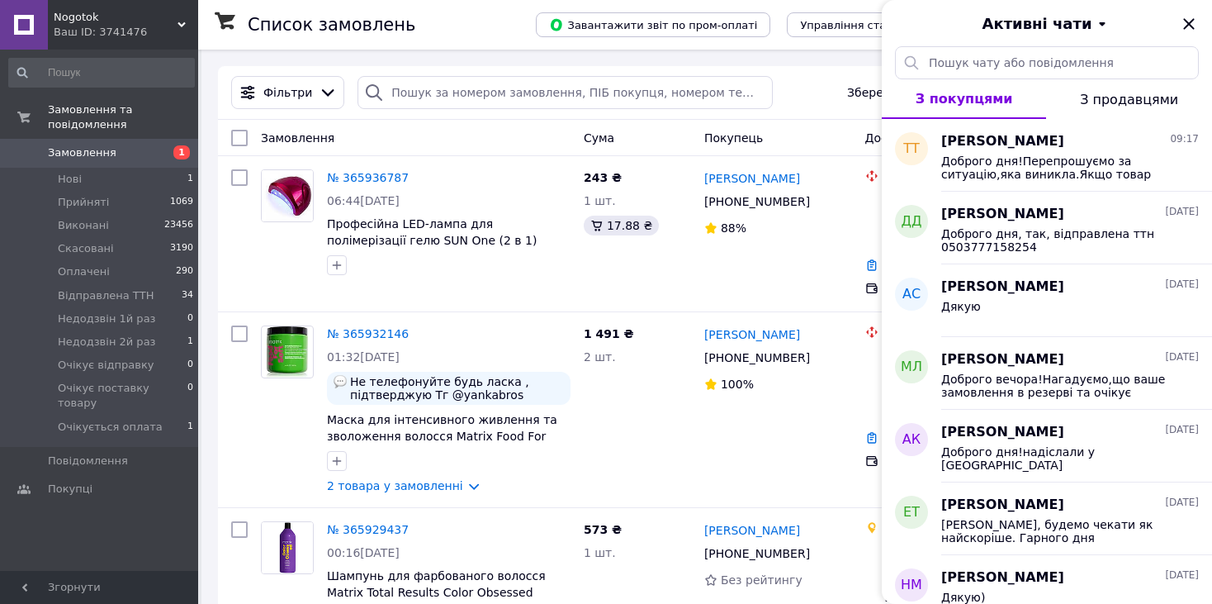
click at [167, 20] on span "Nogotok" at bounding box center [116, 17] width 124 height 15
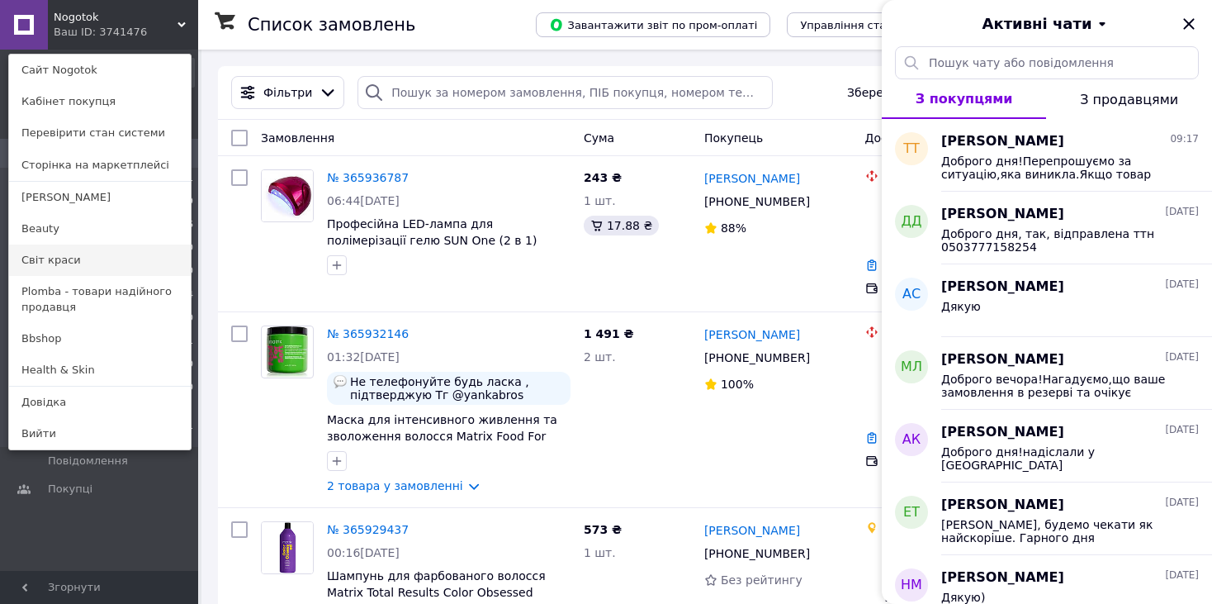
click at [65, 252] on link "Світ краси" at bounding box center [100, 259] width 182 height 31
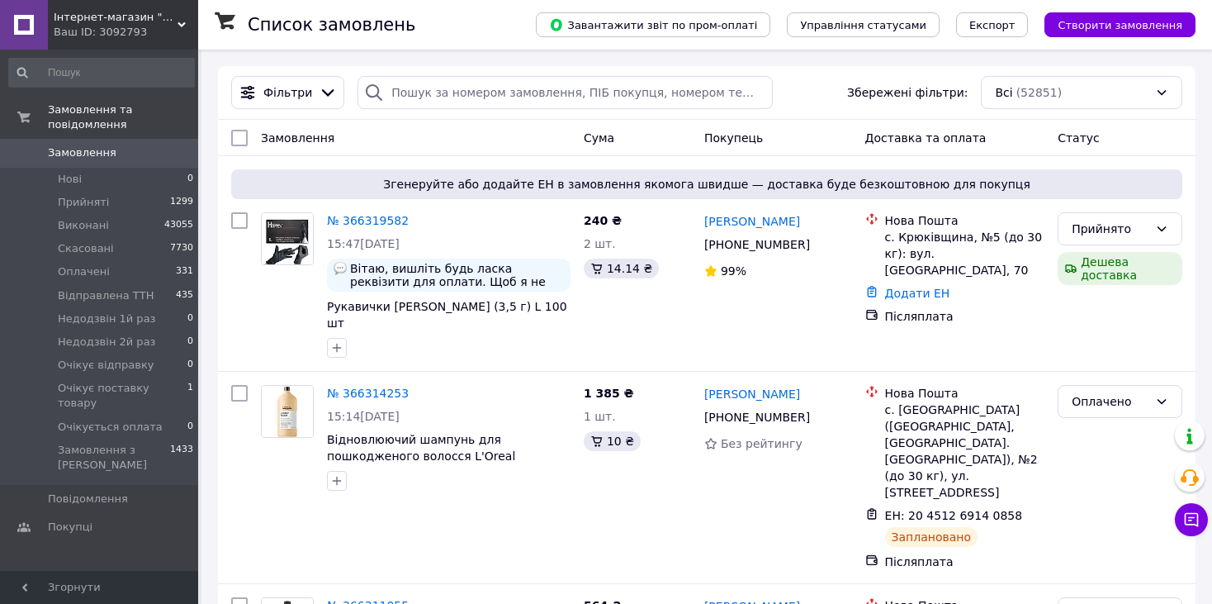
click at [141, 20] on span "Інтернет-магазин "Світ краси"" at bounding box center [116, 17] width 124 height 15
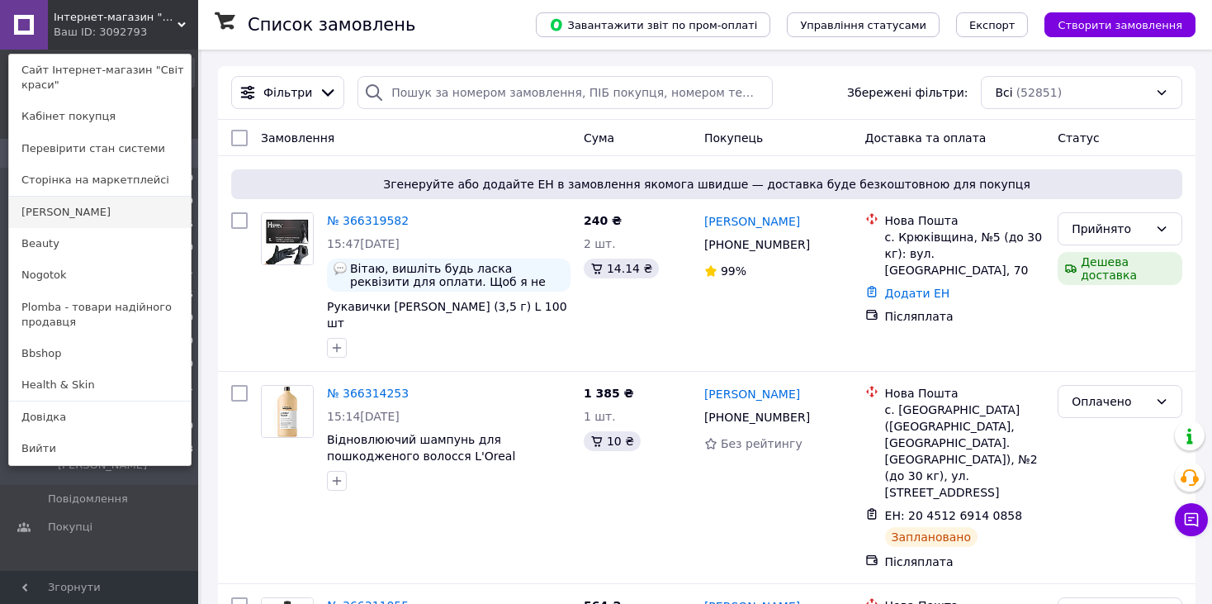
click at [65, 210] on link "[PERSON_NAME]" at bounding box center [100, 211] width 182 height 31
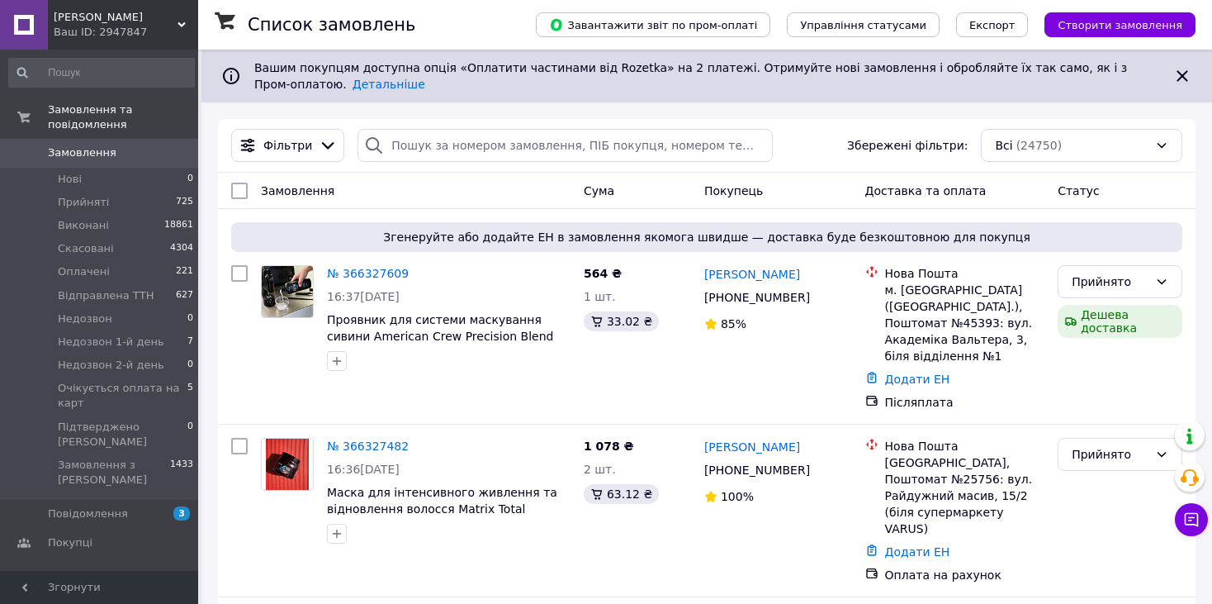
click at [141, 18] on span "[PERSON_NAME]" at bounding box center [116, 17] width 124 height 15
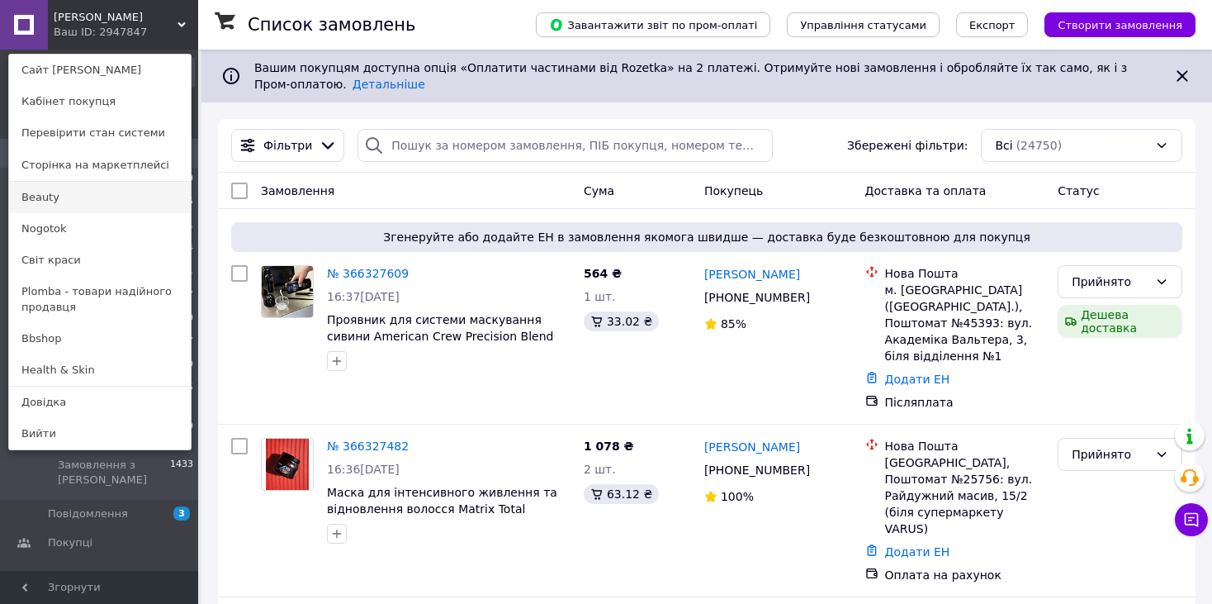
click at [79, 202] on link "Beauty" at bounding box center [100, 197] width 182 height 31
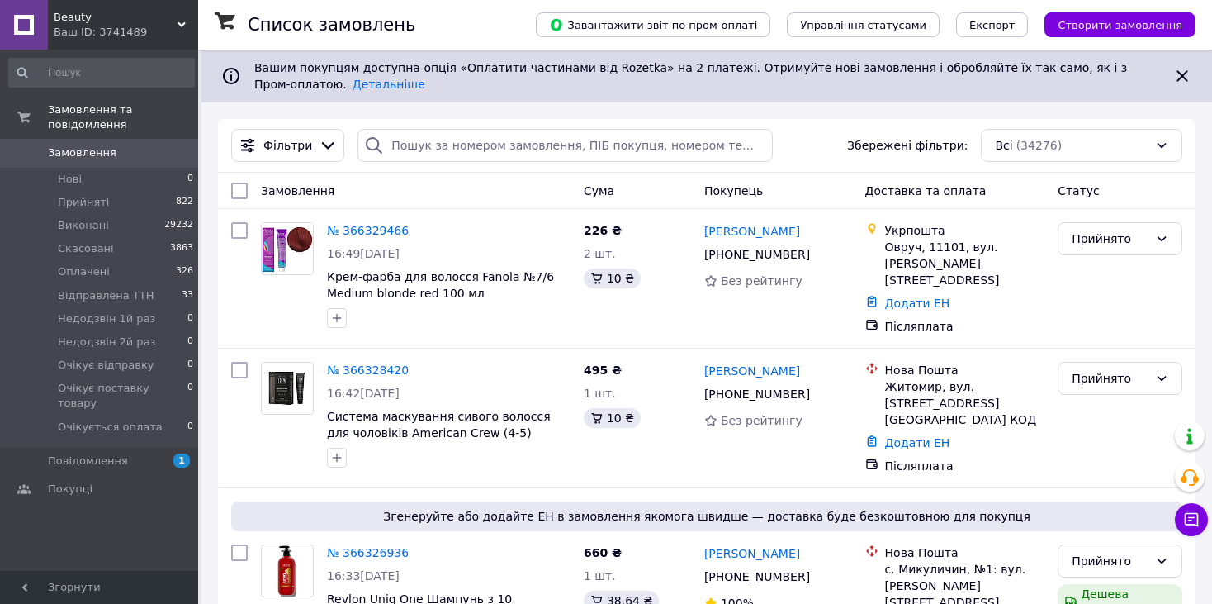
click at [88, 13] on span "Beauty" at bounding box center [116, 17] width 124 height 15
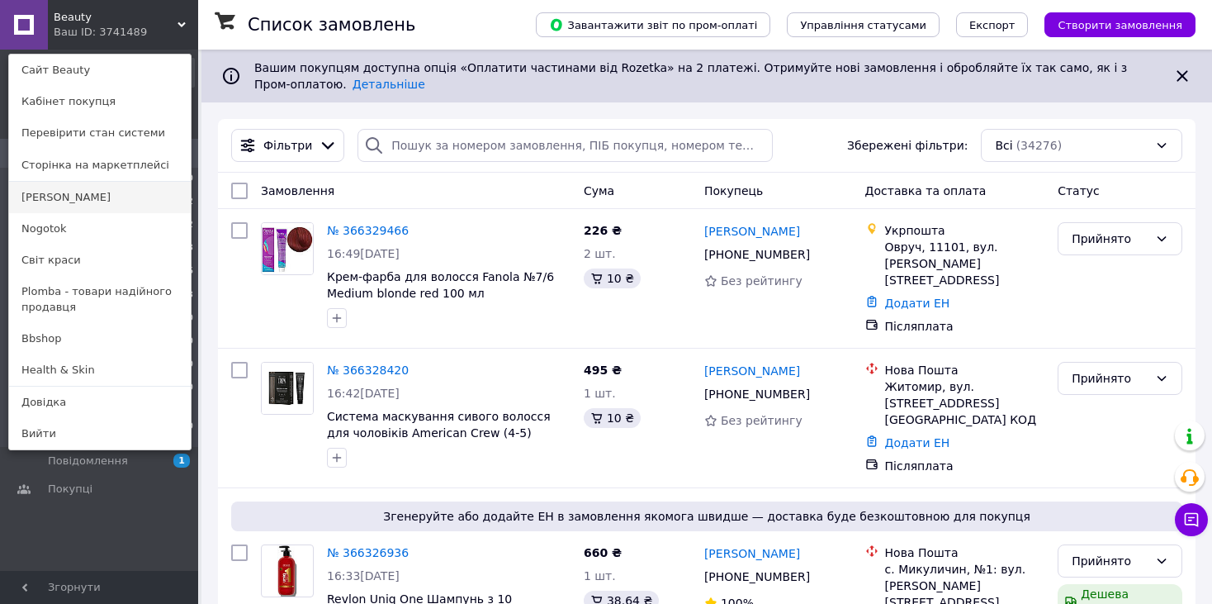
click at [70, 194] on link "[PERSON_NAME]" at bounding box center [100, 197] width 182 height 31
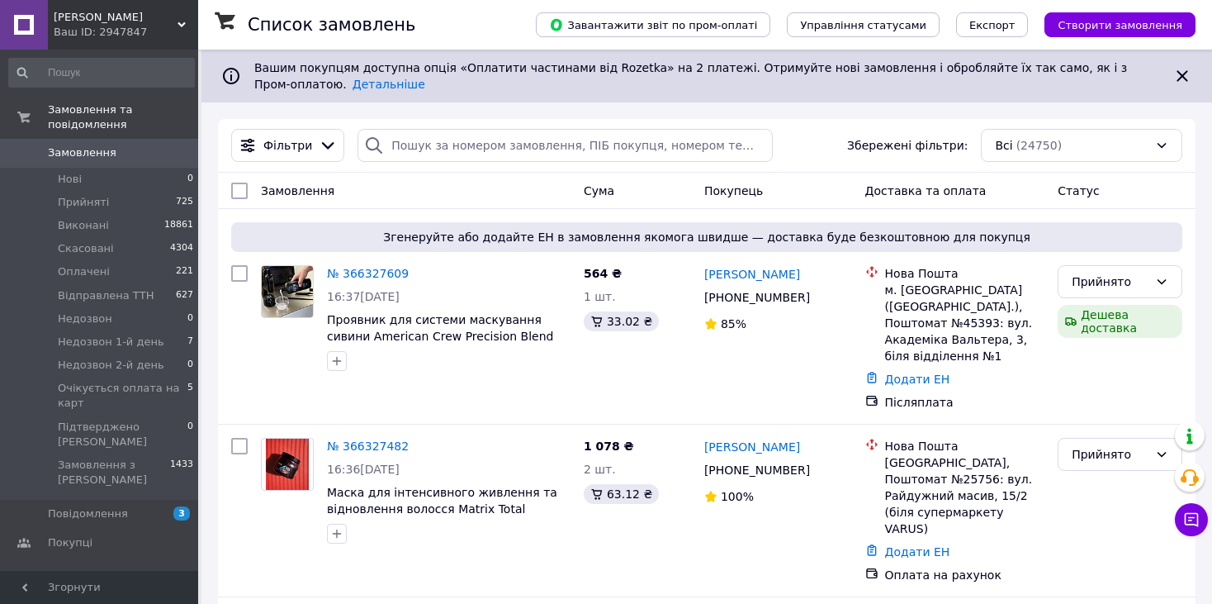
click at [91, 20] on span "[PERSON_NAME]" at bounding box center [116, 17] width 124 height 15
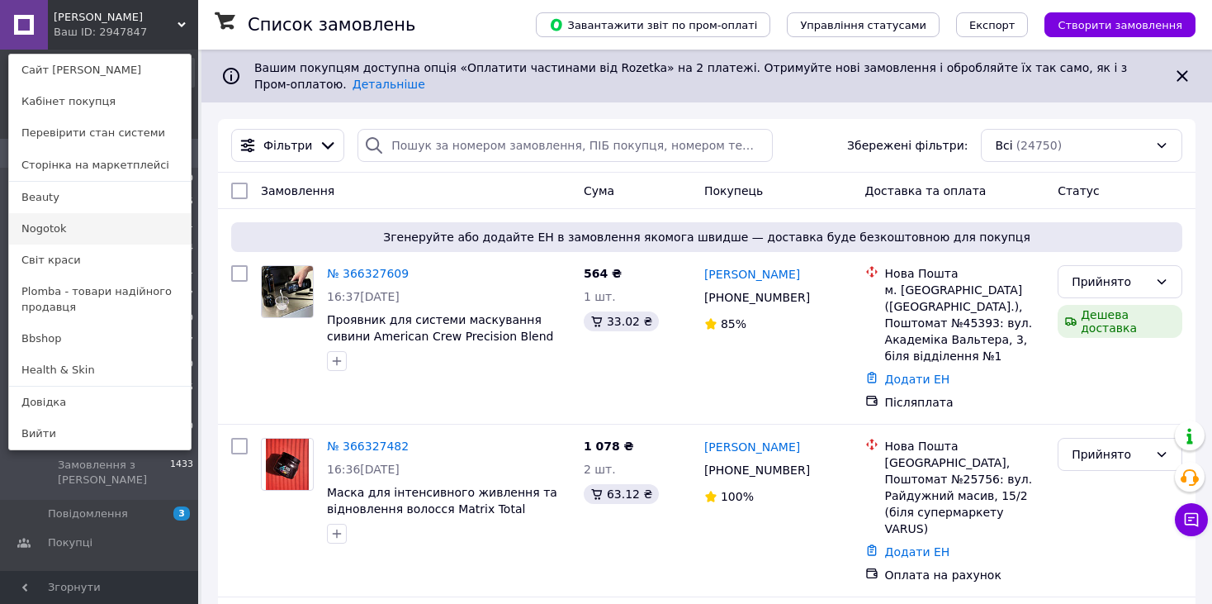
click at [55, 228] on link "Nogotok" at bounding box center [100, 228] width 182 height 31
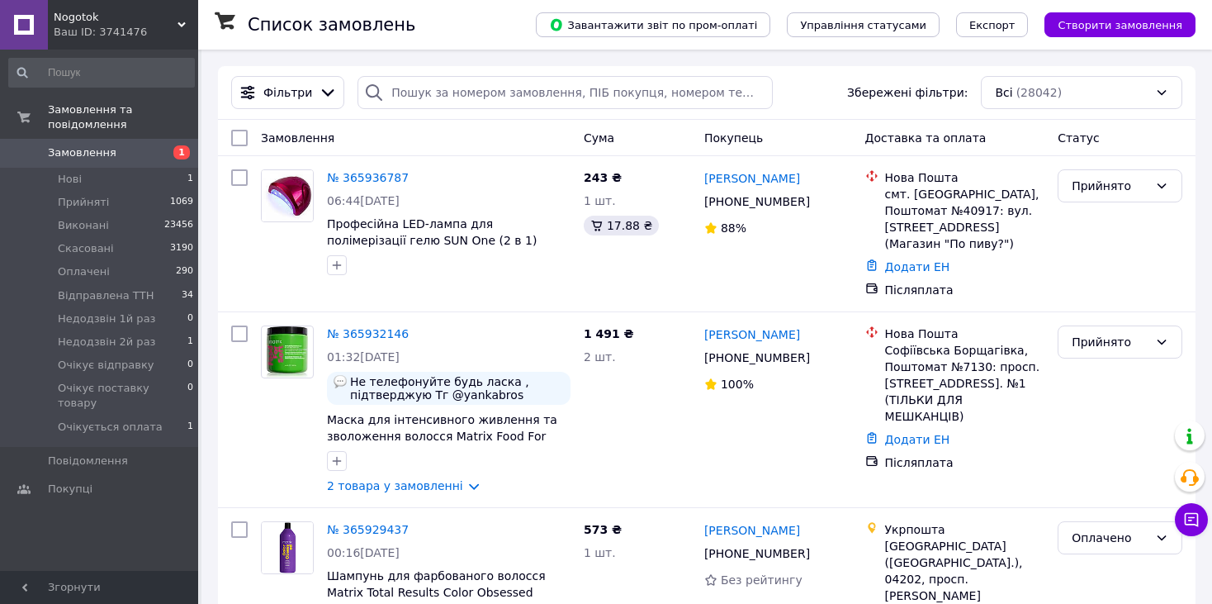
click at [72, 26] on div "Ваш ID: 3741476" at bounding box center [126, 32] width 144 height 15
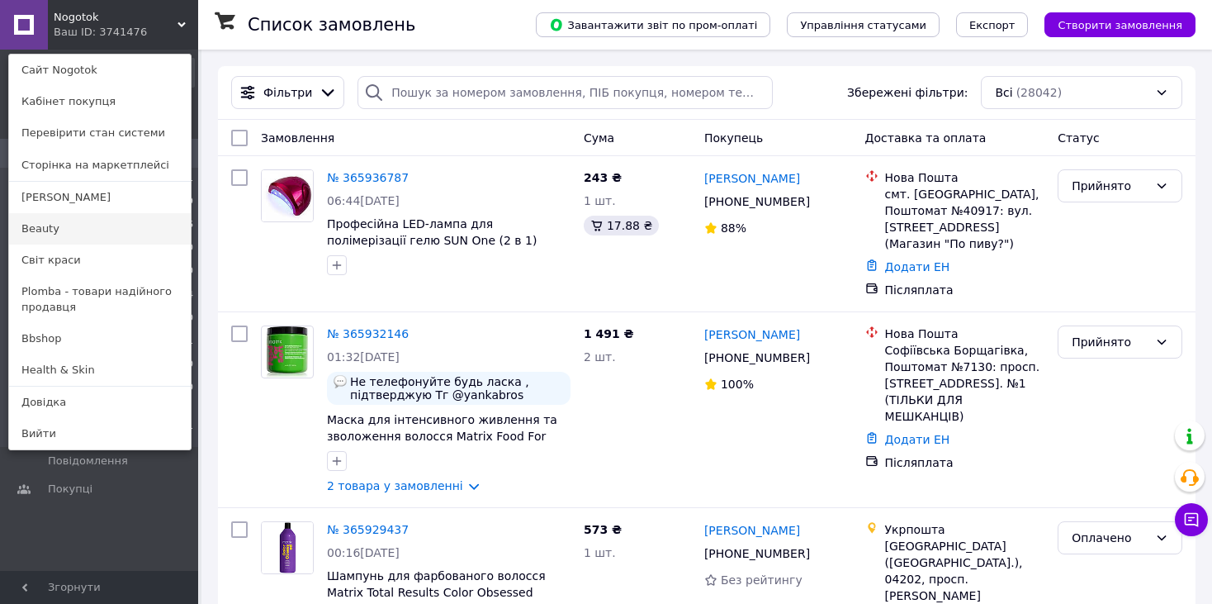
click at [85, 223] on link "Beauty" at bounding box center [100, 228] width 182 height 31
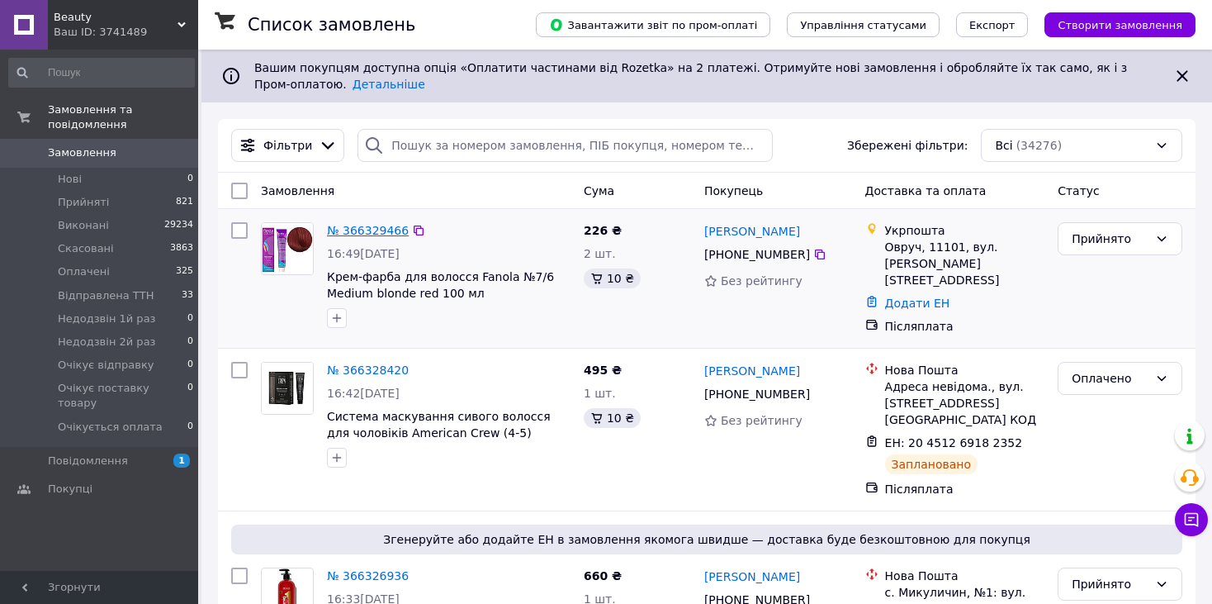
click at [376, 224] on link "№ 366329466" at bounding box center [368, 230] width 82 height 13
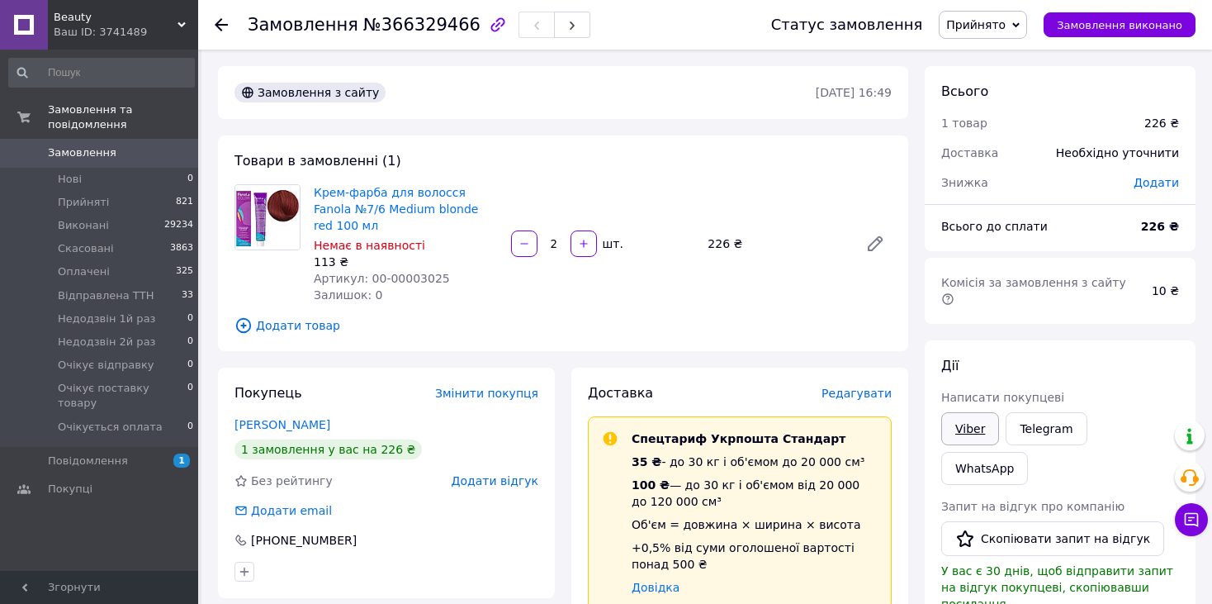
click at [960, 412] on link "Viber" at bounding box center [970, 428] width 58 height 33
click at [116, 16] on span "Beauty" at bounding box center [116, 17] width 124 height 15
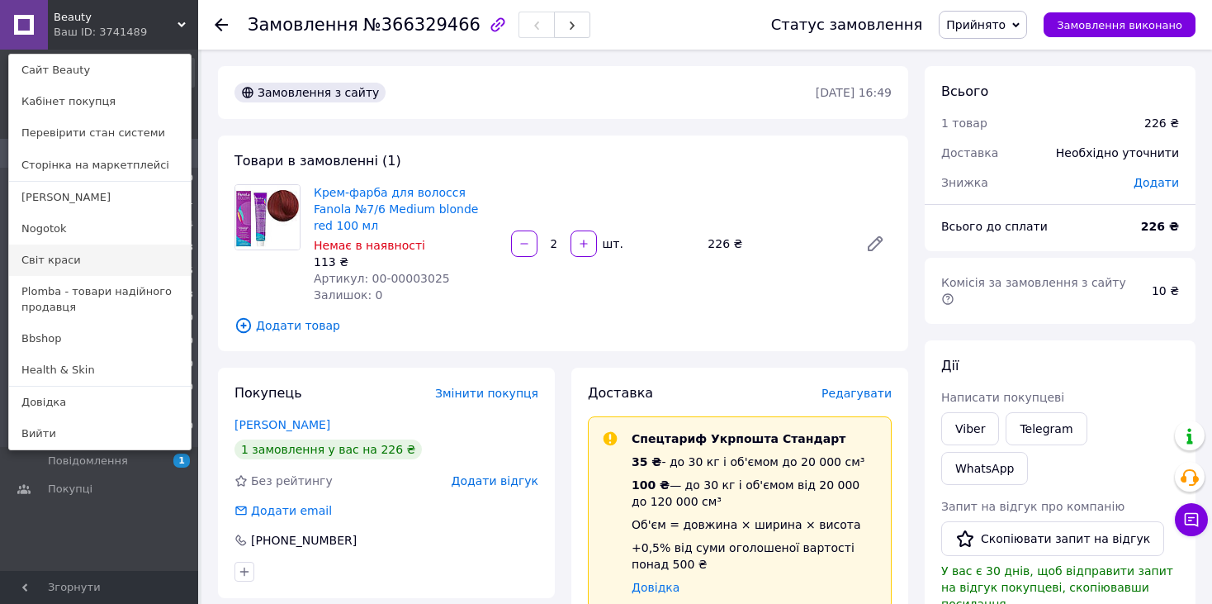
click at [52, 255] on link "Світ краси" at bounding box center [100, 259] width 182 height 31
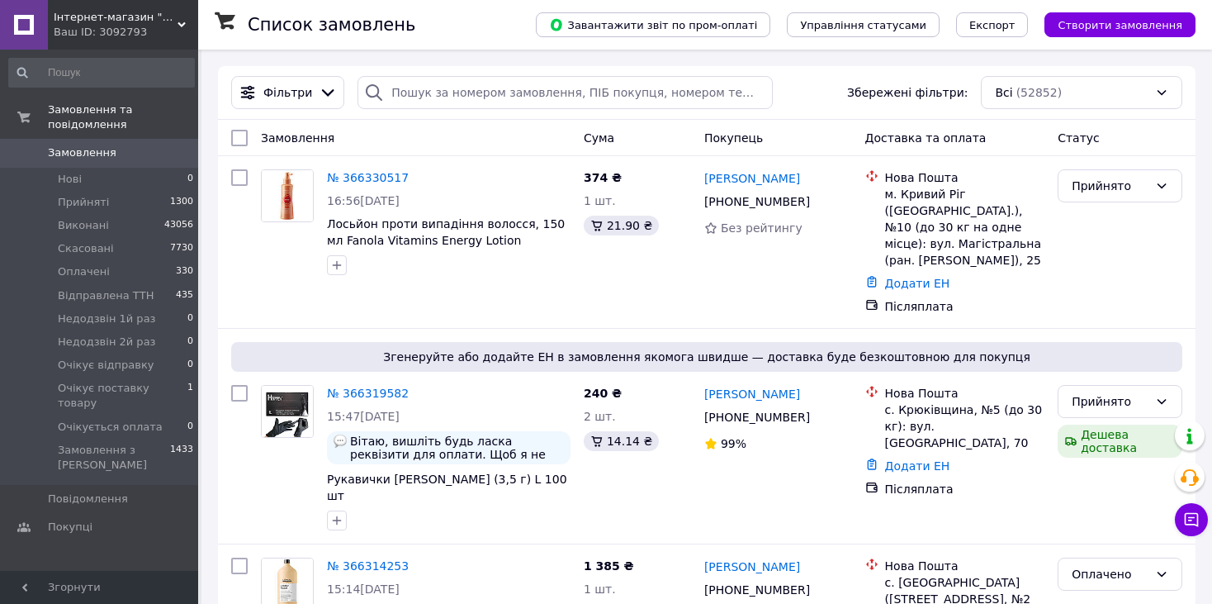
click at [82, 18] on span "Інтернет-магазин "Світ краси"" at bounding box center [116, 17] width 124 height 15
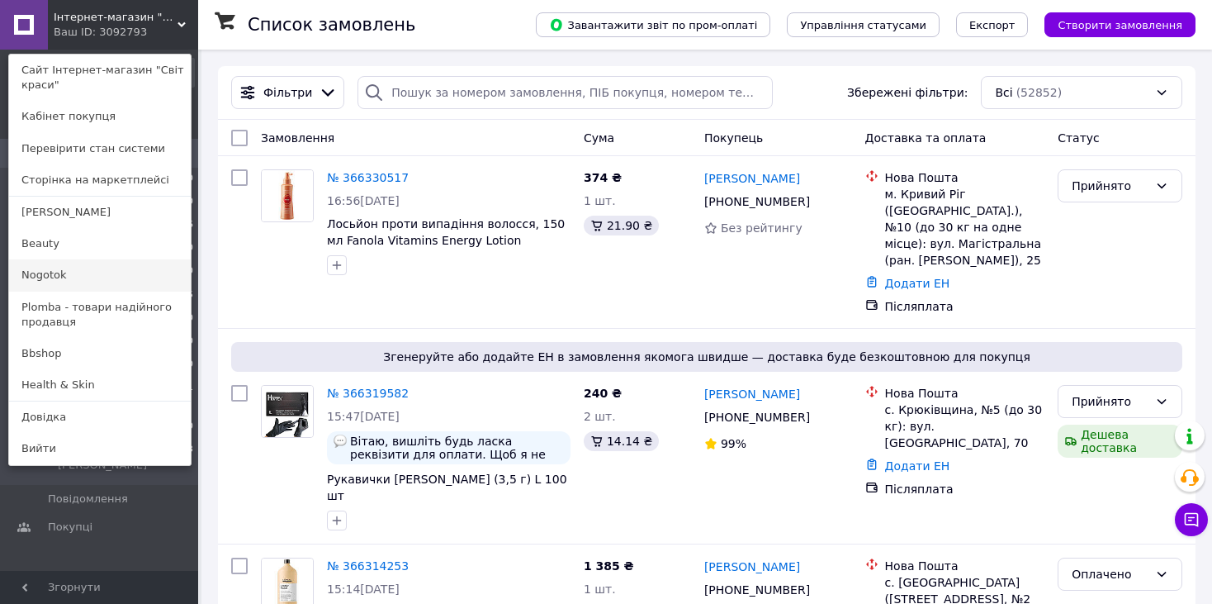
click at [64, 270] on link "Nogotok" at bounding box center [100, 274] width 182 height 31
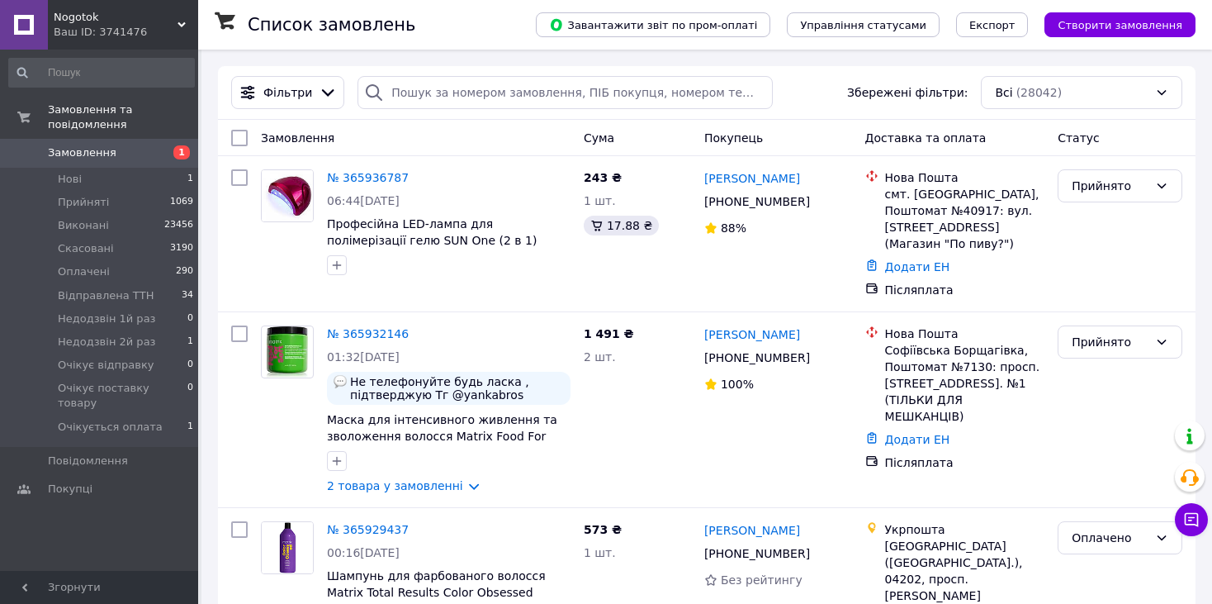
click at [92, 27] on div "Ваш ID: 3741476" at bounding box center [126, 32] width 144 height 15
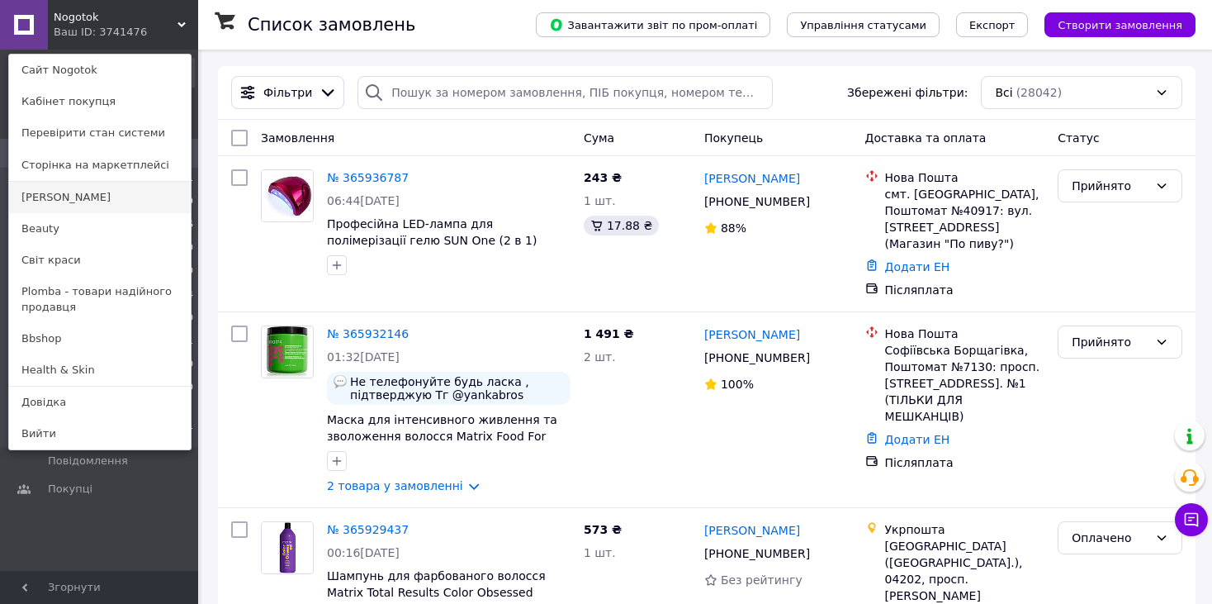
click at [62, 196] on link "[PERSON_NAME]" at bounding box center [100, 197] width 182 height 31
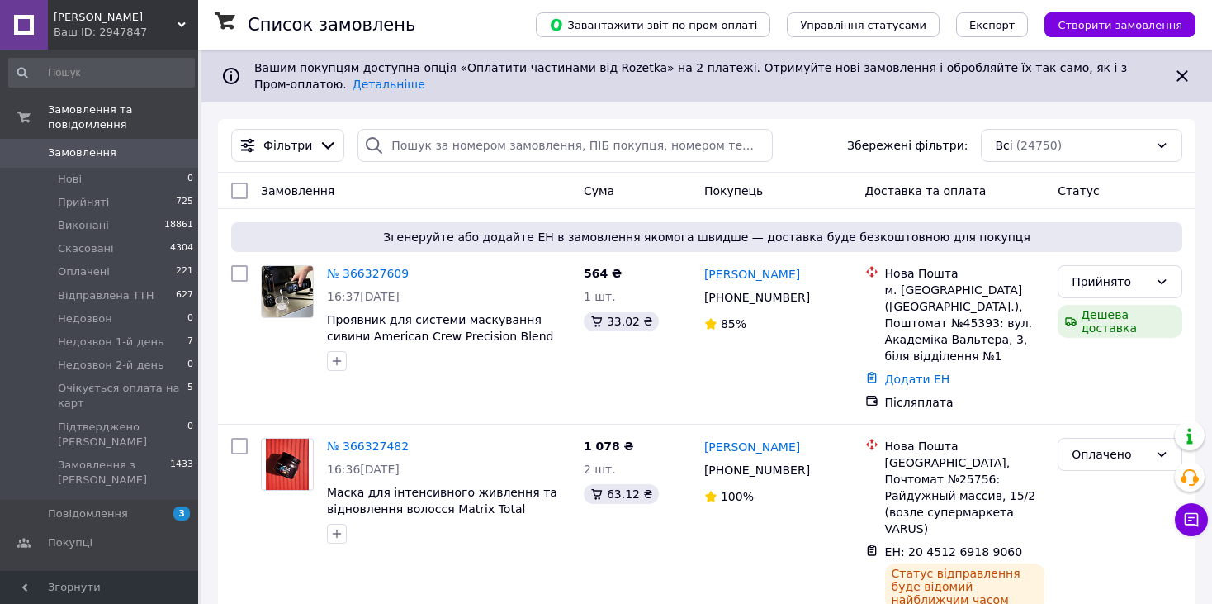
click at [116, 23] on span "[PERSON_NAME]" at bounding box center [116, 17] width 124 height 15
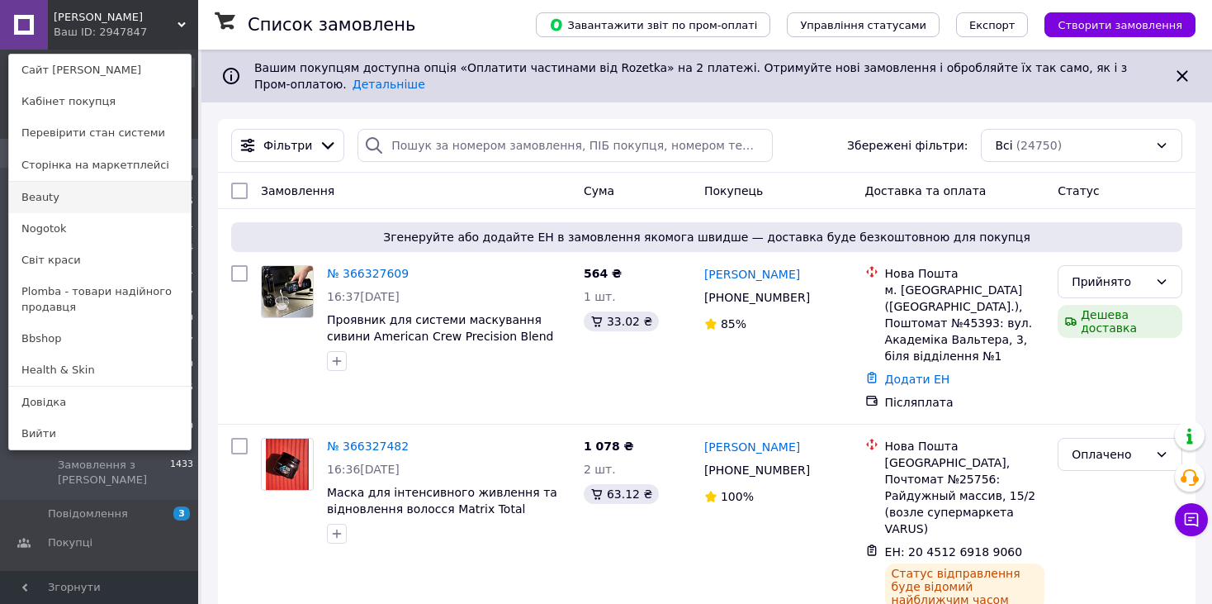
click at [52, 196] on link "Beauty" at bounding box center [100, 197] width 182 height 31
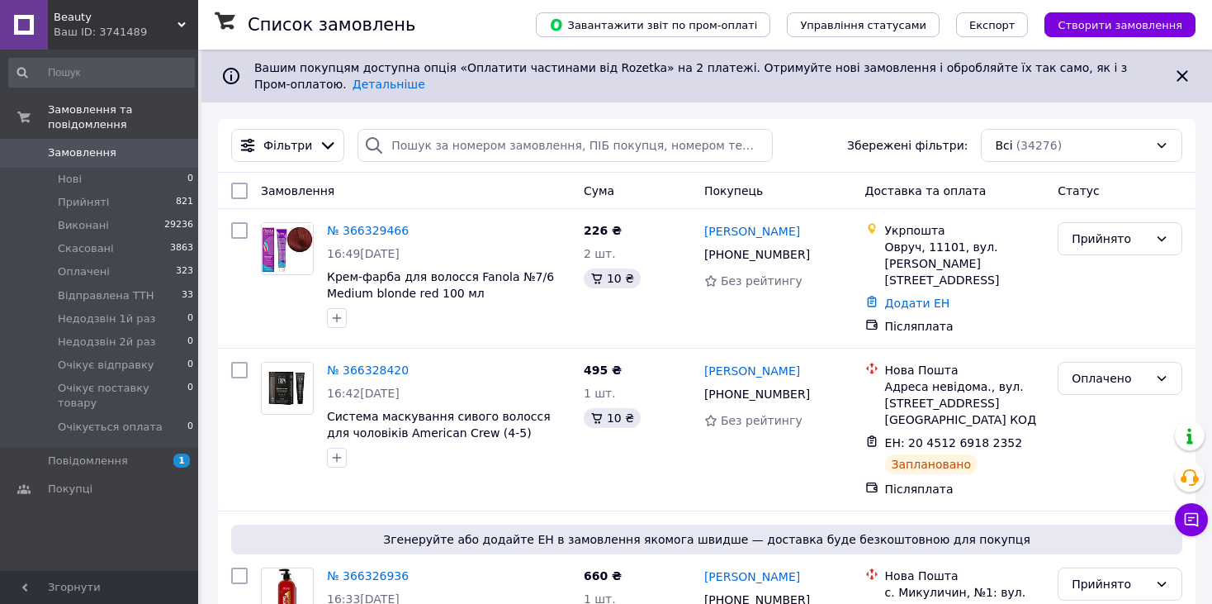
click at [96, 20] on span "Beauty" at bounding box center [116, 17] width 124 height 15
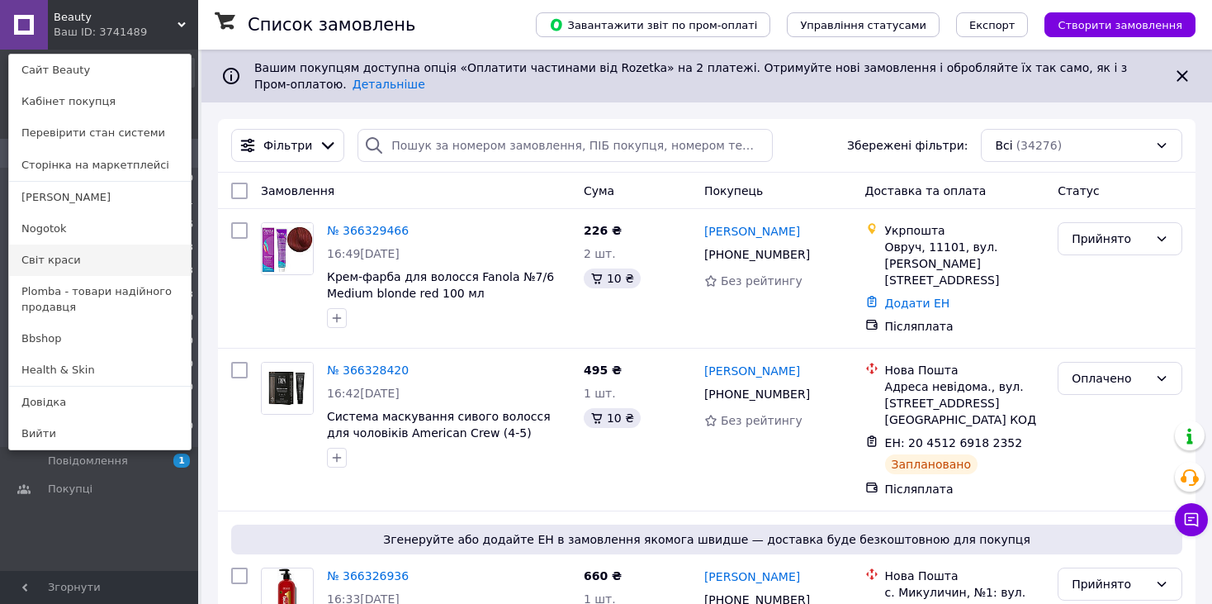
click at [83, 252] on link "Світ краси" at bounding box center [100, 259] width 182 height 31
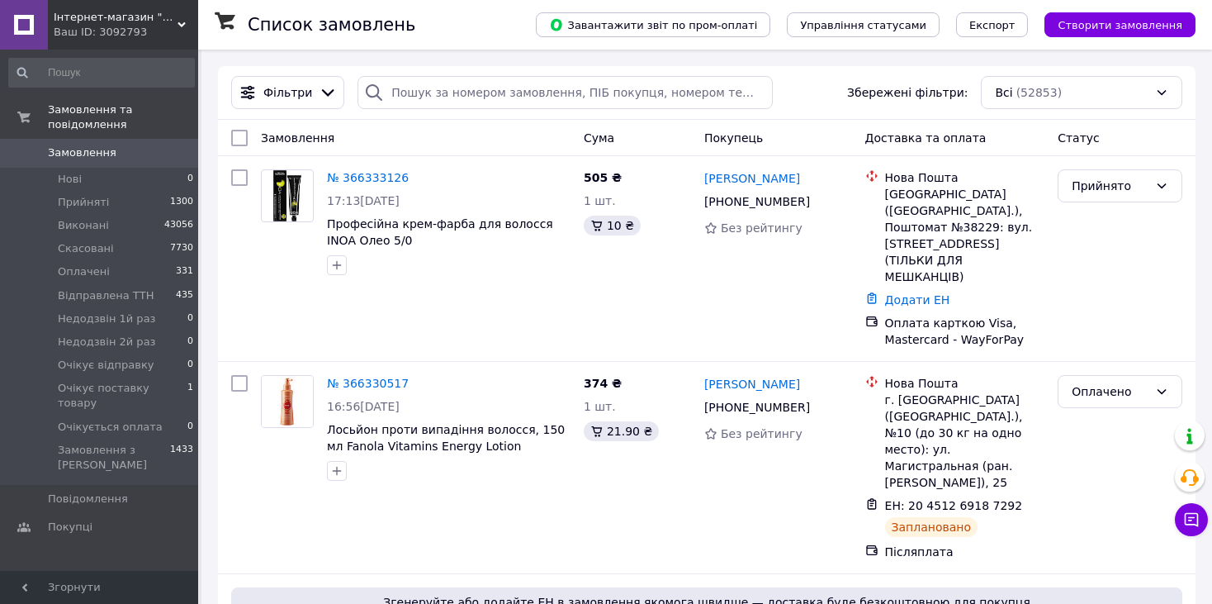
click at [81, 17] on span "Інтернет-магазин "Світ краси"" at bounding box center [116, 17] width 124 height 15
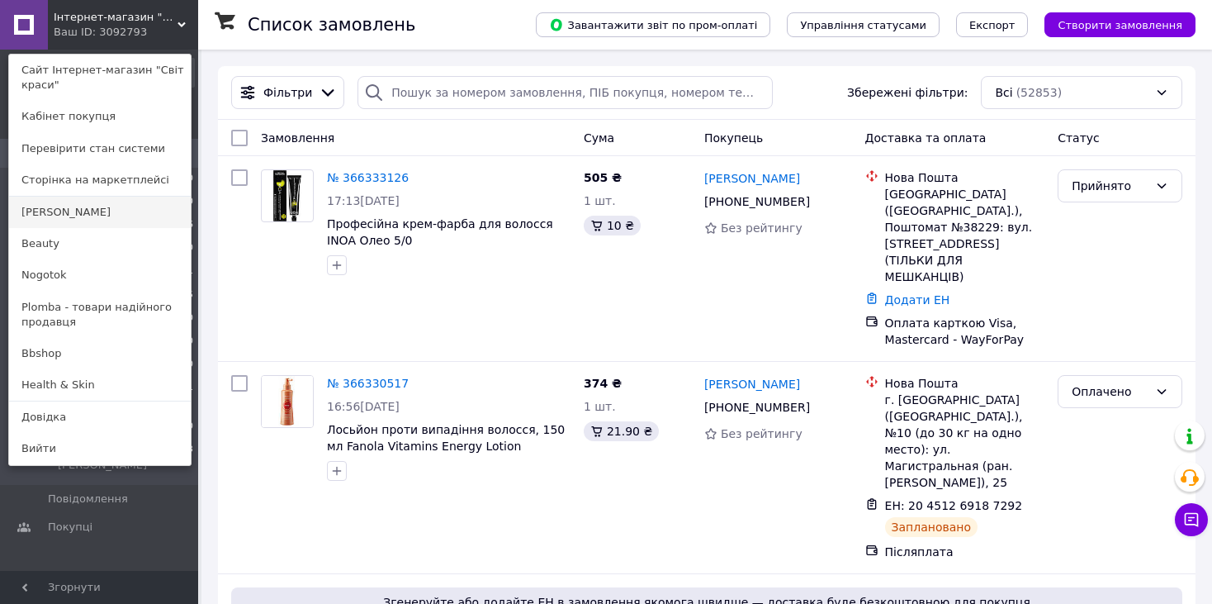
click at [77, 208] on link "[PERSON_NAME]" at bounding box center [100, 211] width 182 height 31
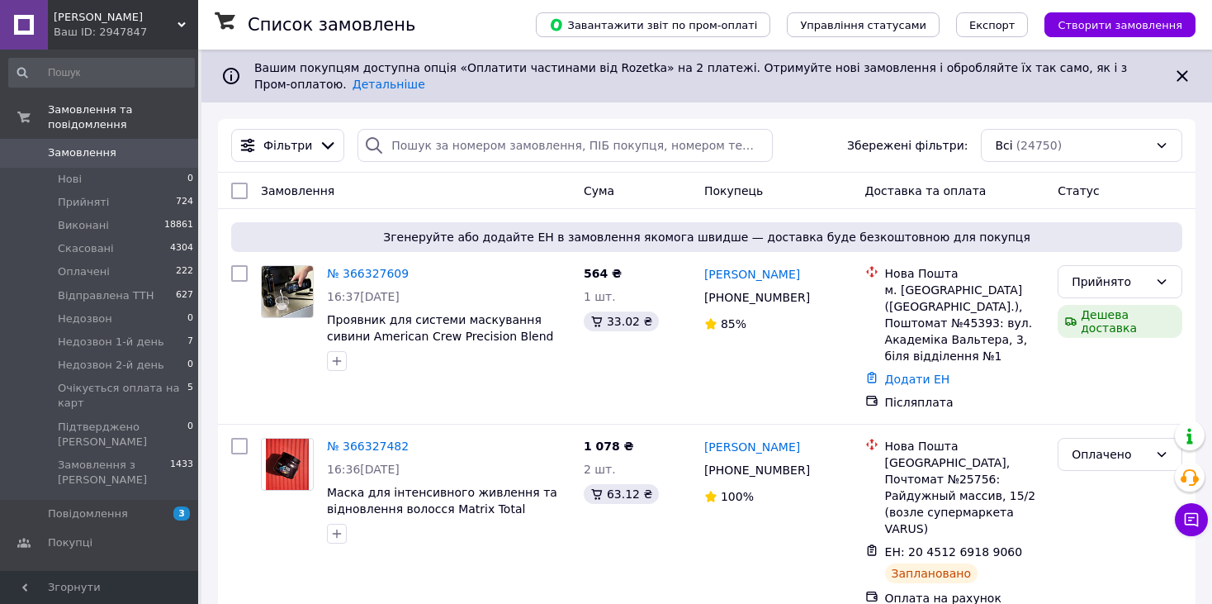
click at [142, 17] on span "[PERSON_NAME]" at bounding box center [116, 17] width 124 height 15
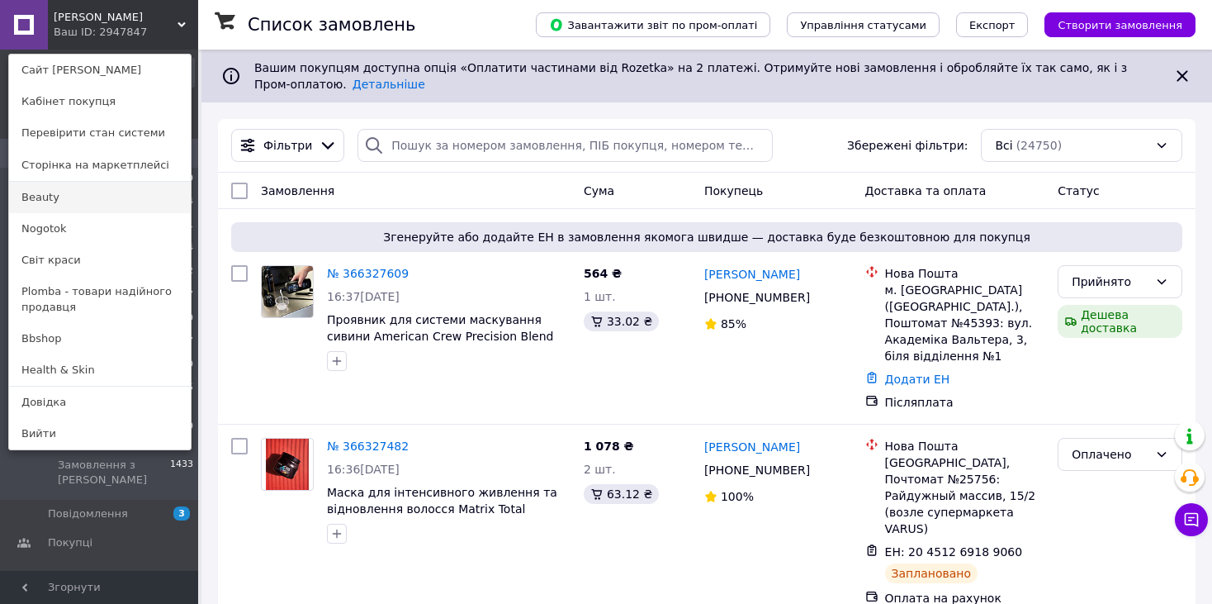
click at [75, 207] on link "Beauty" at bounding box center [100, 197] width 182 height 31
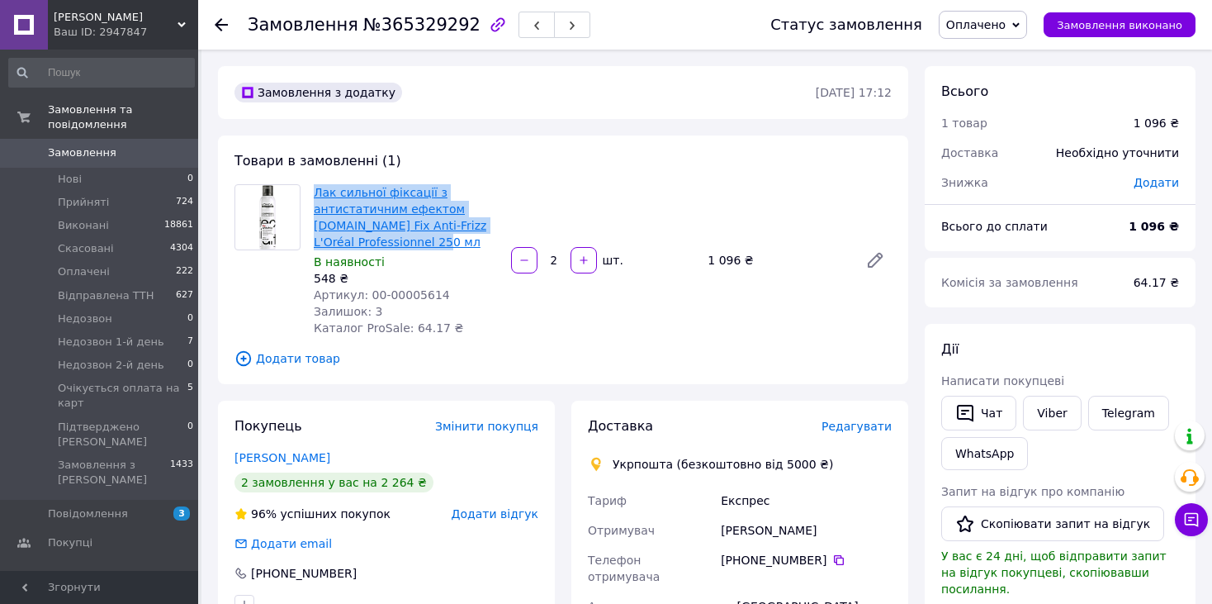
drag, startPoint x: 359, startPoint y: 245, endPoint x: 315, endPoint y: 196, distance: 66.6
click at [315, 196] on span "Лак сильної фіксації з антистатичним ефектом [DOMAIN_NAME] Fix Anti-Frizz L'Oré…" at bounding box center [406, 217] width 184 height 66
copy link "Лак сильної фіксації з антистатичним ефектом [DOMAIN_NAME] Fix Anti-Frizz L'Oré…"
click at [1039, 413] on link "Viber" at bounding box center [1052, 412] width 58 height 35
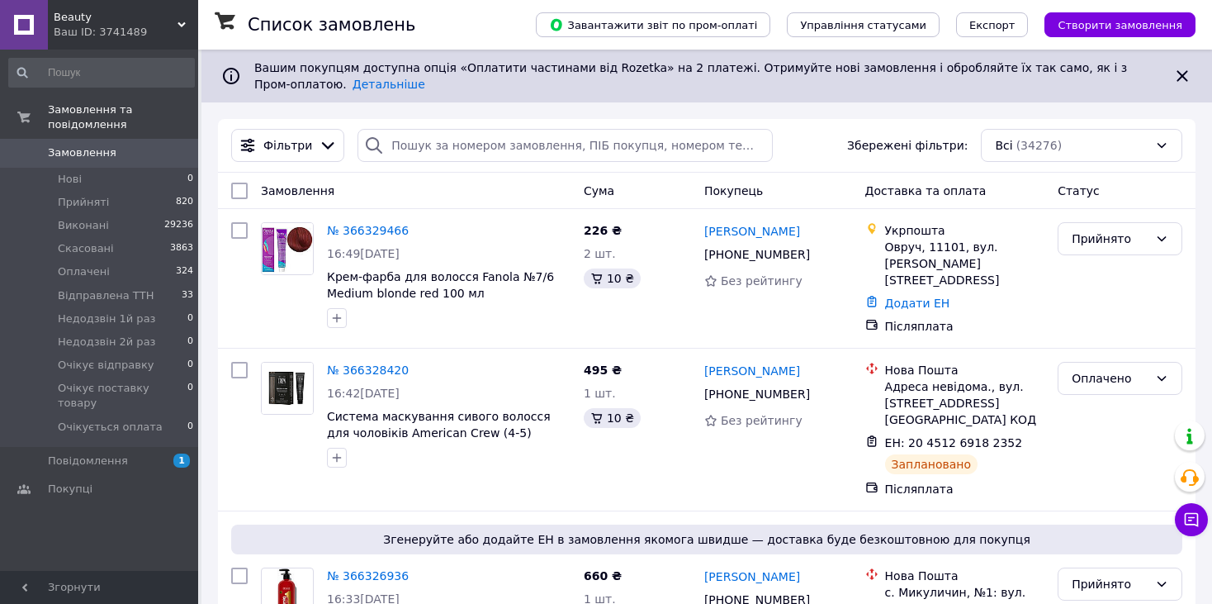
click at [101, 23] on span "Beauty" at bounding box center [116, 17] width 124 height 15
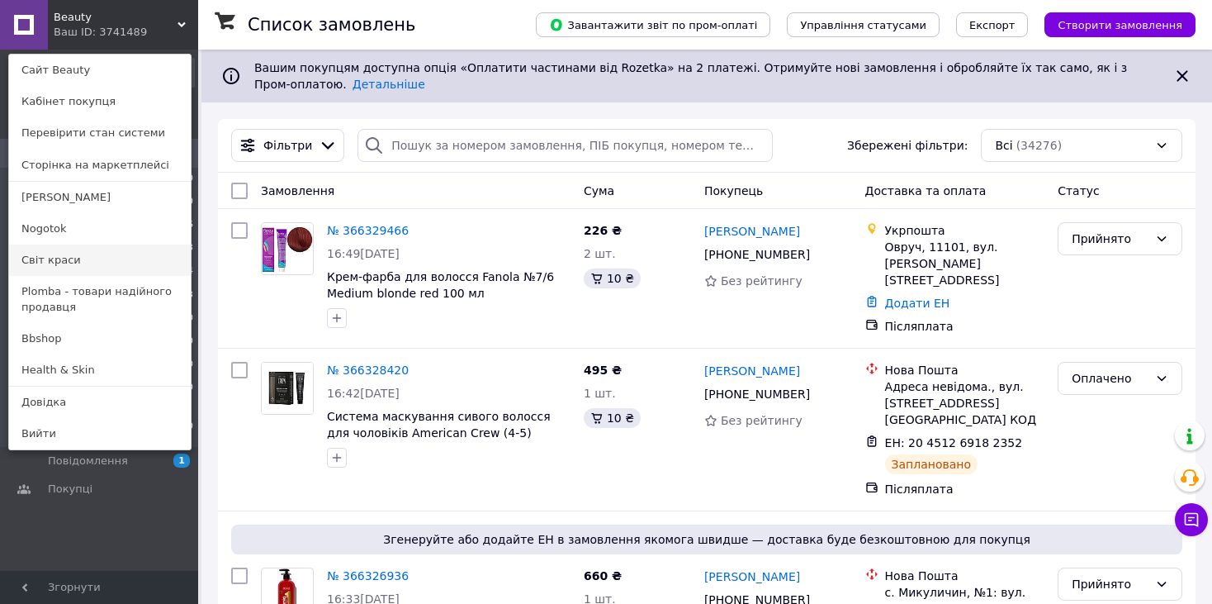
click at [54, 254] on link "Світ краси" at bounding box center [100, 259] width 182 height 31
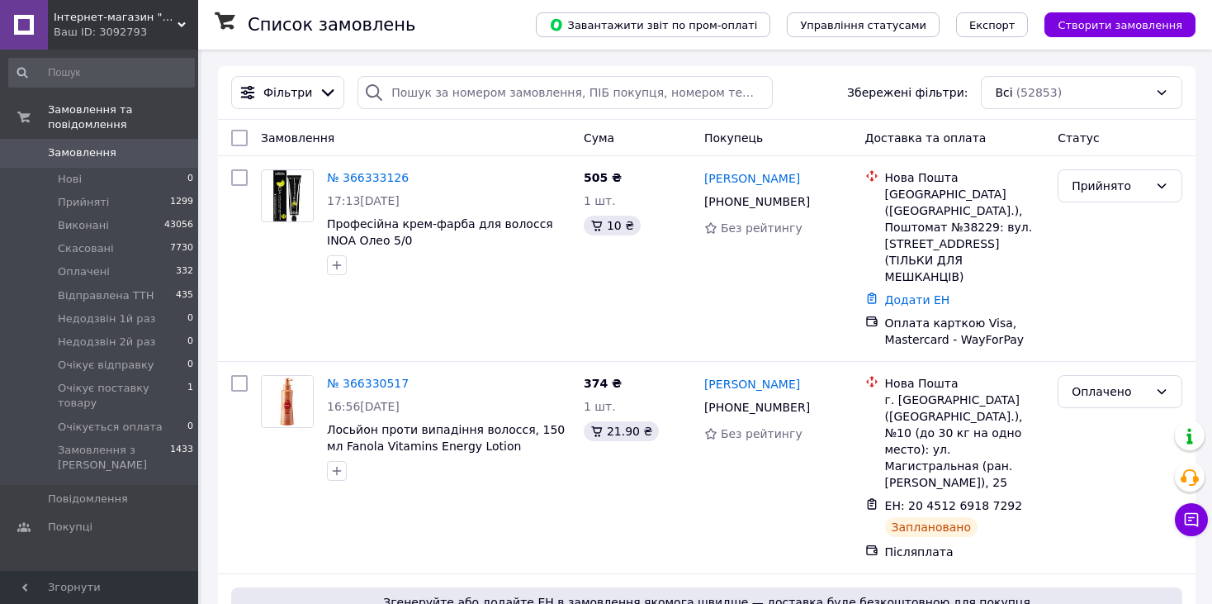
click at [141, 17] on span "Інтернет-магазин "Світ краси"" at bounding box center [116, 17] width 124 height 15
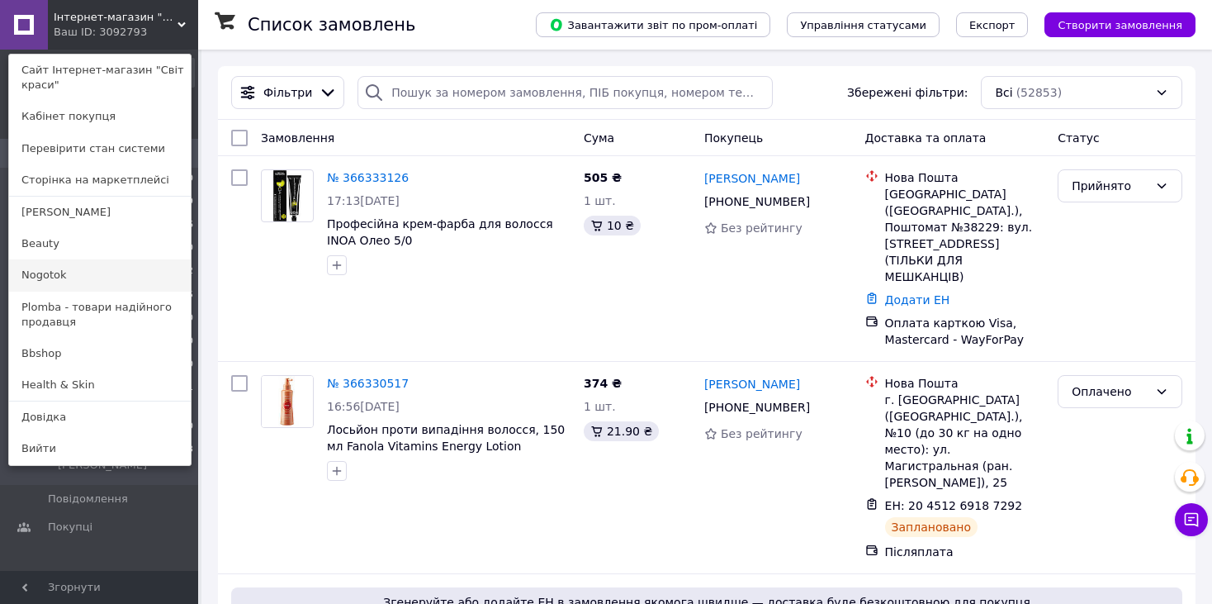
click at [53, 277] on link "Nogotok" at bounding box center [100, 274] width 182 height 31
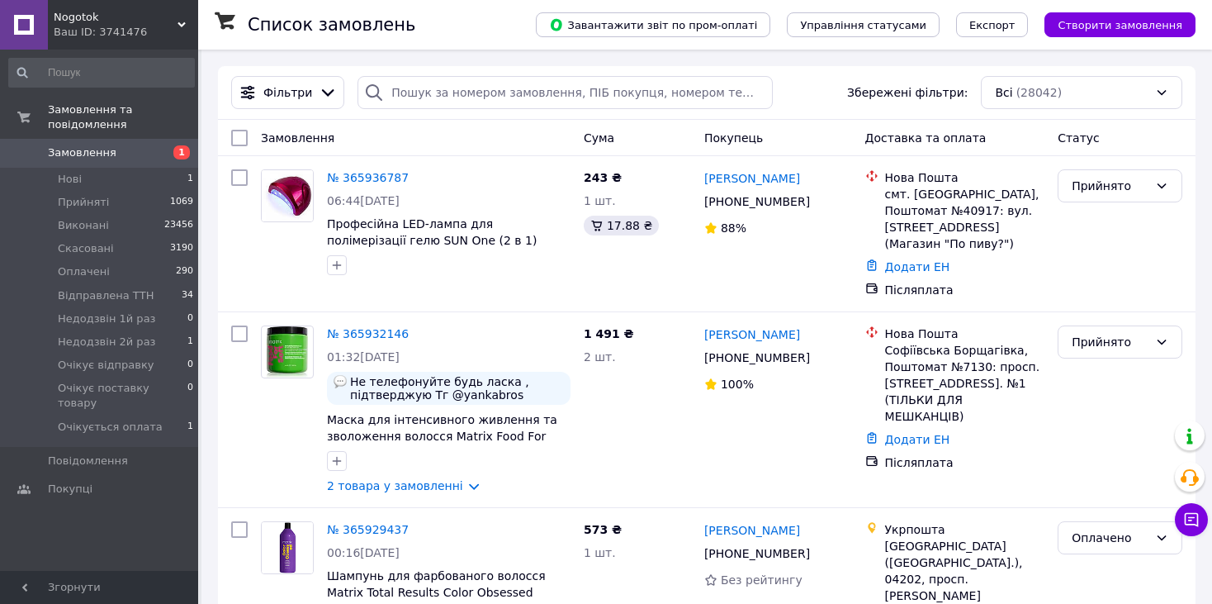
click at [86, 17] on span "Nogotok" at bounding box center [116, 17] width 124 height 15
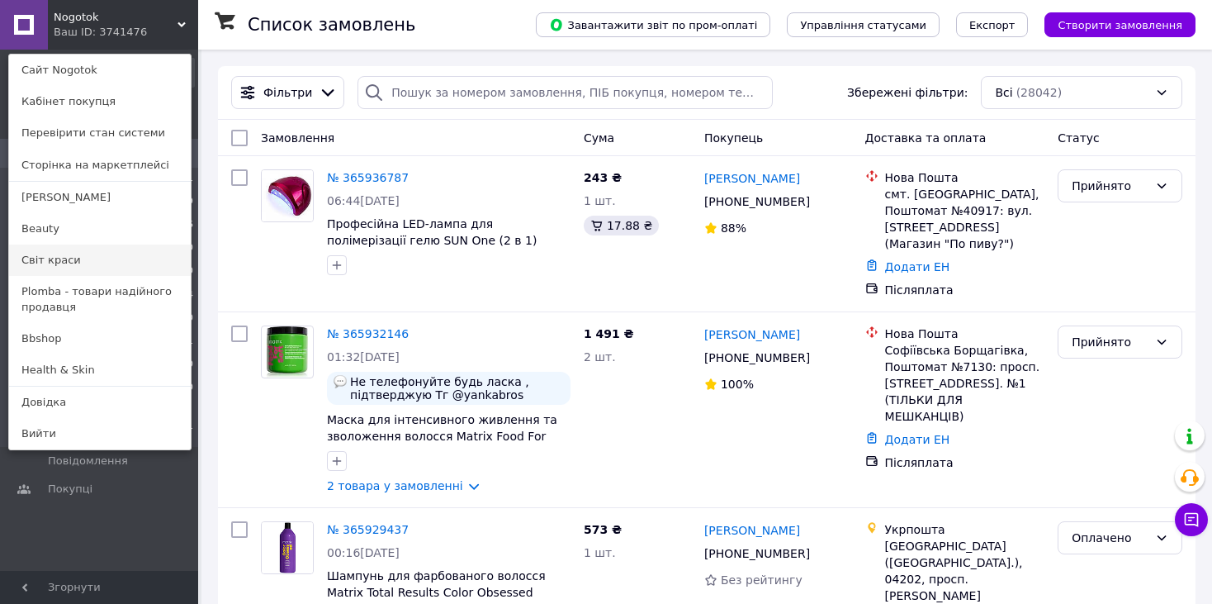
click at [45, 255] on link "Світ краси" at bounding box center [100, 259] width 182 height 31
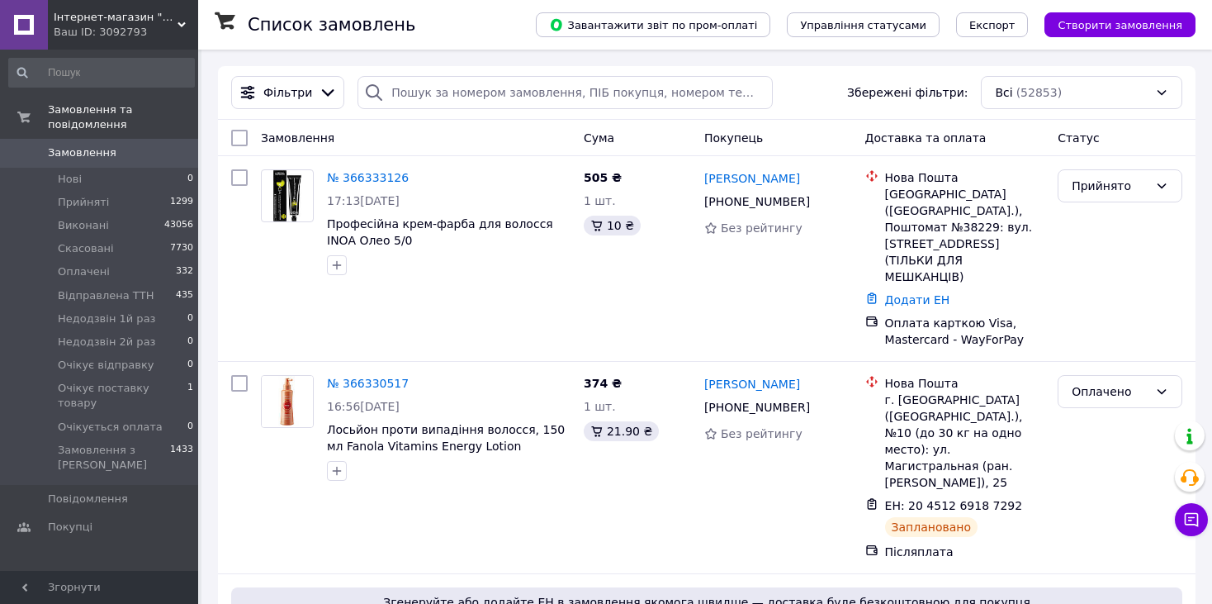
click at [130, 20] on span "Інтернет-магазин "Світ краси"" at bounding box center [116, 17] width 124 height 15
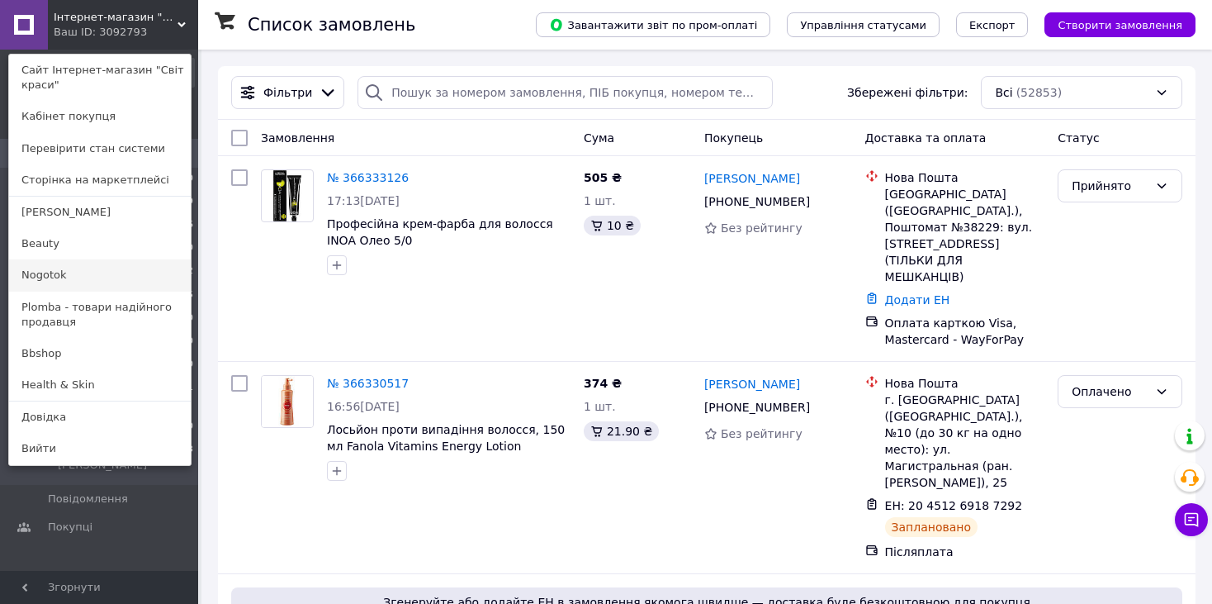
click at [68, 270] on link "Nogotok" at bounding box center [100, 274] width 182 height 31
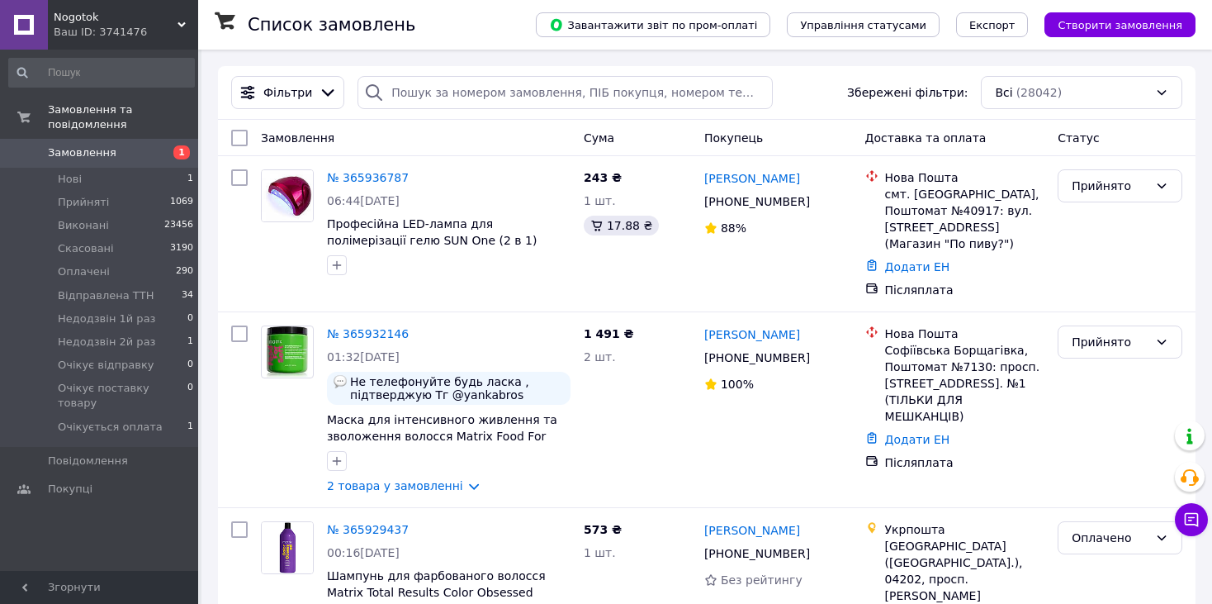
click at [110, 15] on span "Nogotok" at bounding box center [116, 17] width 124 height 15
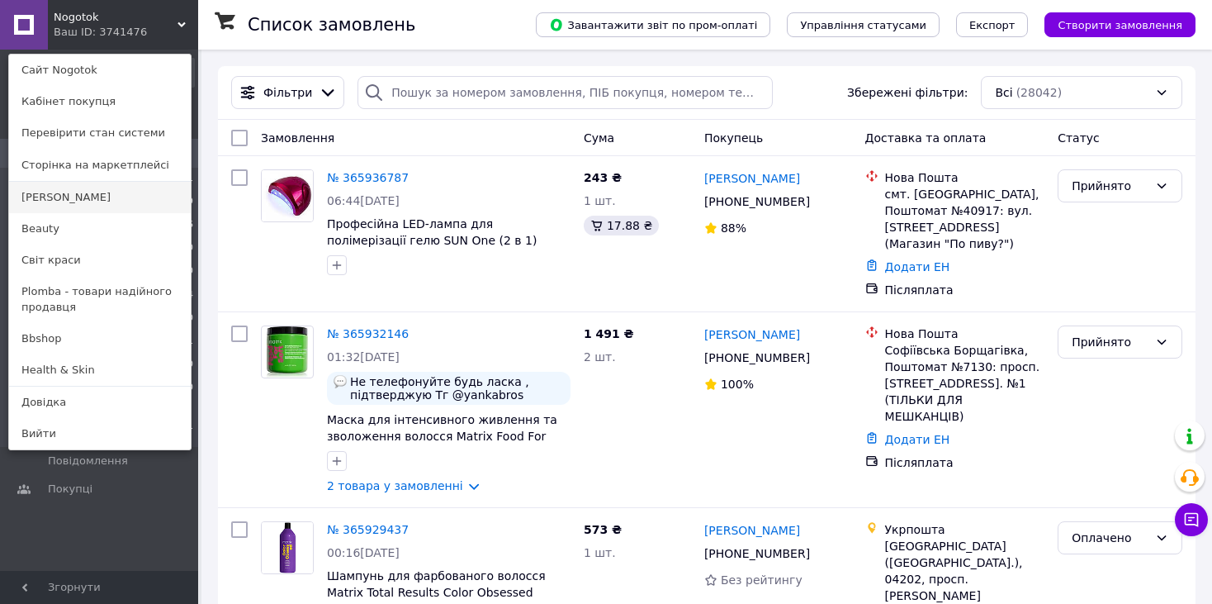
click at [83, 198] on link "[PERSON_NAME]" at bounding box center [100, 197] width 182 height 31
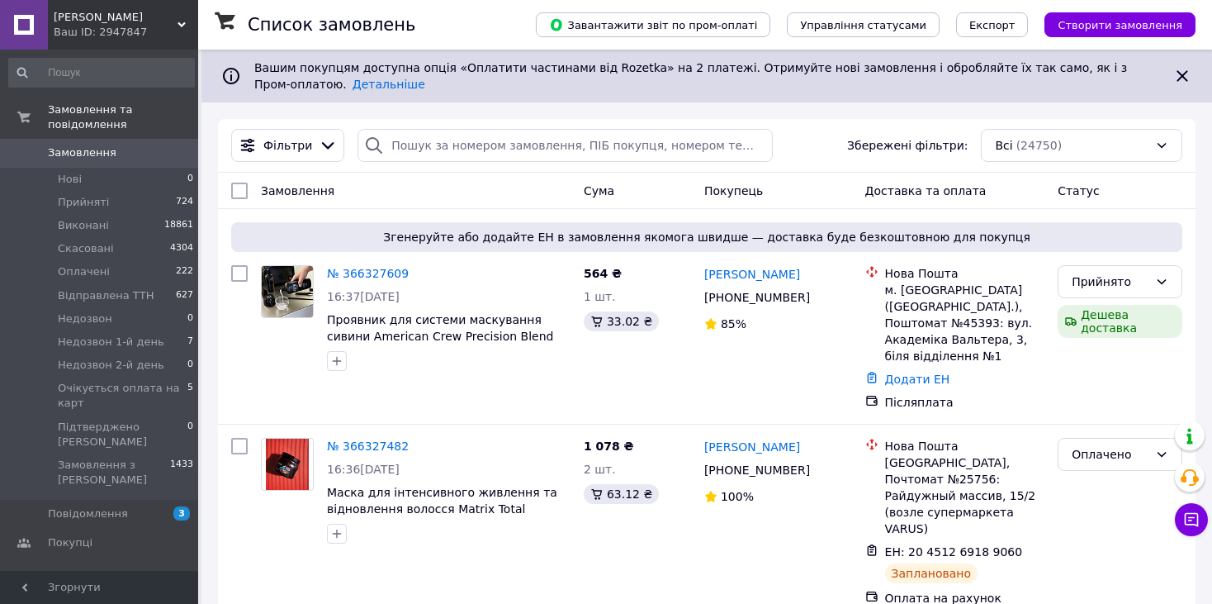
click at [112, 25] on div "Ваш ID: 2947847" at bounding box center [126, 32] width 144 height 15
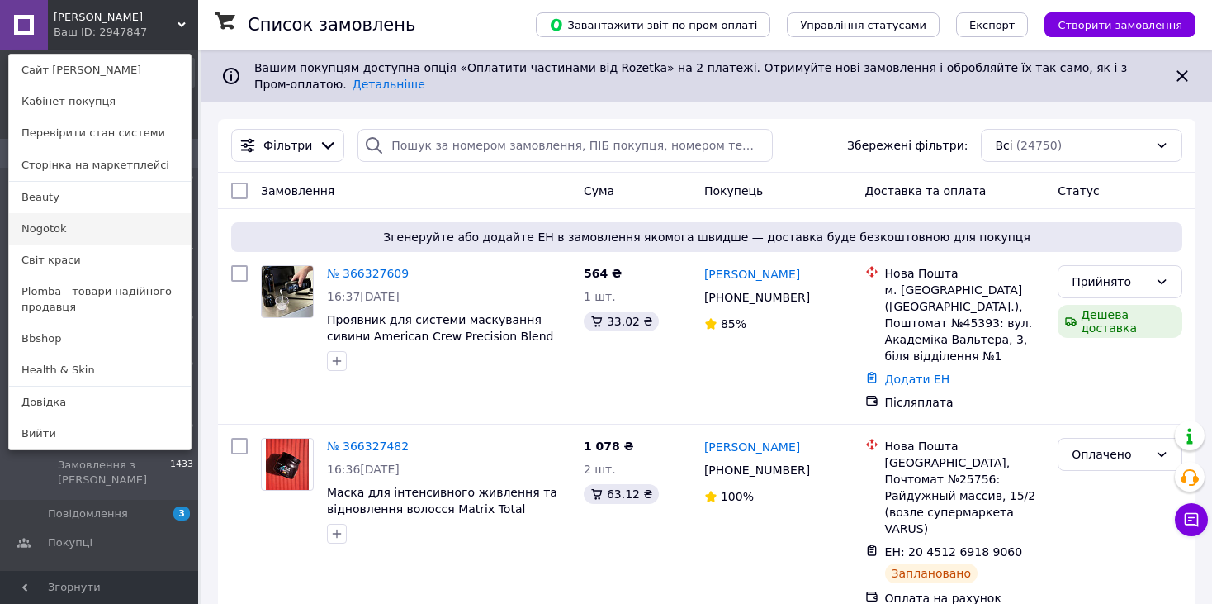
click at [55, 215] on link "Nogotok" at bounding box center [100, 228] width 182 height 31
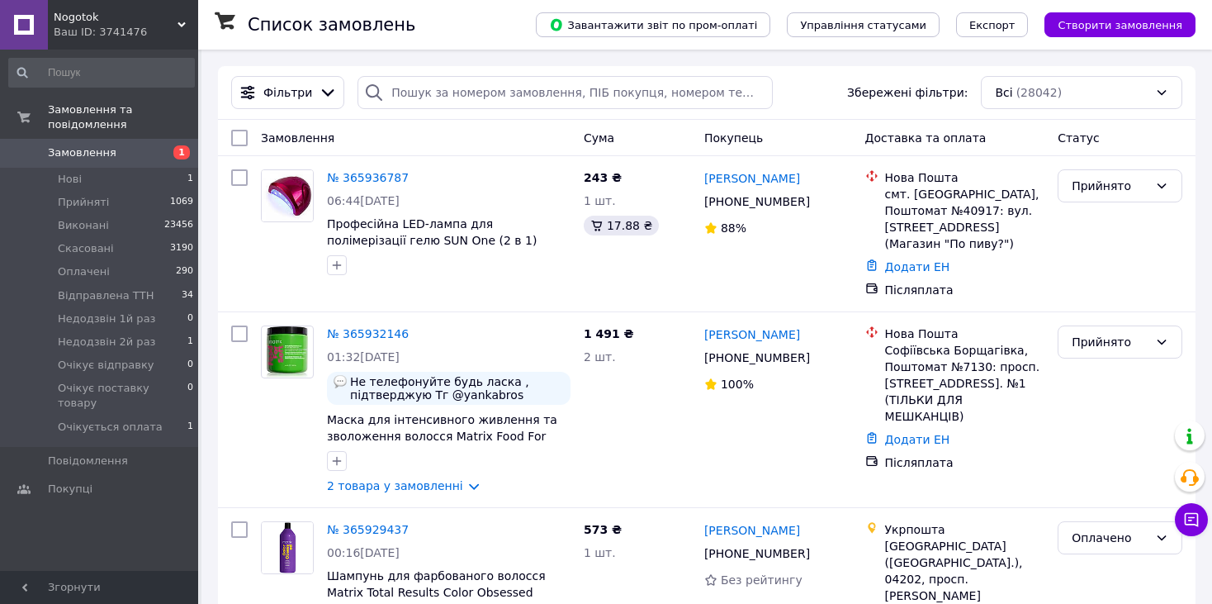
click at [123, 19] on span "Nogotok" at bounding box center [116, 17] width 124 height 15
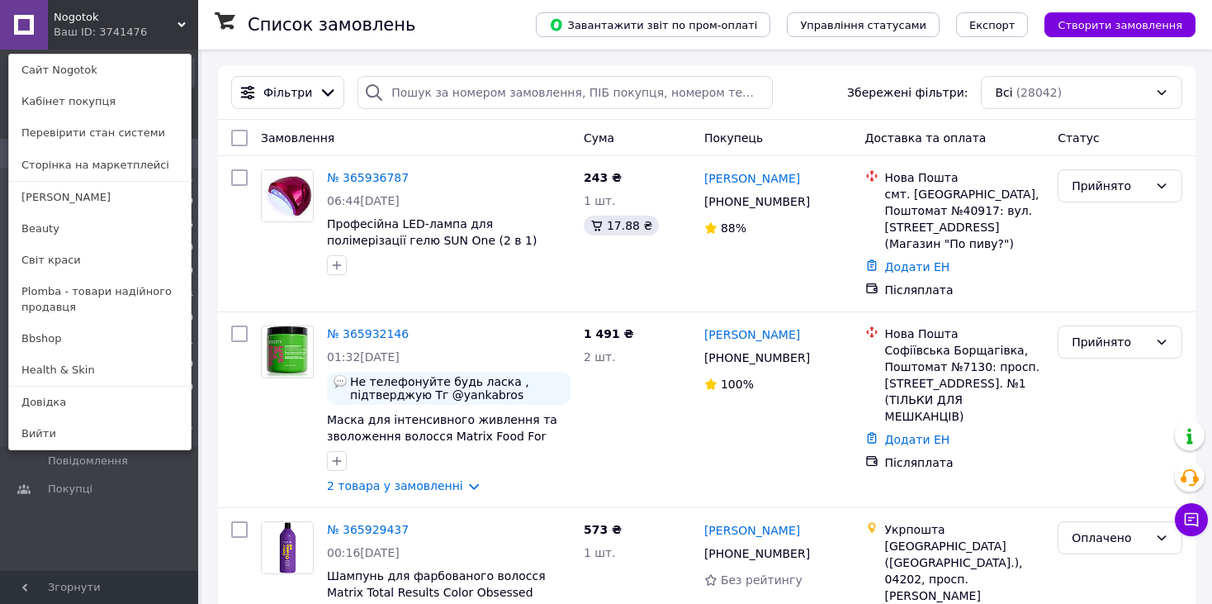
click at [95, 25] on div "Ваш ID: 3741476" at bounding box center [88, 32] width 69 height 15
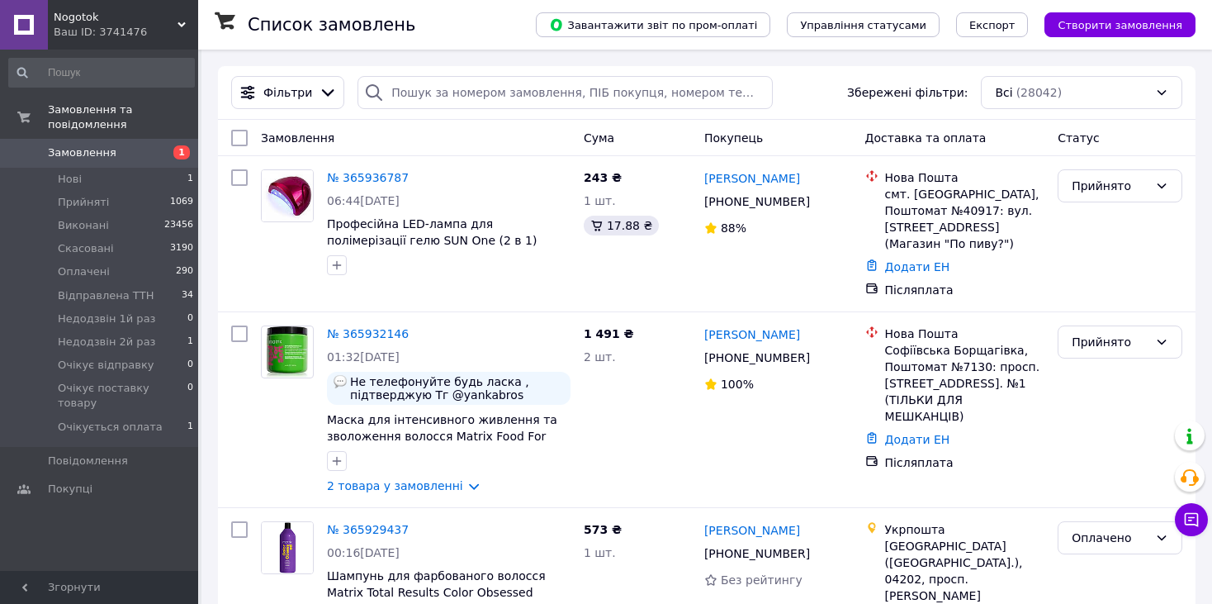
click at [91, 36] on div "Ваш ID: 3741476" at bounding box center [126, 32] width 144 height 15
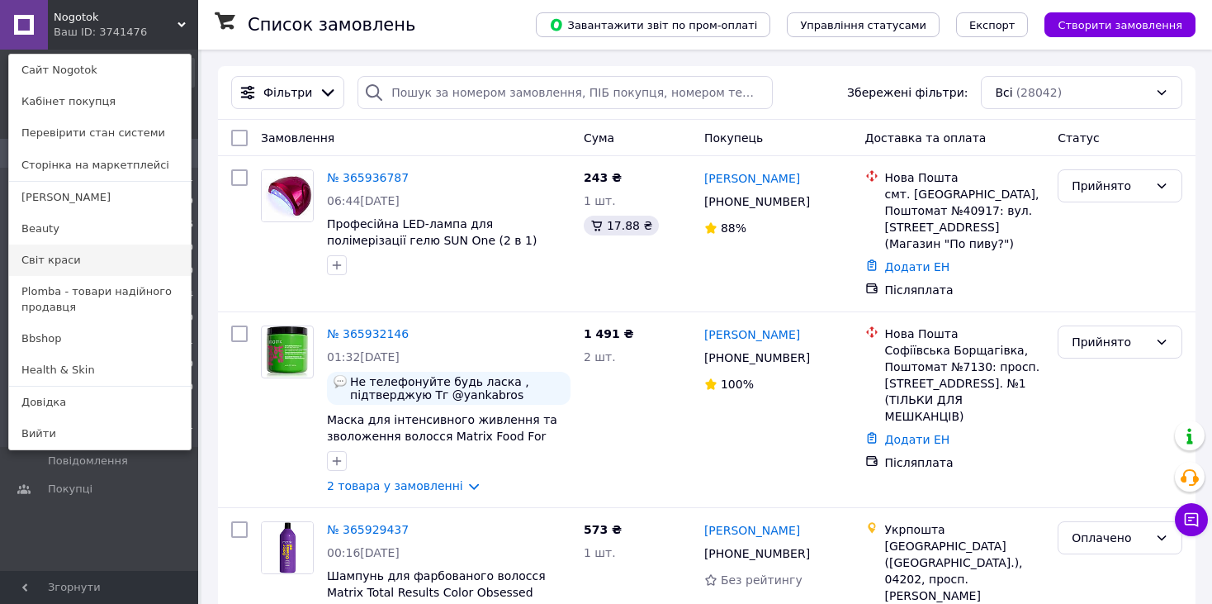
click at [60, 264] on link "Світ краси" at bounding box center [100, 259] width 182 height 31
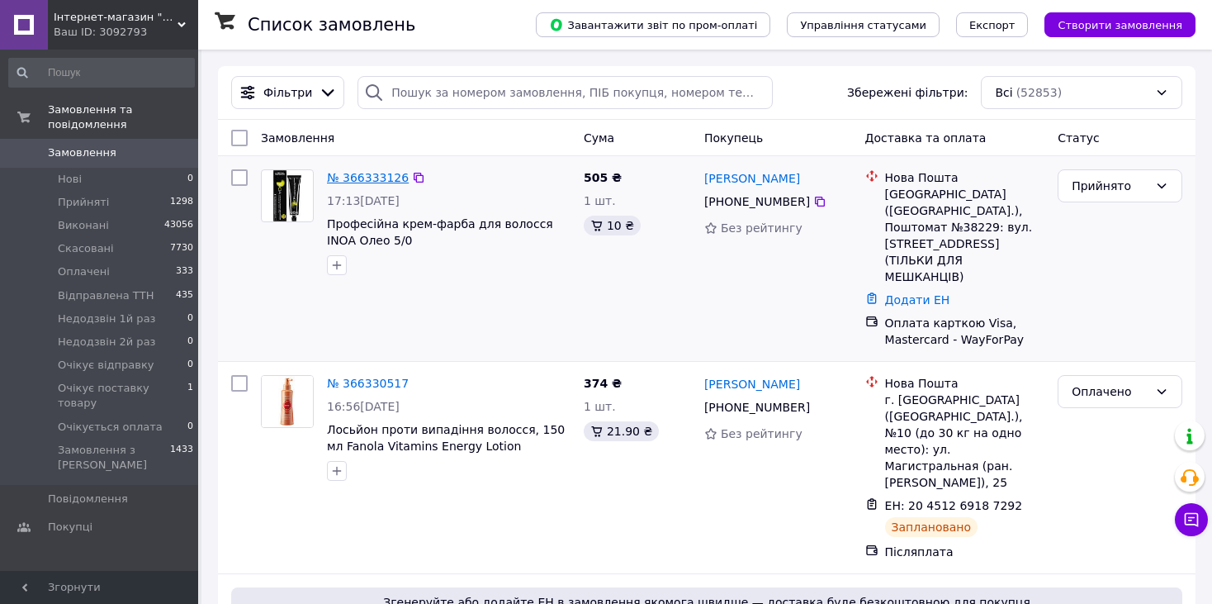
click at [359, 174] on link "№ 366333126" at bounding box center [368, 177] width 82 height 13
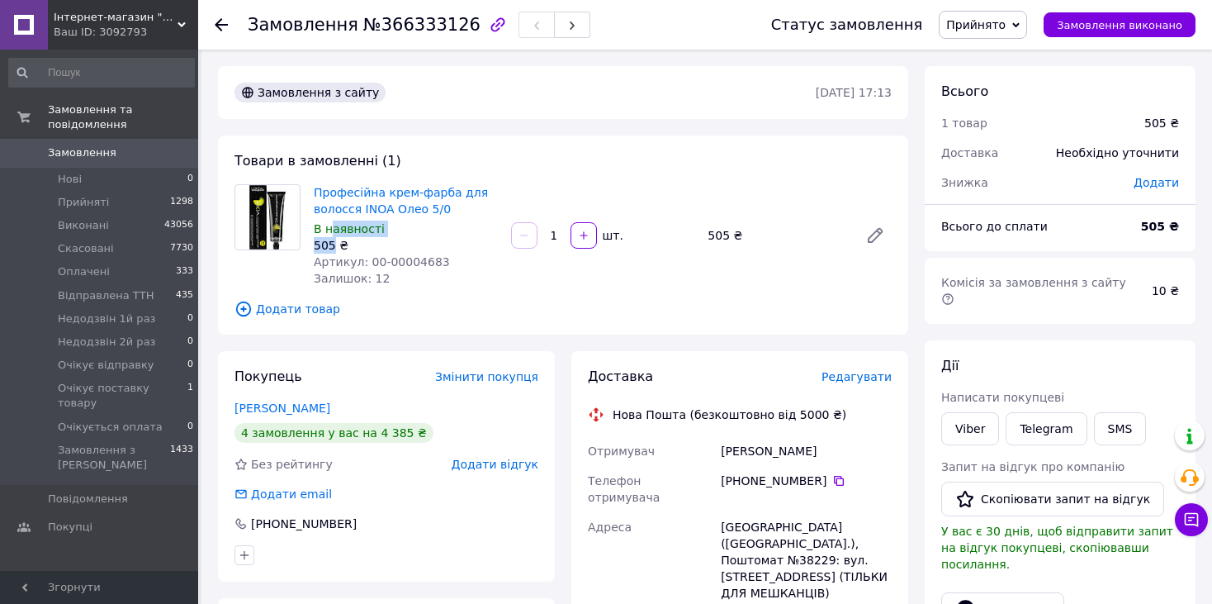
drag, startPoint x: 332, startPoint y: 239, endPoint x: 329, endPoint y: 225, distance: 14.3
click at [329, 225] on div "Професійна крем-фарба для волосся INOA Олео 5/0 В наявності 505 ₴ Артикул: 00-0…" at bounding box center [405, 235] width 197 height 109
drag, startPoint x: 345, startPoint y: 234, endPoint x: 315, endPoint y: 174, distance: 66.8
click at [315, 174] on div "Товари в замовленні (1) Професійна крем-фарба для волосся INOA Олео 5/0 В наявн…" at bounding box center [563, 234] width 690 height 199
copy div "Професійна крем-фарба для волосся INOA Олео 5/0 В наявності 505 ₴"
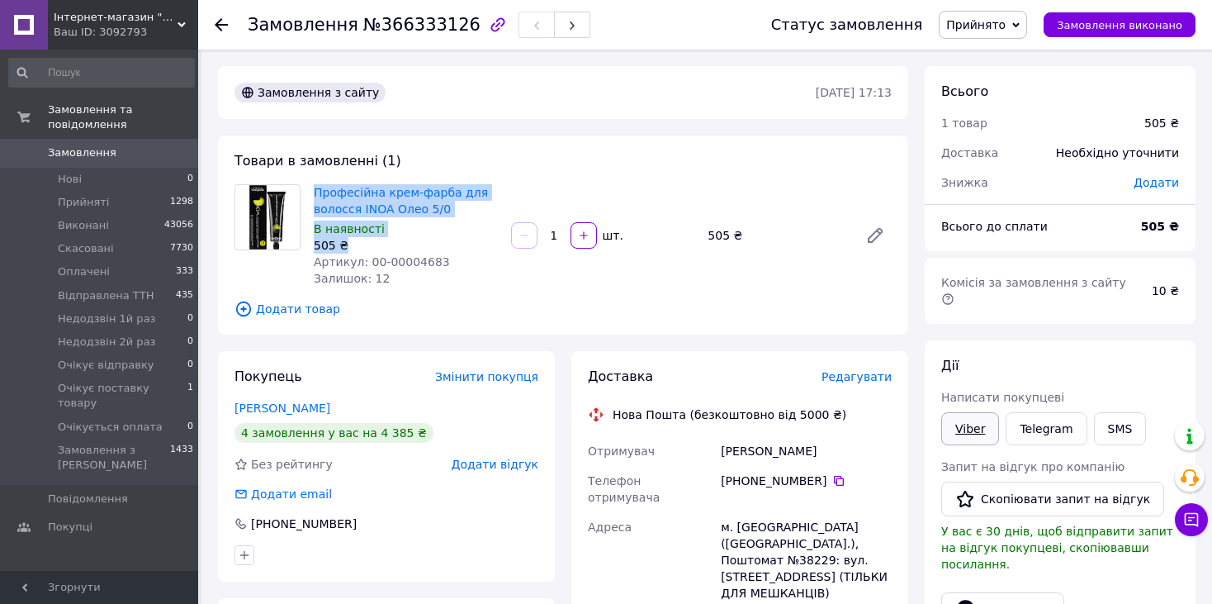
click at [970, 412] on link "Viber" at bounding box center [970, 428] width 58 height 33
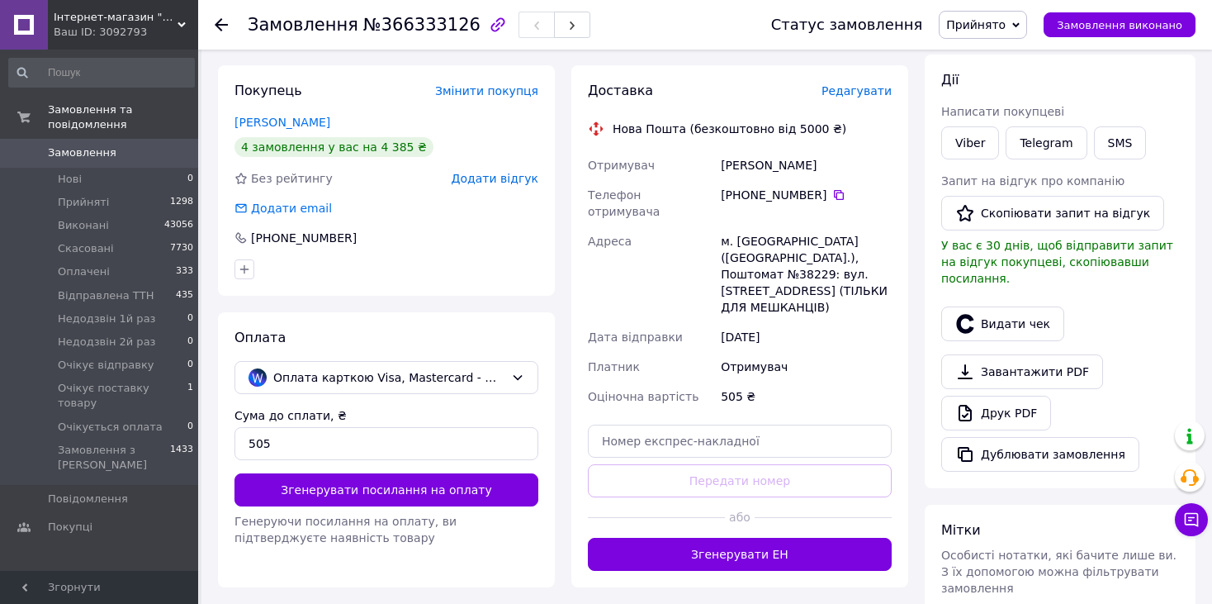
scroll to position [248, 0]
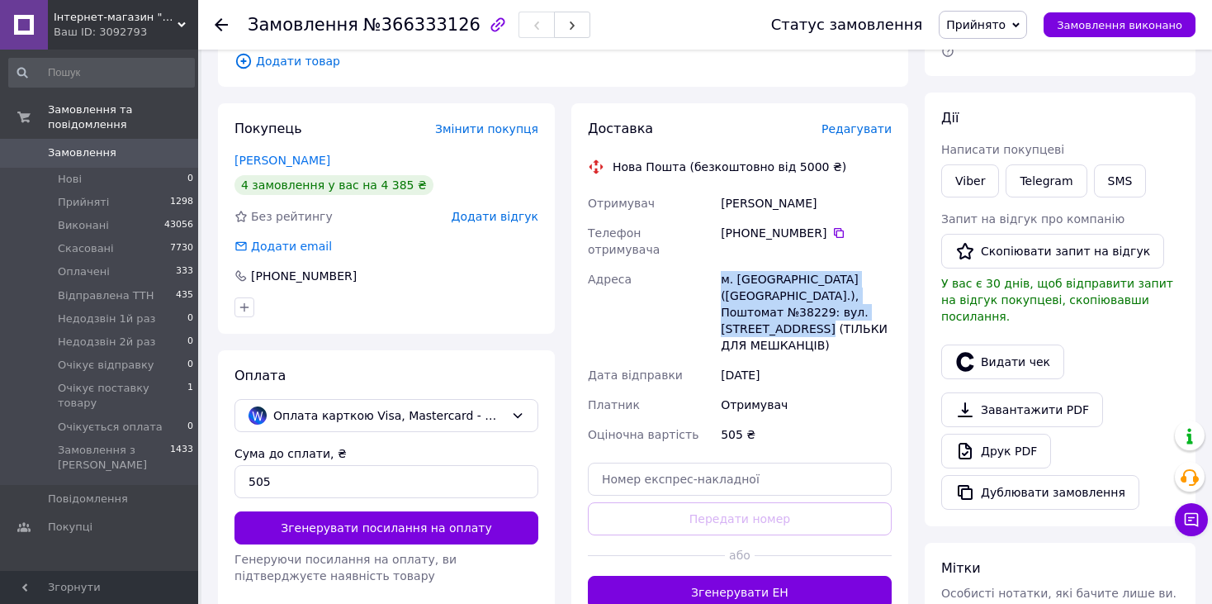
drag, startPoint x: 860, startPoint y: 291, endPoint x: 716, endPoint y: 263, distance: 147.0
click at [716, 263] on div "Отримувач Ольшанська Олена Телефон отримувача +380 97 960 17 69   Адреса м. Льв…" at bounding box center [740, 318] width 310 height 261
copy div "Адреса м. Львів (Львівська обл.), Поштомат №38229: вул. Стуса, 39 (ТІЛЬКИ ДЛЯ М…"
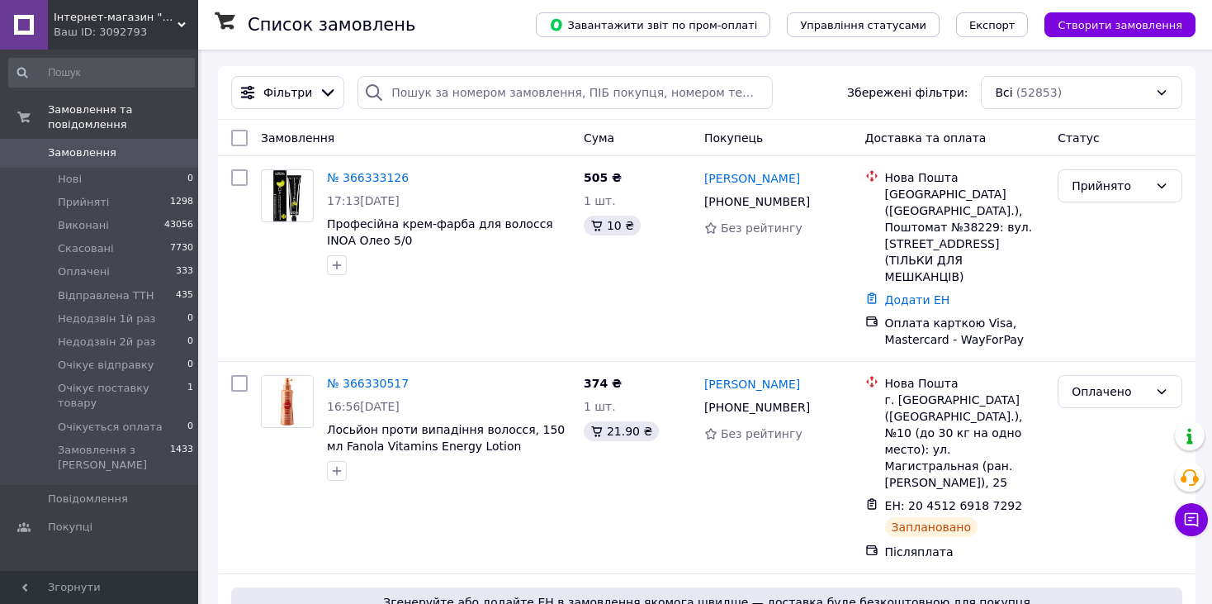
click at [117, 34] on div "Ваш ID: 3092793" at bounding box center [126, 32] width 144 height 15
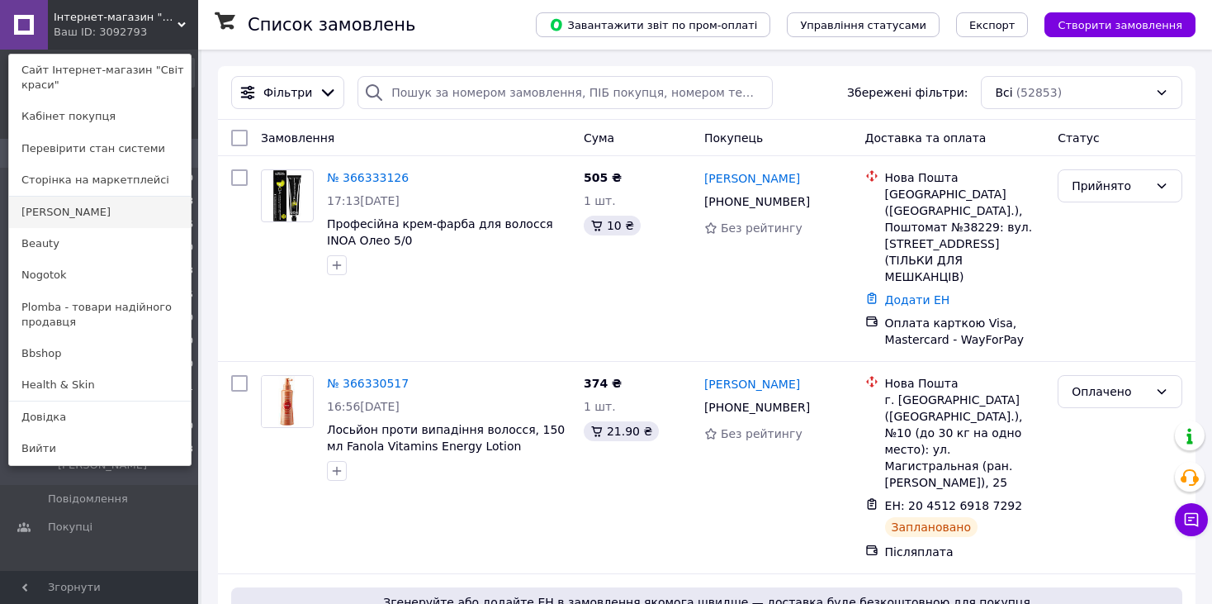
click at [71, 205] on link "[PERSON_NAME]" at bounding box center [100, 211] width 182 height 31
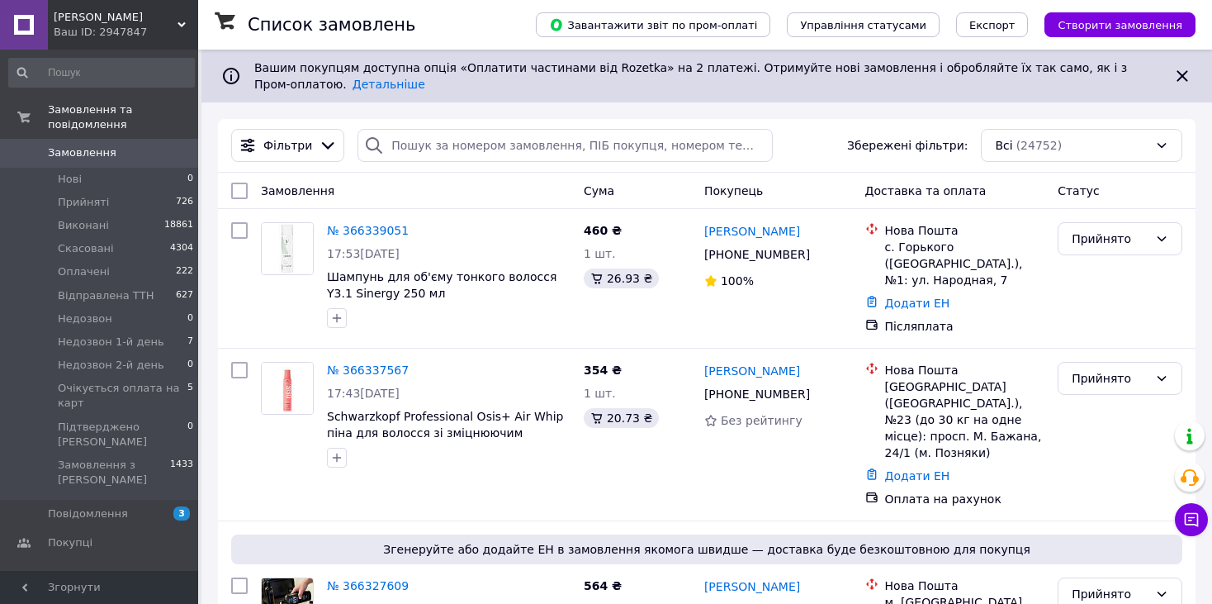
click at [81, 20] on span "[PERSON_NAME]" at bounding box center [116, 17] width 124 height 15
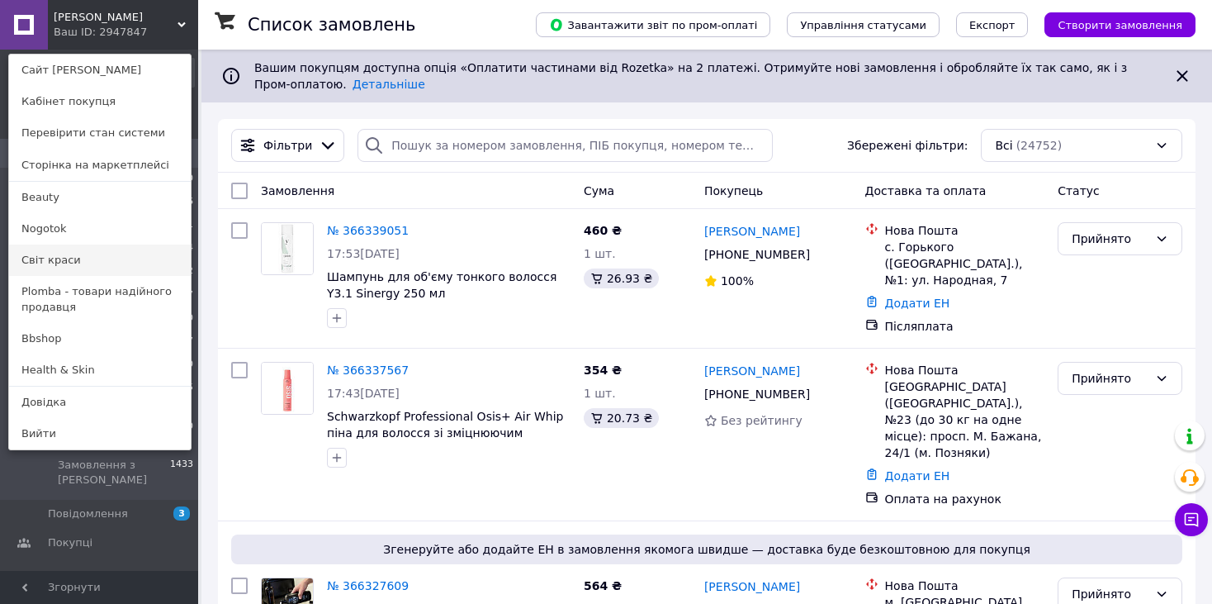
click at [59, 257] on link "Світ краси" at bounding box center [100, 259] width 182 height 31
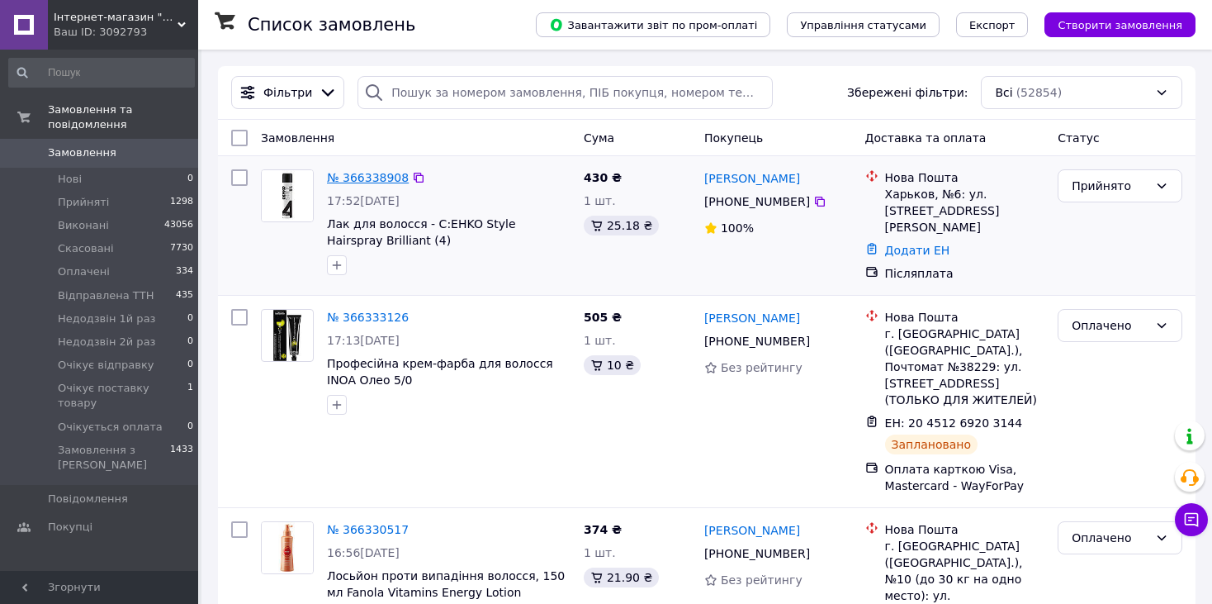
click at [379, 175] on link "№ 366338908" at bounding box center [368, 177] width 82 height 13
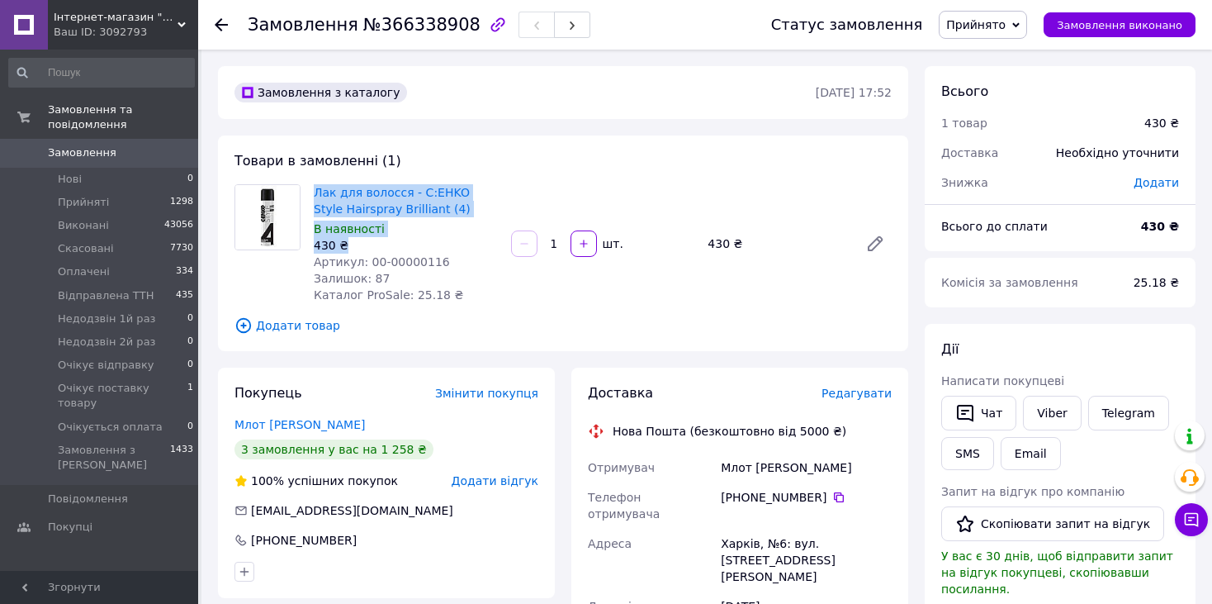
drag, startPoint x: 346, startPoint y: 244, endPoint x: 313, endPoint y: 189, distance: 63.7
click at [313, 189] on div "Лак для волосся - C:EHKO Style Hairspray Brilliant (4) В наявності 430 ₴ Артику…" at bounding box center [405, 243] width 197 height 125
copy div "Лак для волосся - C:EHKO Style Hairspray Brilliant (4) В наявності 430 ₴"
click at [1058, 413] on link "Viber" at bounding box center [1052, 412] width 58 height 35
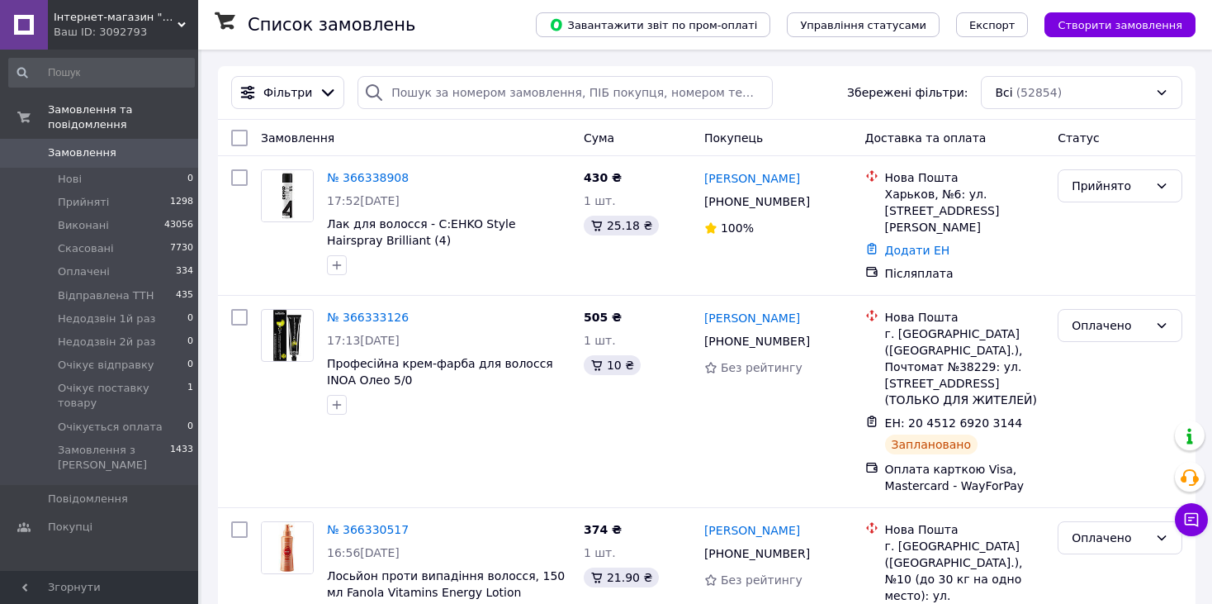
click at [146, 17] on span "Інтернет-магазин "Світ краси"" at bounding box center [116, 17] width 124 height 15
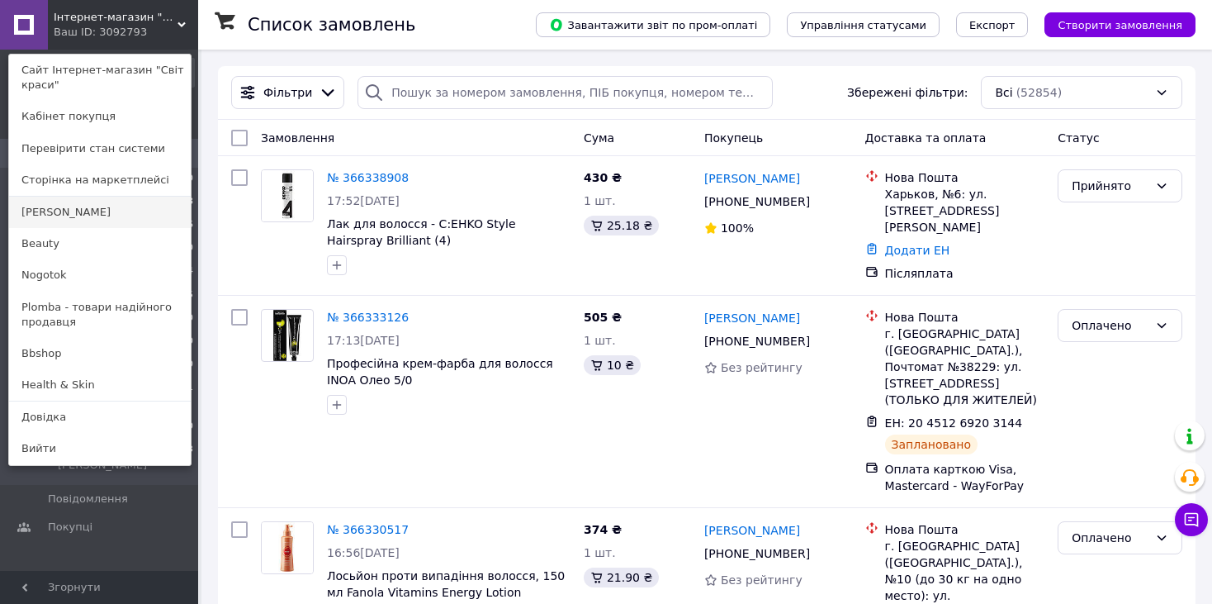
click at [82, 214] on link "[PERSON_NAME]" at bounding box center [100, 211] width 182 height 31
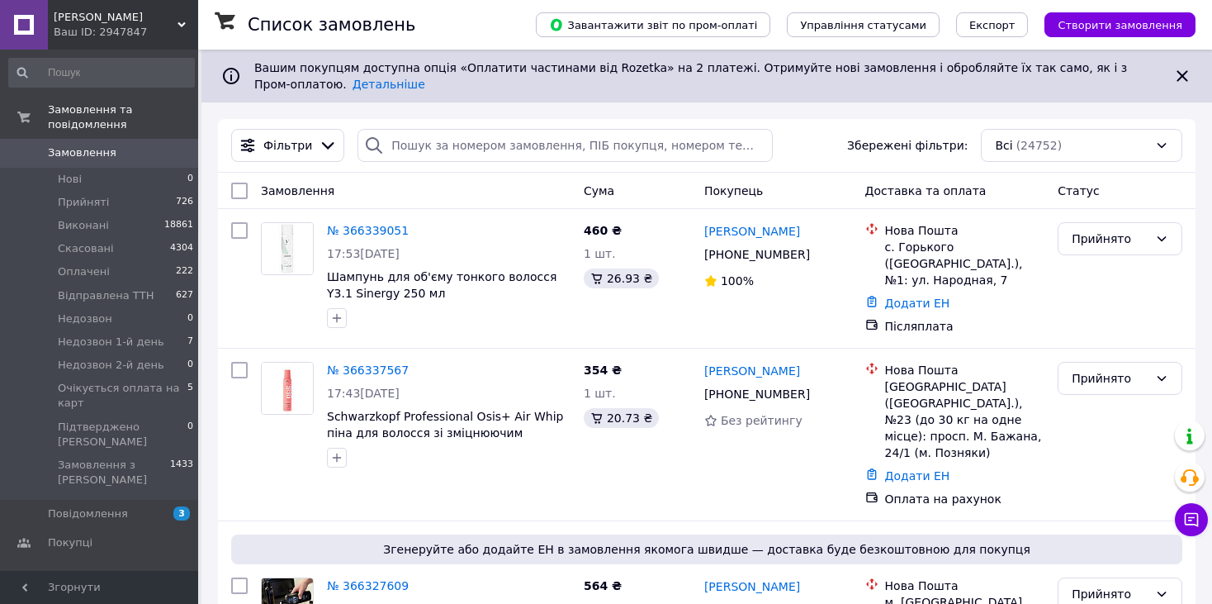
click at [116, 16] on span "[PERSON_NAME]" at bounding box center [116, 17] width 124 height 15
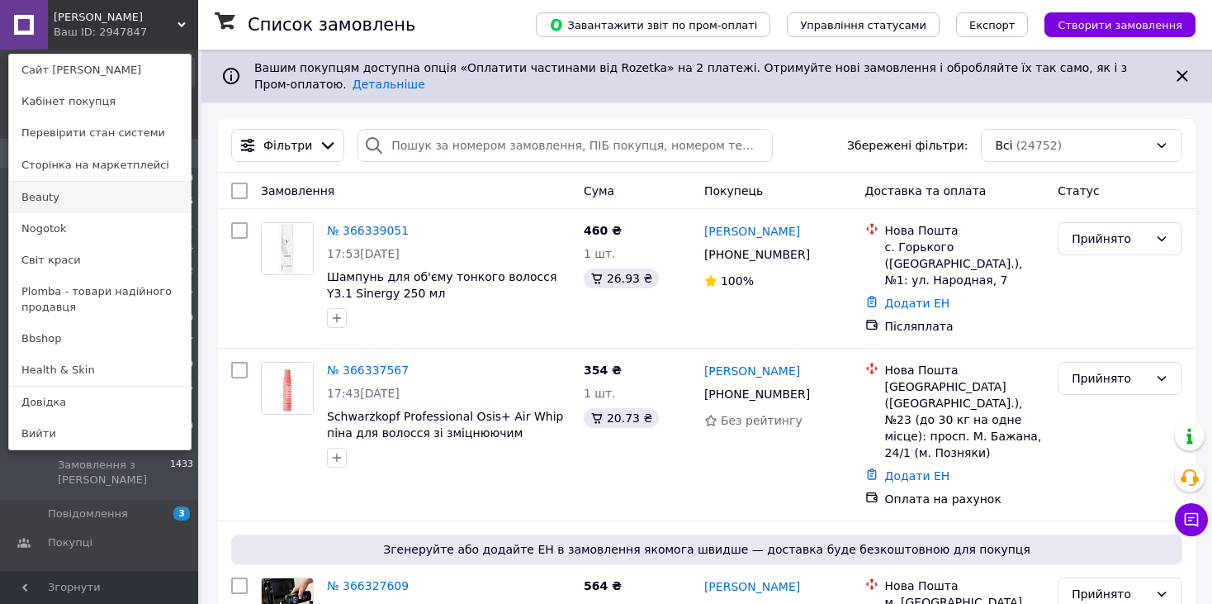
click at [80, 201] on link "Beauty" at bounding box center [100, 197] width 182 height 31
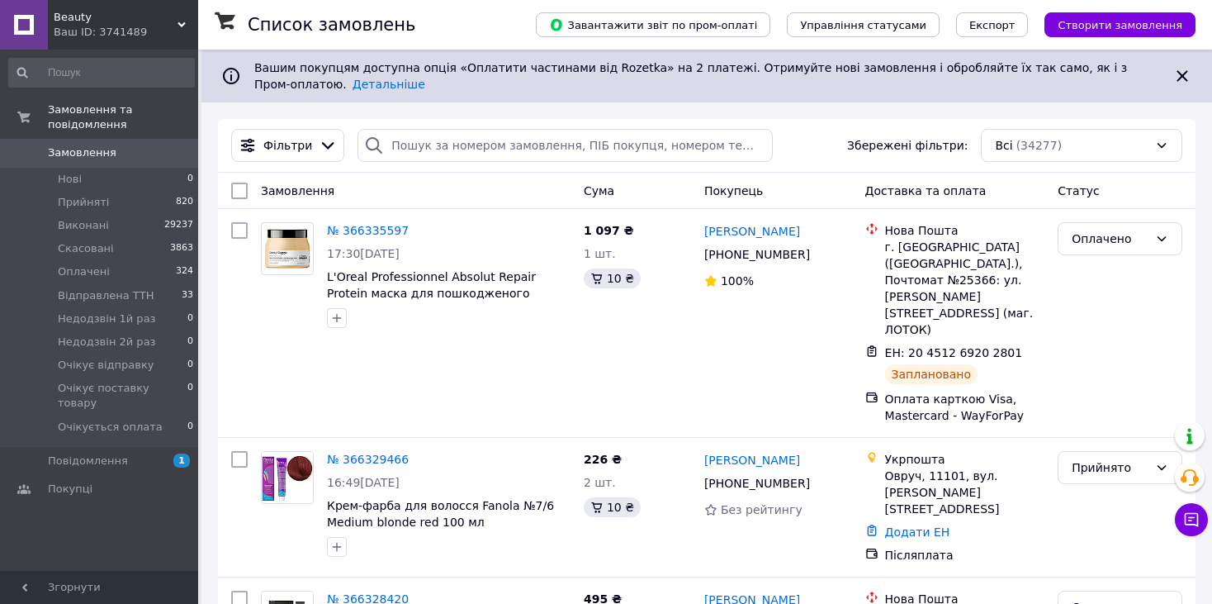
click at [102, 15] on span "Beauty" at bounding box center [116, 17] width 124 height 15
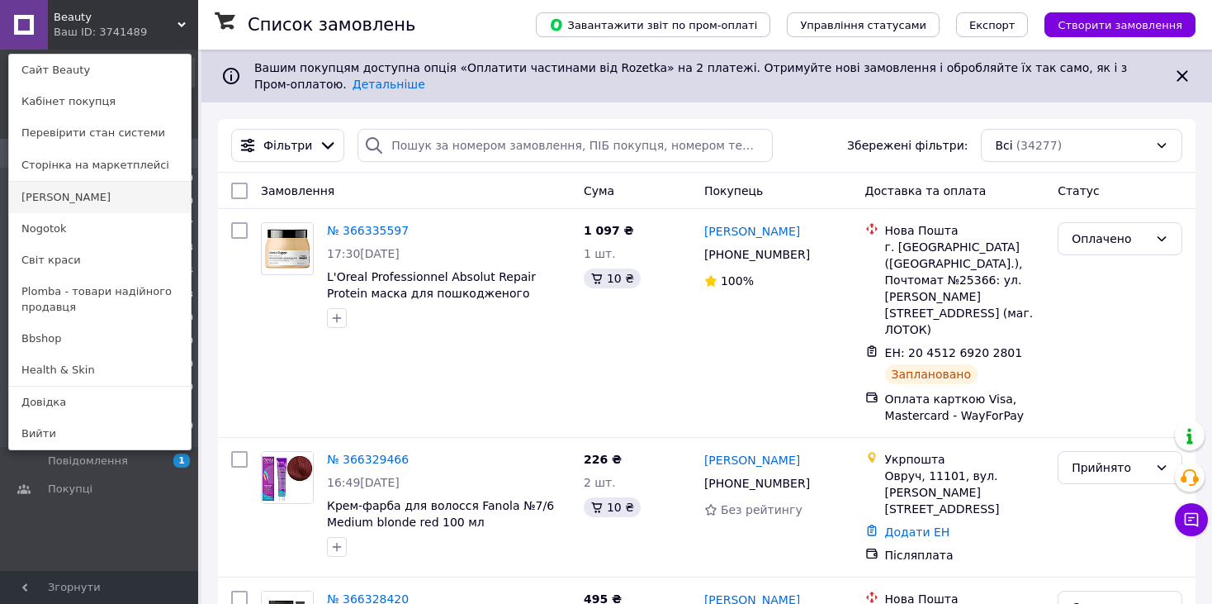
click at [81, 204] on link "[PERSON_NAME]" at bounding box center [100, 197] width 182 height 31
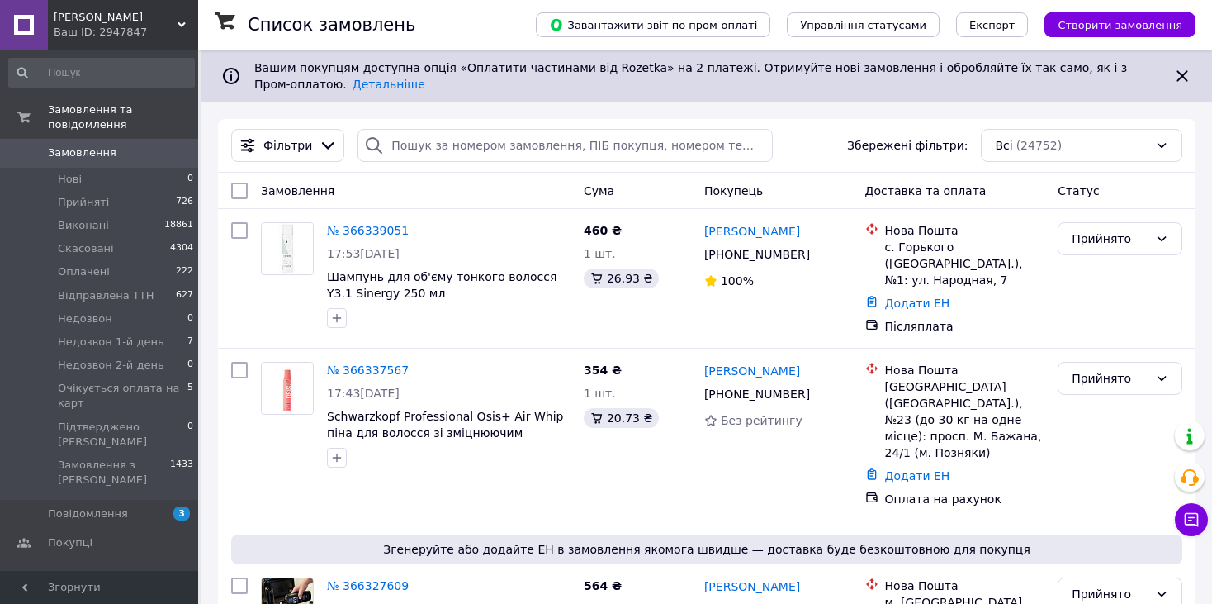
click at [131, 10] on span "[PERSON_NAME]" at bounding box center [116, 17] width 124 height 15
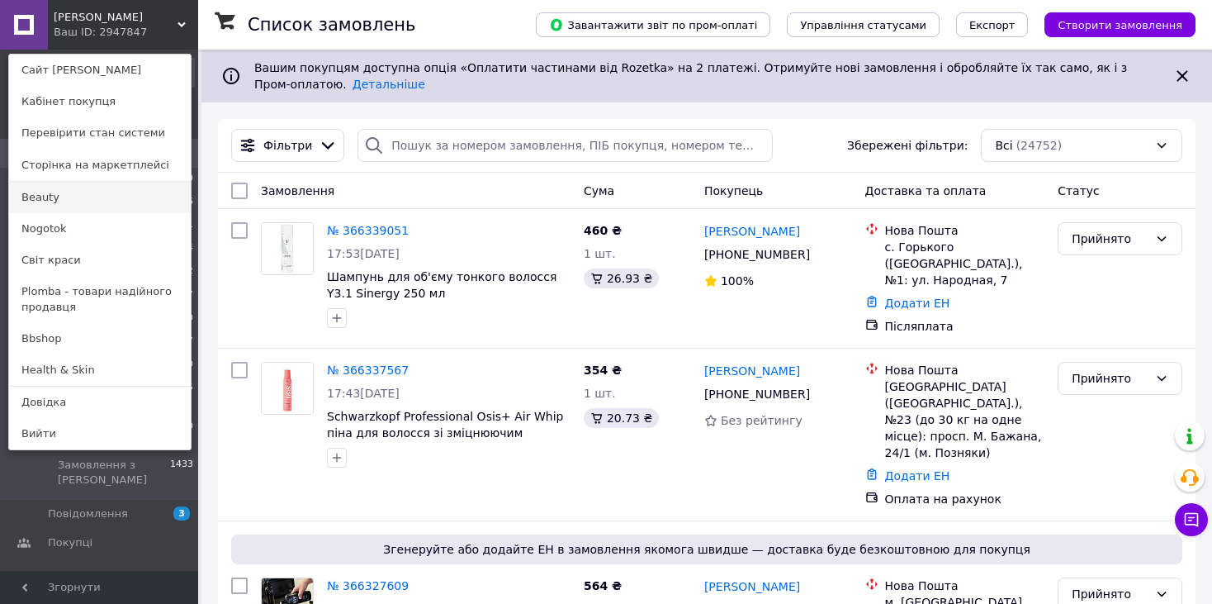
click at [56, 198] on link "Beauty" at bounding box center [100, 197] width 182 height 31
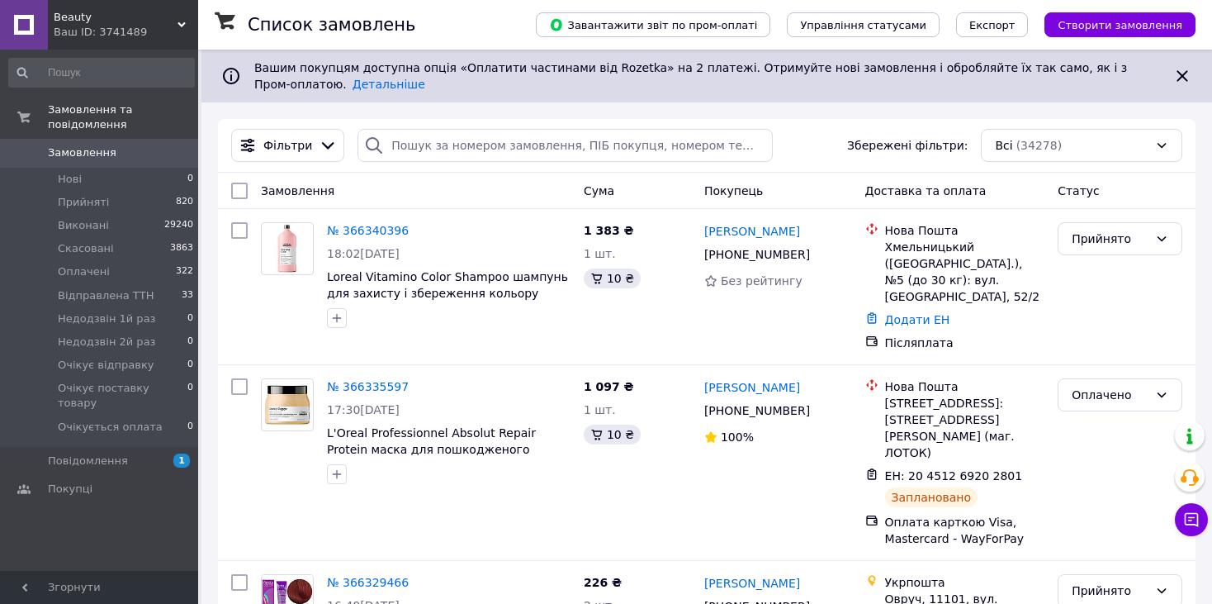
click at [108, 25] on div "Ваш ID: 3741489" at bounding box center [126, 32] width 144 height 15
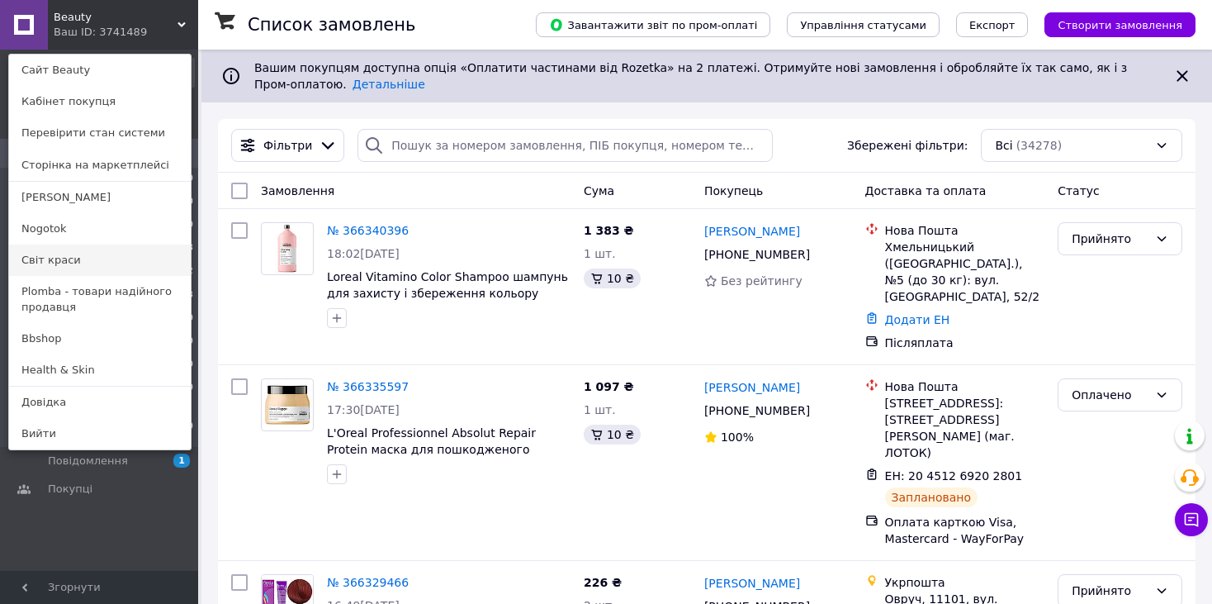
click at [88, 263] on link "Світ краси" at bounding box center [100, 259] width 182 height 31
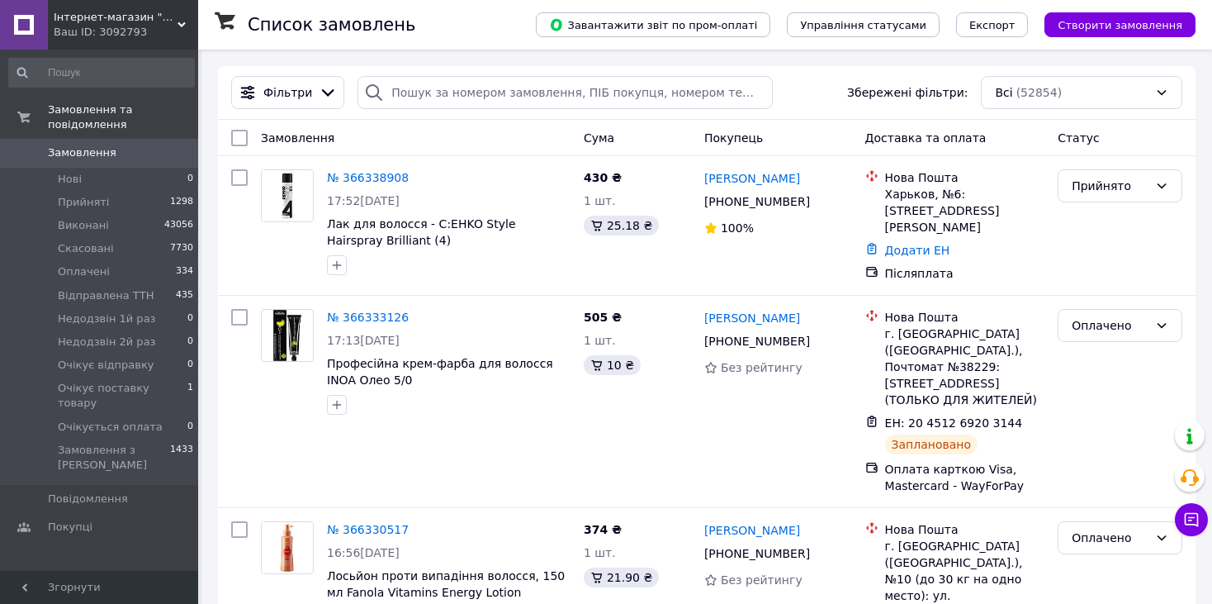
click at [82, 31] on div "Ваш ID: 3092793" at bounding box center [126, 32] width 144 height 15
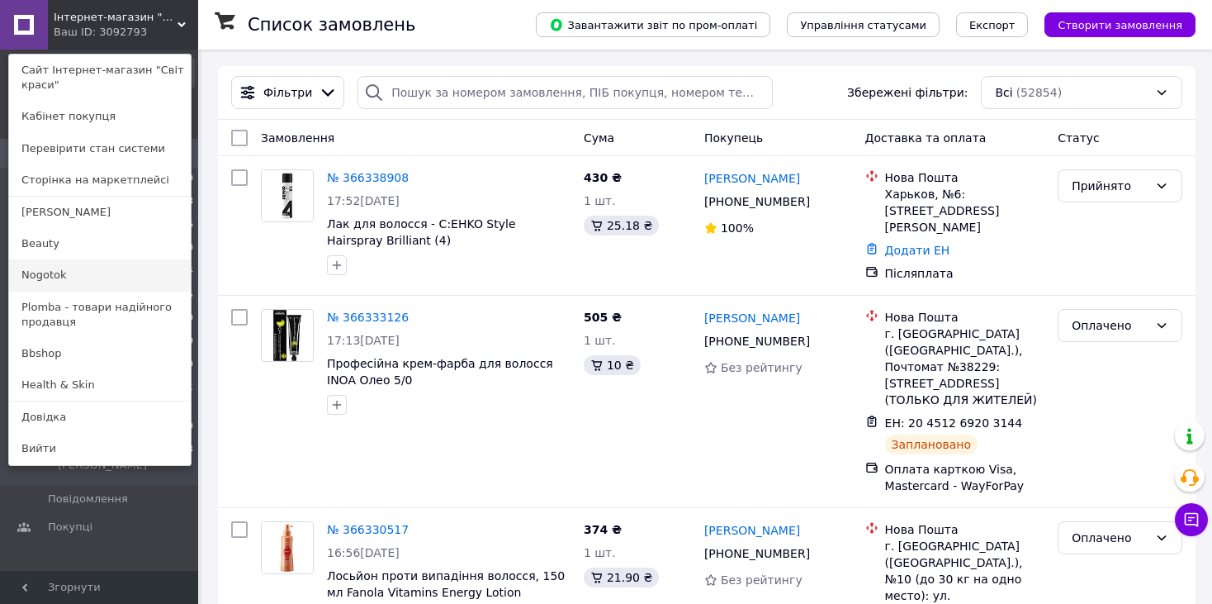
click at [50, 277] on link "Nogotok" at bounding box center [100, 274] width 182 height 31
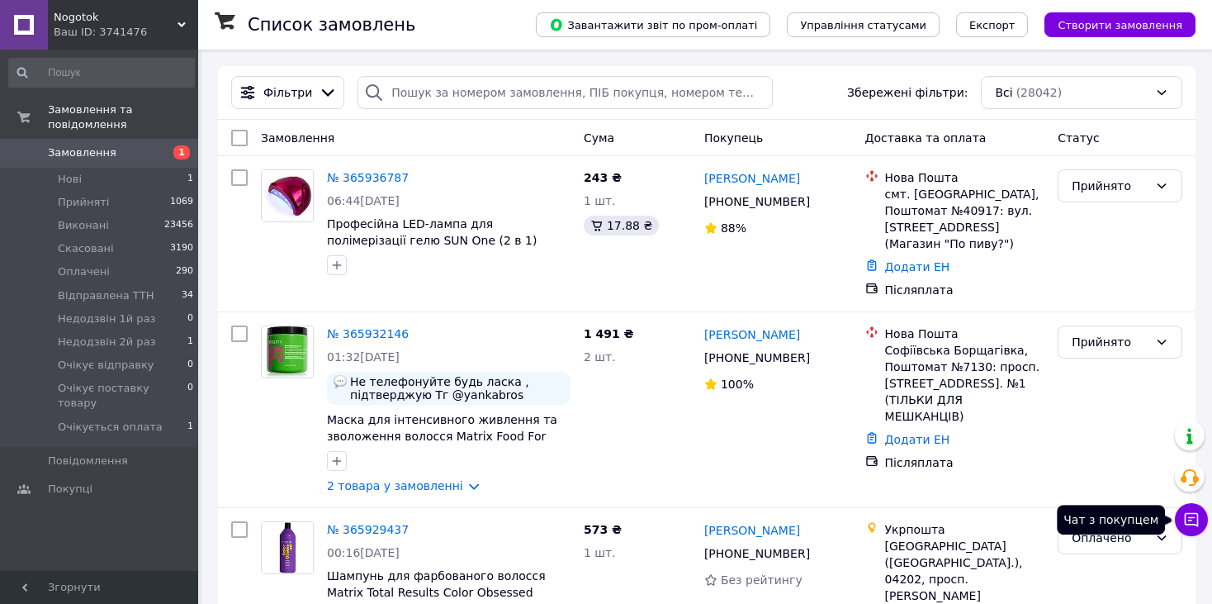
click at [1181, 521] on button "Чат з покупцем" at bounding box center [1191, 519] width 33 height 33
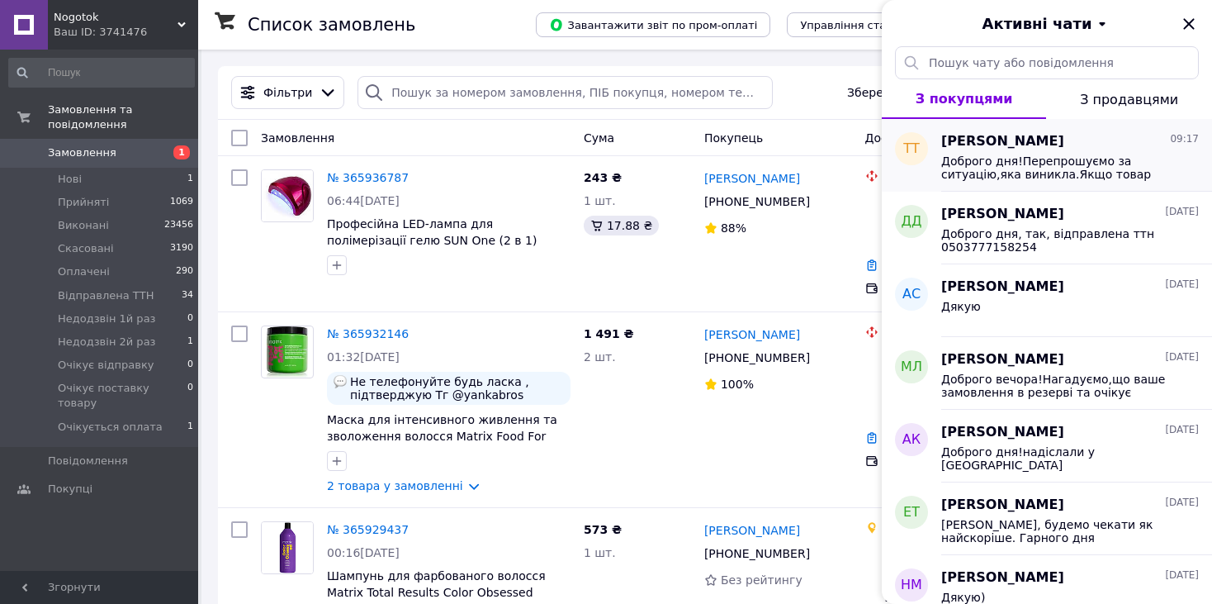
click at [988, 129] on div "[PERSON_NAME] 09:17 Доброго дня!Перепрошуємо за ситуацію,яка виникла.Якщо товар…" at bounding box center [1076, 155] width 271 height 73
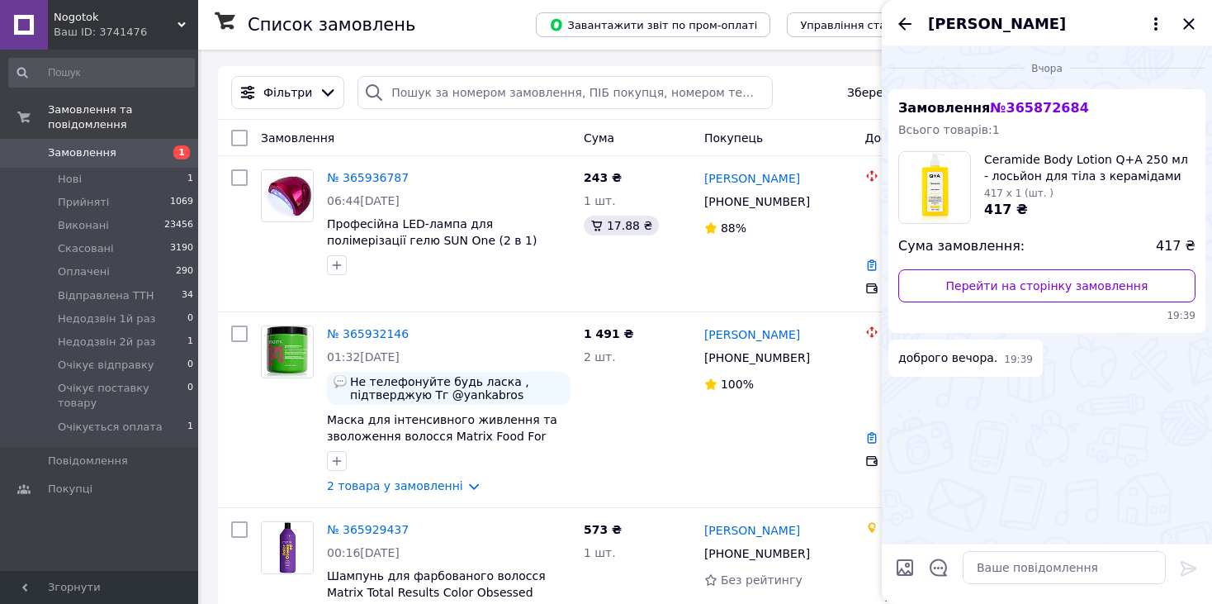
scroll to position [400, 0]
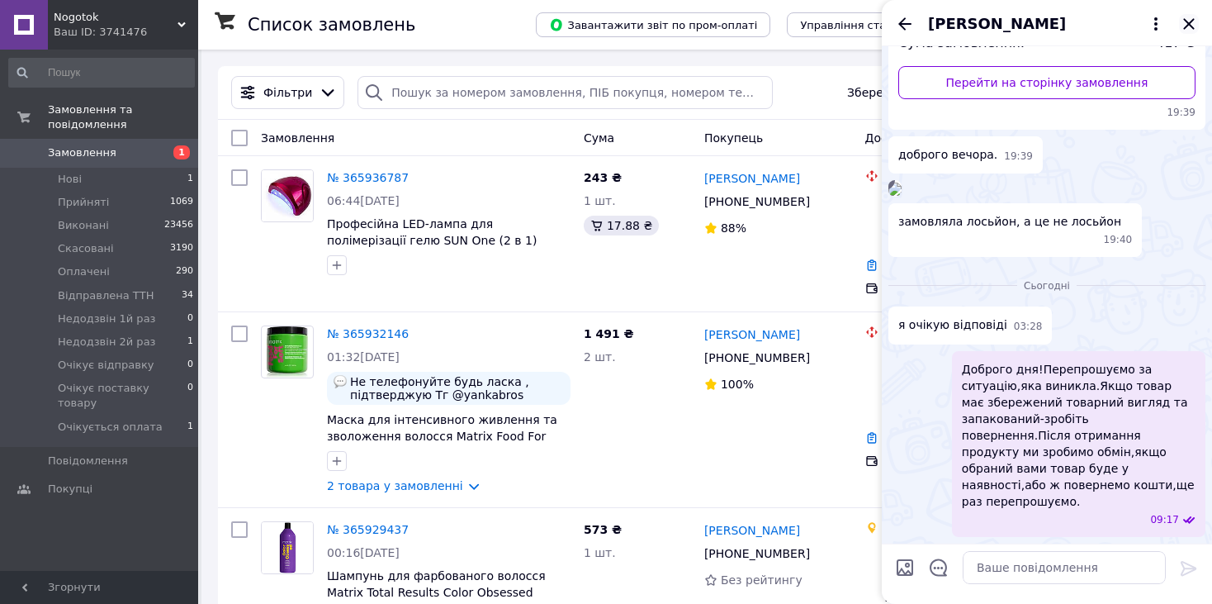
click at [1195, 21] on icon "Закрити" at bounding box center [1189, 24] width 20 height 20
